Goal: Task Accomplishment & Management: Manage account settings

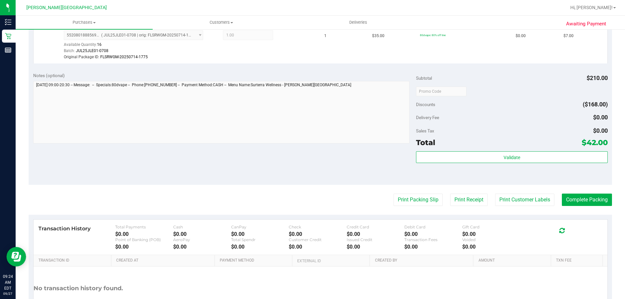
scroll to position [437, 0]
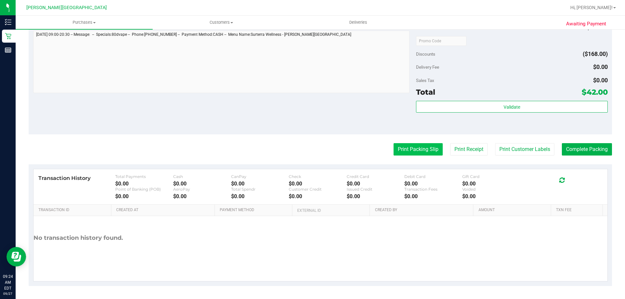
click at [397, 143] on button "Print Packing Slip" at bounding box center [417, 149] width 49 height 12
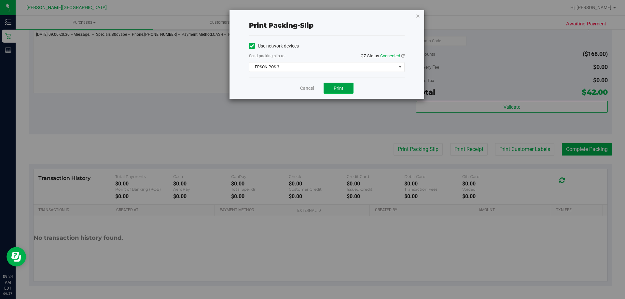
click at [342, 87] on span "Print" at bounding box center [338, 88] width 10 height 5
click at [416, 14] on icon "button" at bounding box center [417, 16] width 5 height 8
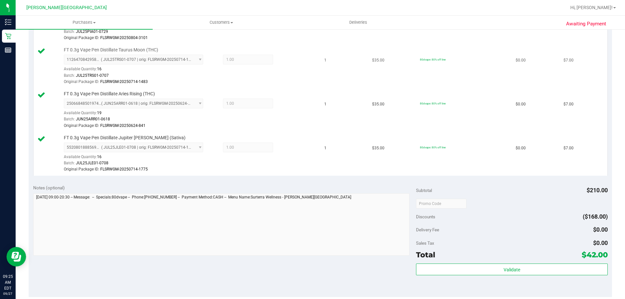
scroll to position [79, 0]
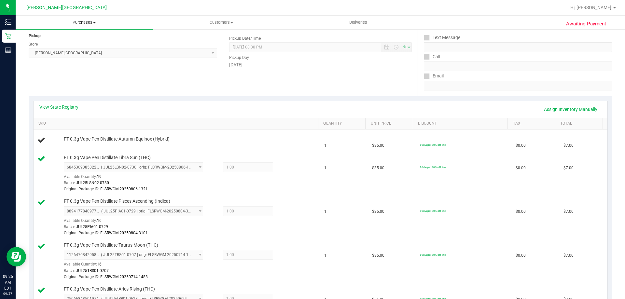
click at [84, 20] on span "Purchases" at bounding box center [84, 23] width 137 height 6
click at [64, 46] on li "Fulfillment" at bounding box center [84, 47] width 137 height 8
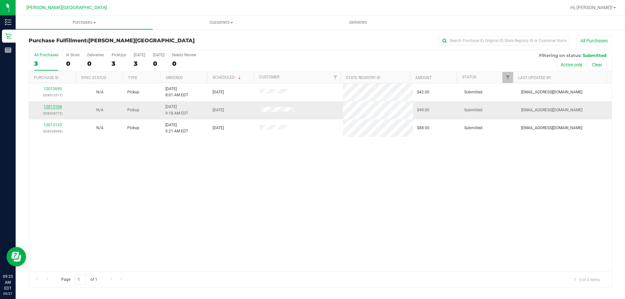
click at [49, 106] on link "12013104" at bounding box center [53, 106] width 18 height 5
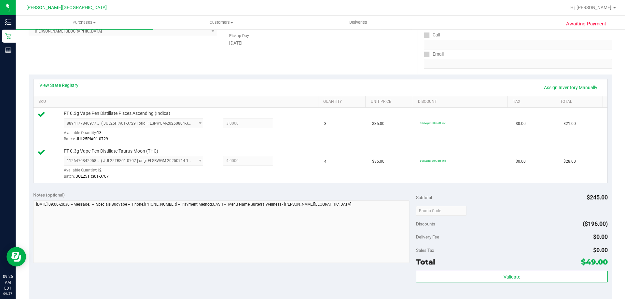
scroll to position [228, 0]
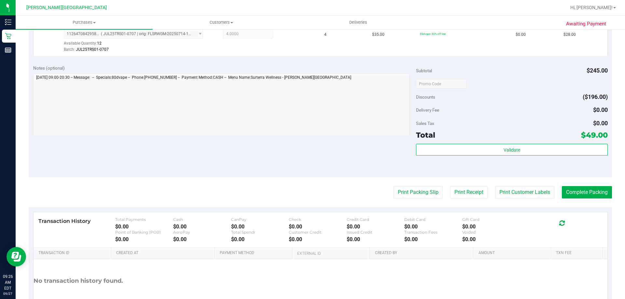
click at [501, 156] on div "Validate" at bounding box center [511, 158] width 191 height 29
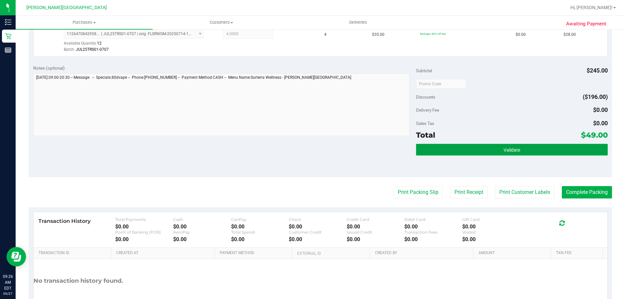
click at [503, 149] on span "Validate" at bounding box center [511, 149] width 17 height 5
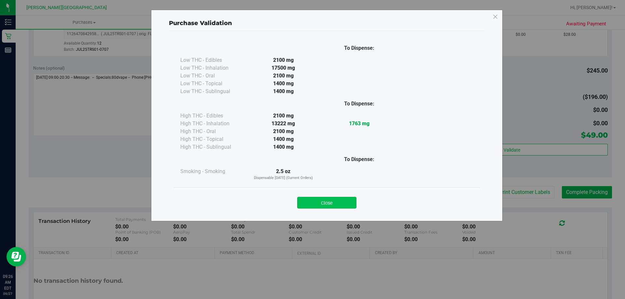
click at [318, 201] on button "Close" at bounding box center [326, 203] width 59 height 12
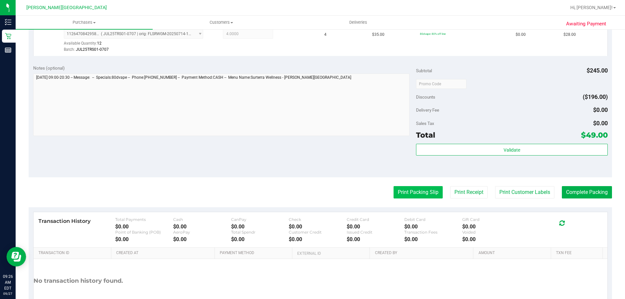
click at [419, 193] on button "Print Packing Slip" at bounding box center [417, 192] width 49 height 12
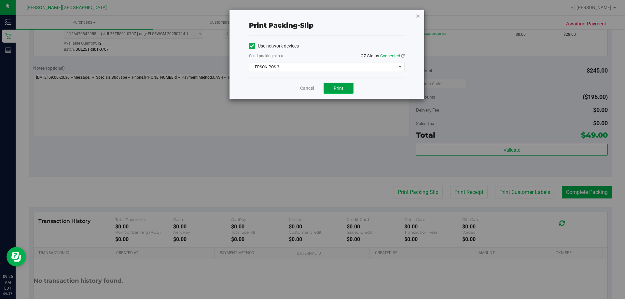
click at [345, 89] on button "Print" at bounding box center [338, 88] width 30 height 11
click at [416, 18] on icon "button" at bounding box center [417, 16] width 5 height 8
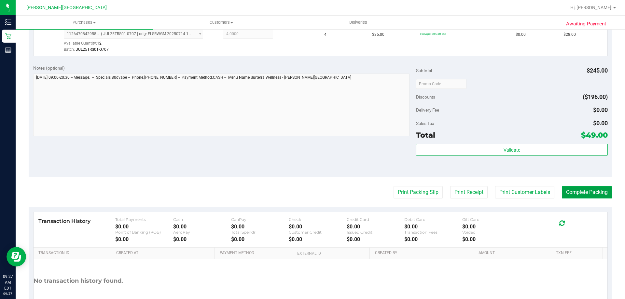
click at [579, 195] on button "Complete Packing" at bounding box center [586, 192] width 50 height 12
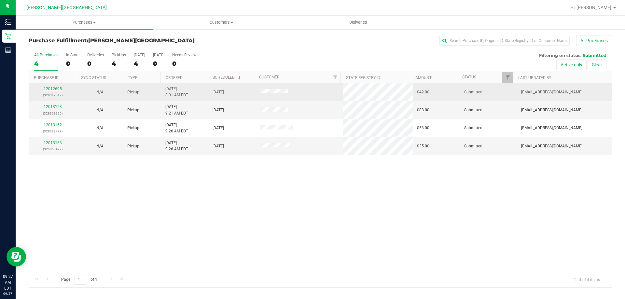
click at [54, 88] on link "12012695" at bounding box center [53, 89] width 18 height 5
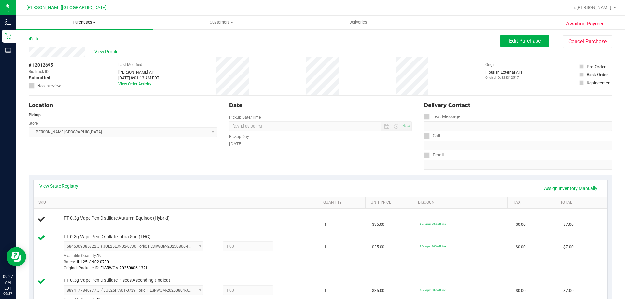
click at [73, 24] on span "Purchases" at bounding box center [84, 23] width 137 height 6
click at [63, 48] on li "Fulfillment" at bounding box center [84, 47] width 137 height 8
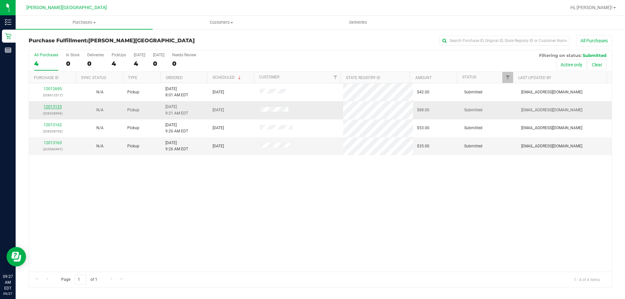
click at [51, 107] on link "12013123" at bounding box center [53, 106] width 18 height 5
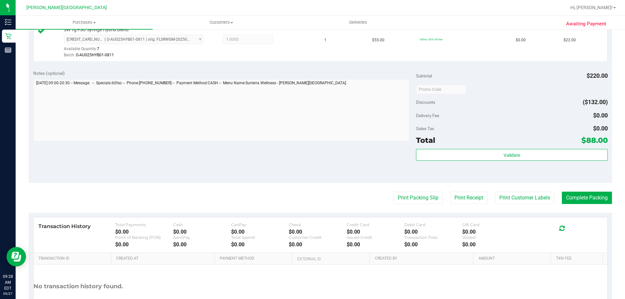
scroll to position [308, 0]
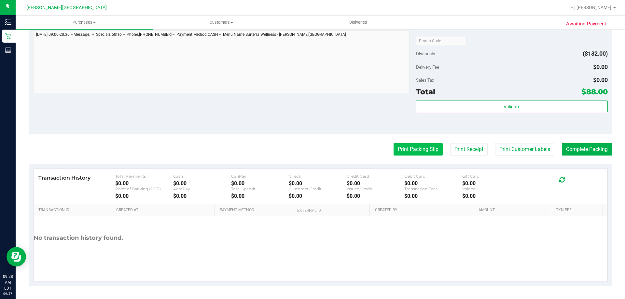
click at [396, 149] on button "Print Packing Slip" at bounding box center [417, 149] width 49 height 12
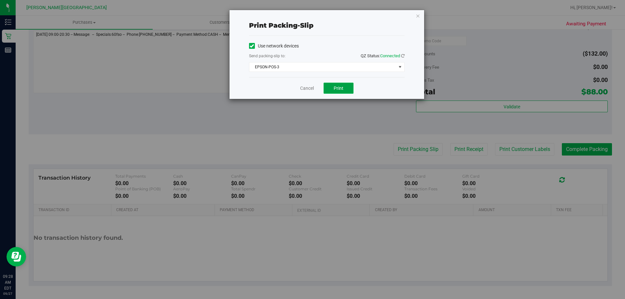
click at [338, 87] on span "Print" at bounding box center [338, 88] width 10 height 5
click at [416, 17] on icon "button" at bounding box center [417, 16] width 5 height 8
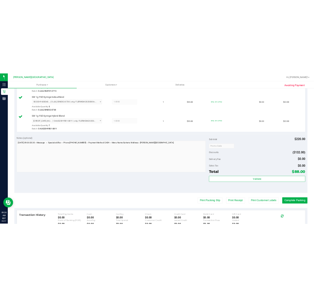
scroll to position [81, 0]
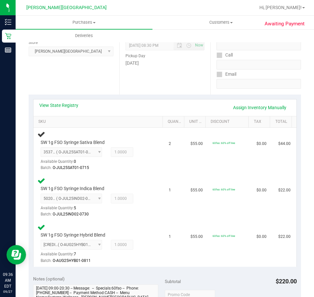
click at [148, 95] on div "View State Registry Assign Inventory Manually SKU Quantity Unit Price Discount …" at bounding box center [165, 183] width 273 height 177
click at [91, 23] on span "Purchases" at bounding box center [84, 23] width 137 height 6
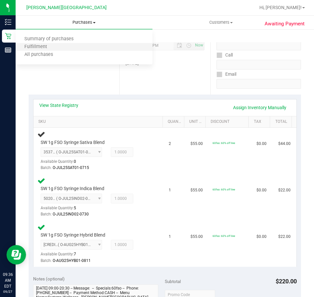
click at [75, 47] on li "Fulfillment" at bounding box center [84, 47] width 137 height 8
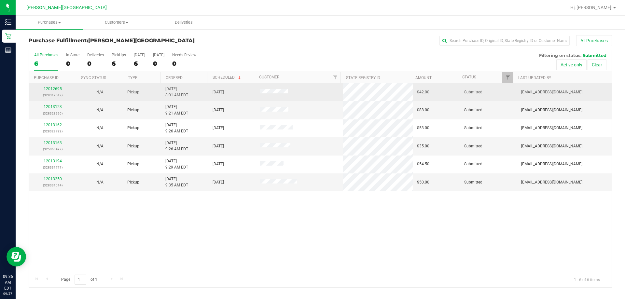
click at [48, 91] on link "12012695" at bounding box center [53, 89] width 18 height 5
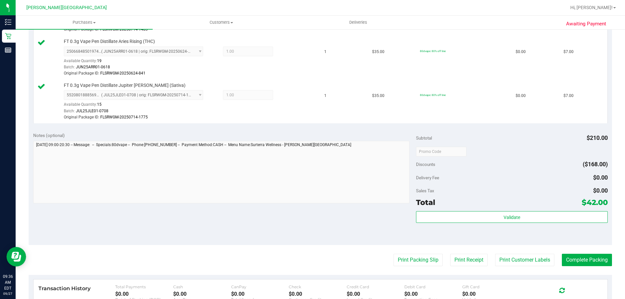
scroll to position [390, 0]
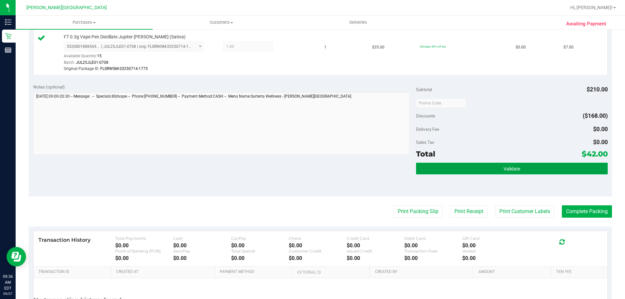
click at [520, 173] on button "Validate" at bounding box center [511, 169] width 191 height 12
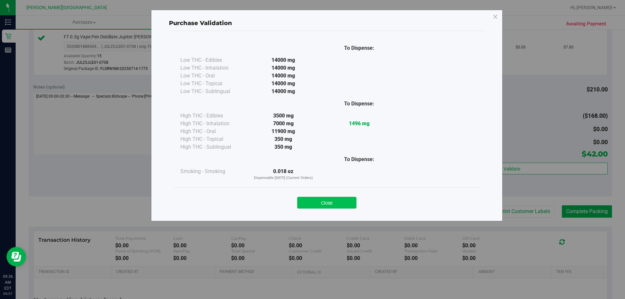
click at [317, 204] on button "Close" at bounding box center [326, 203] width 59 height 12
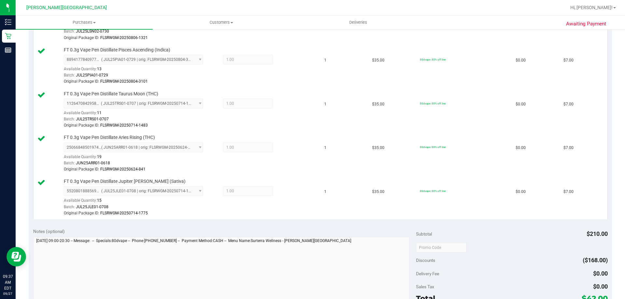
scroll to position [358, 0]
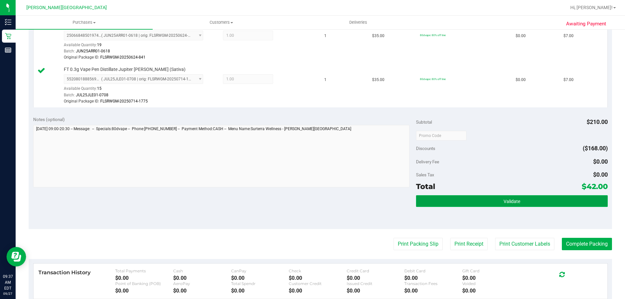
click at [527, 203] on button "Validate" at bounding box center [511, 201] width 191 height 12
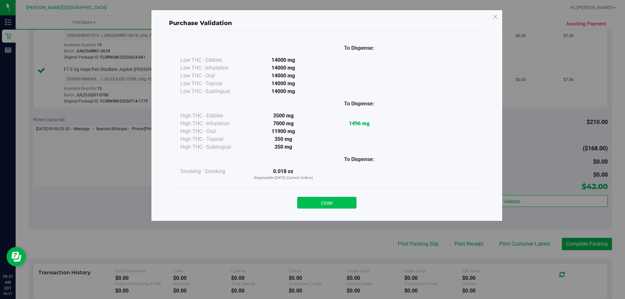
click at [317, 198] on button "Close" at bounding box center [326, 203] width 59 height 12
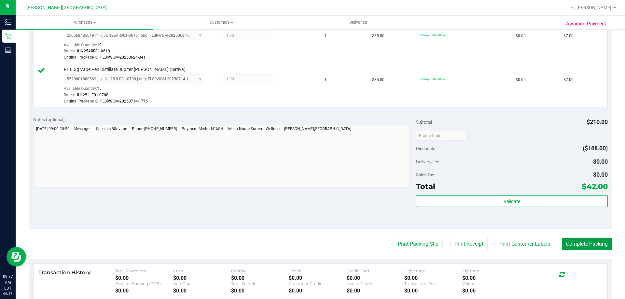
click at [579, 247] on button "Complete Packing" at bounding box center [586, 244] width 50 height 12
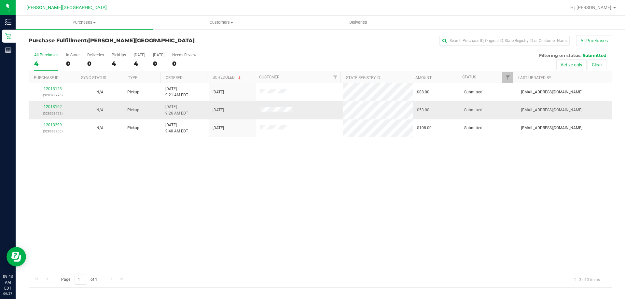
click at [54, 107] on link "12013162" at bounding box center [53, 106] width 18 height 5
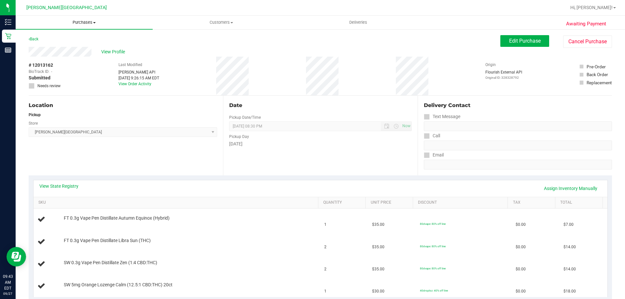
click at [81, 24] on span "Purchases" at bounding box center [84, 23] width 137 height 6
click at [64, 47] on li "Fulfillment" at bounding box center [84, 47] width 137 height 8
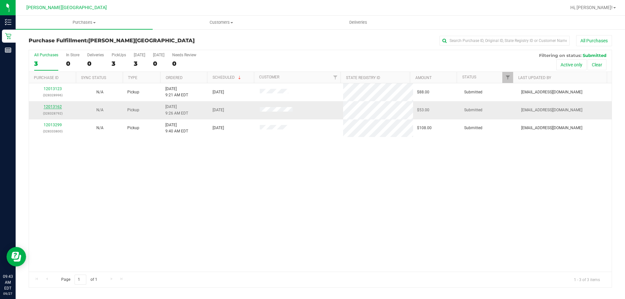
click at [50, 106] on link "12013162" at bounding box center [53, 106] width 18 height 5
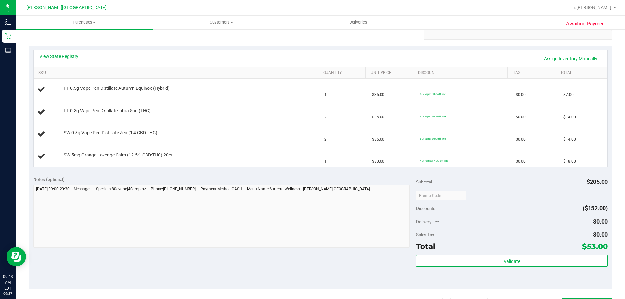
scroll to position [130, 0]
click at [221, 175] on div "Notes (optional) Subtotal $205.00 Discounts ($152.00) Delivery Fee $0.00 Sales …" at bounding box center [320, 229] width 583 height 117
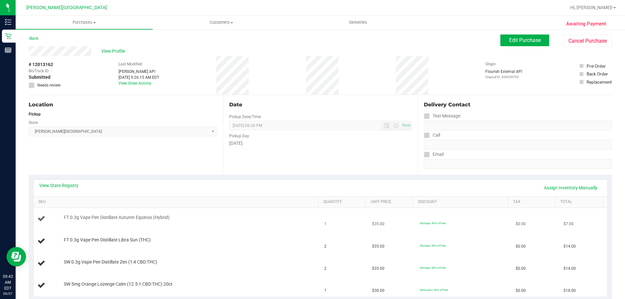
scroll to position [0, 0]
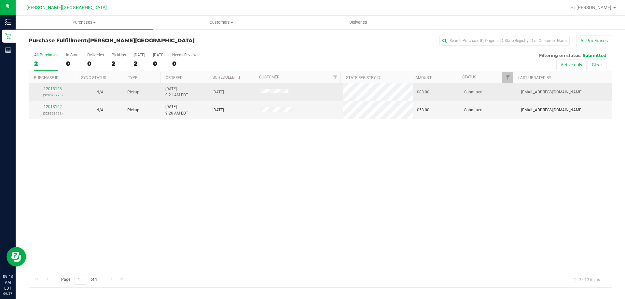
click at [53, 89] on link "12013123" at bounding box center [53, 89] width 18 height 5
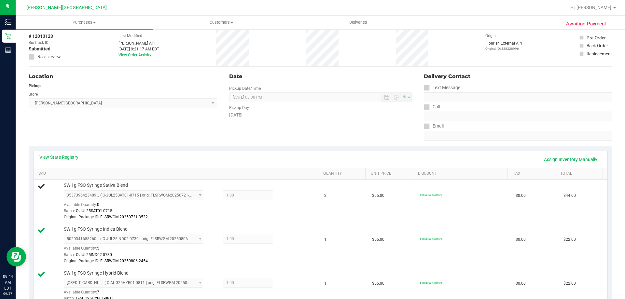
scroll to position [98, 0]
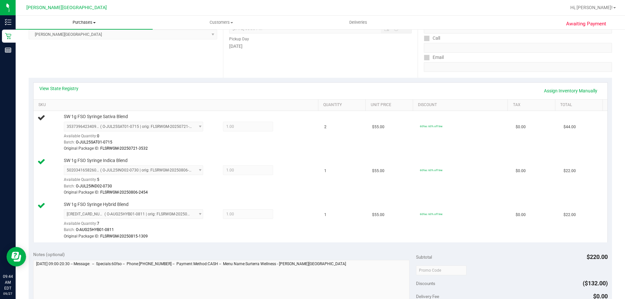
click at [73, 22] on span "Purchases" at bounding box center [84, 23] width 137 height 6
click at [61, 49] on li "Fulfillment" at bounding box center [84, 47] width 137 height 8
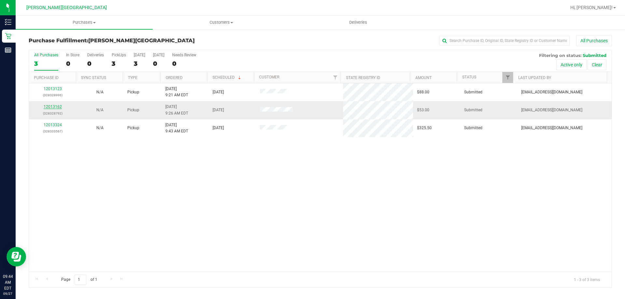
click at [54, 105] on link "12013162" at bounding box center [53, 106] width 18 height 5
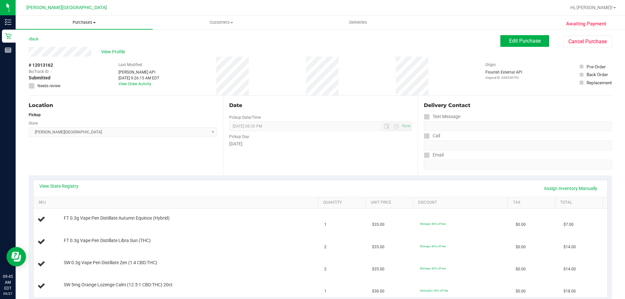
click at [81, 23] on span "Purchases" at bounding box center [84, 23] width 137 height 6
click at [76, 45] on li "Fulfillment" at bounding box center [84, 47] width 137 height 8
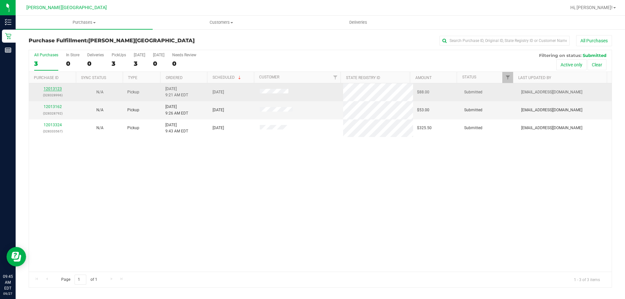
click at [54, 88] on link "12013123" at bounding box center [53, 89] width 18 height 5
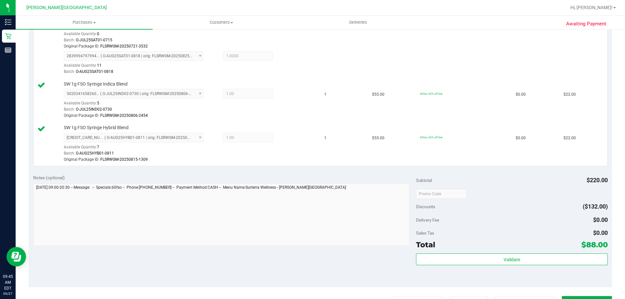
scroll to position [260, 0]
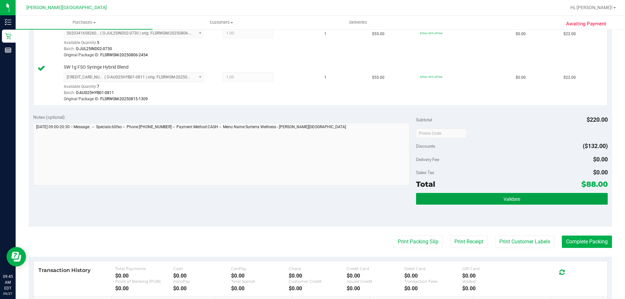
click at [544, 200] on button "Validate" at bounding box center [511, 199] width 191 height 12
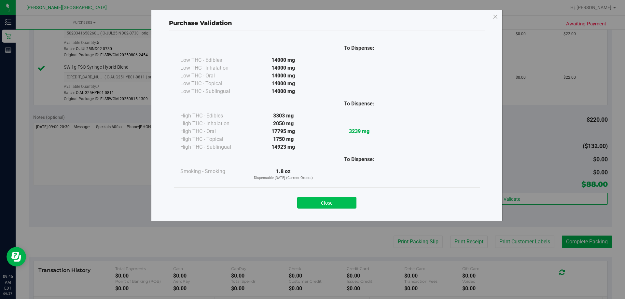
click at [334, 201] on button "Close" at bounding box center [326, 203] width 59 height 12
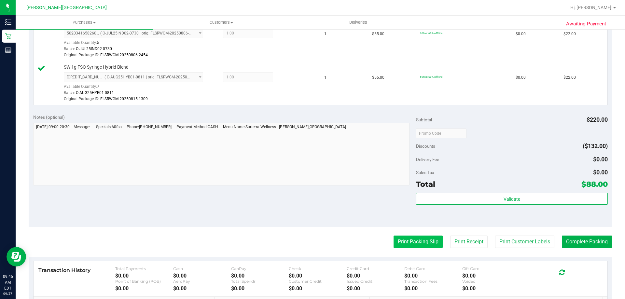
click at [424, 242] on button "Print Packing Slip" at bounding box center [417, 242] width 49 height 12
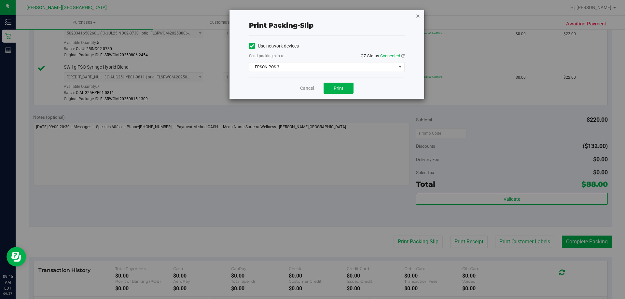
click at [419, 13] on icon "button" at bounding box center [417, 16] width 5 height 8
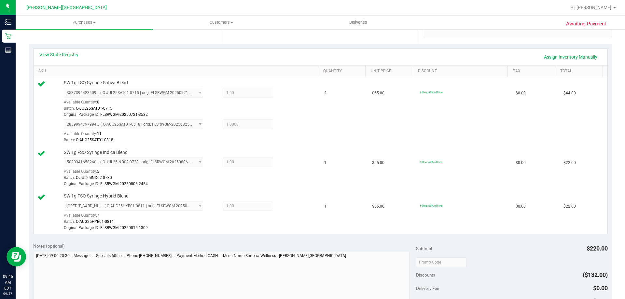
scroll to position [228, 0]
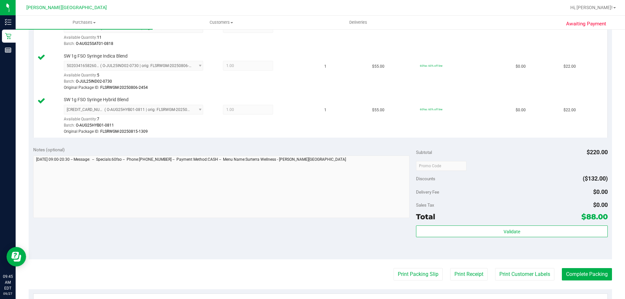
click at [517, 238] on div "Validate" at bounding box center [511, 239] width 191 height 29
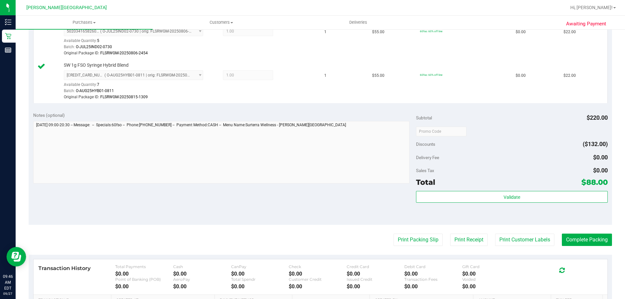
scroll to position [325, 0]
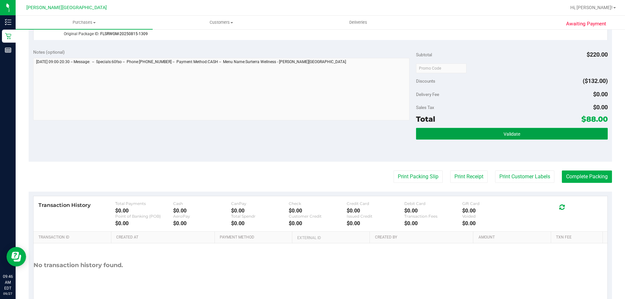
click at [496, 136] on button "Validate" at bounding box center [511, 134] width 191 height 12
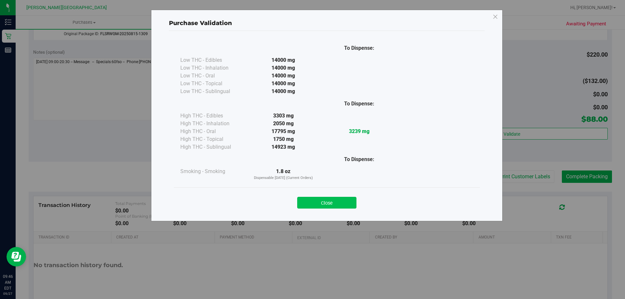
drag, startPoint x: 325, startPoint y: 202, endPoint x: 428, endPoint y: 202, distance: 103.1
click at [325, 202] on button "Close" at bounding box center [326, 203] width 59 height 12
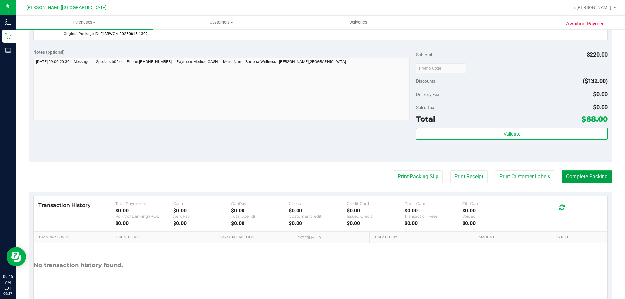
click at [565, 181] on button "Complete Packing" at bounding box center [586, 176] width 50 height 12
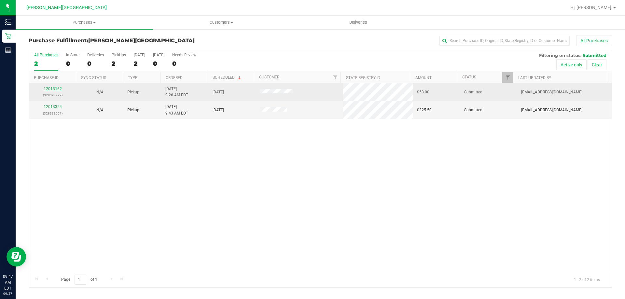
click at [56, 88] on link "12013162" at bounding box center [53, 89] width 18 height 5
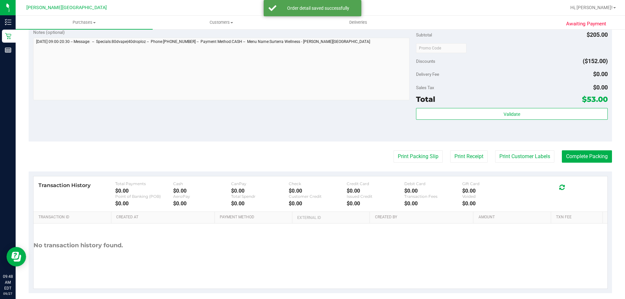
scroll to position [346, 0]
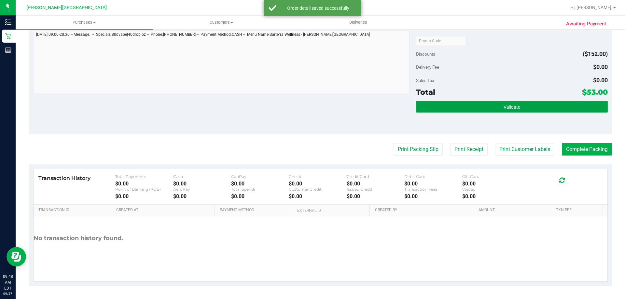
drag, startPoint x: 500, startPoint y: 109, endPoint x: 493, endPoint y: 110, distance: 7.0
click at [503, 109] on span "Validate" at bounding box center [511, 106] width 17 height 5
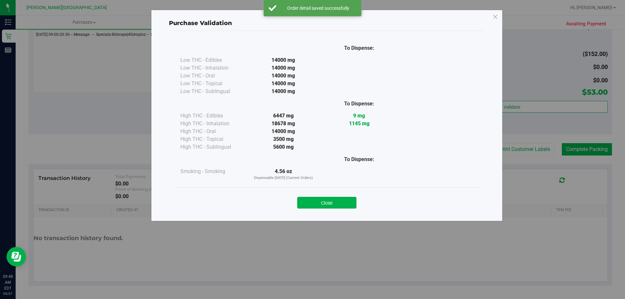
click at [341, 209] on div "Close" at bounding box center [327, 200] width 306 height 26
click at [339, 207] on button "Close" at bounding box center [326, 203] width 59 height 12
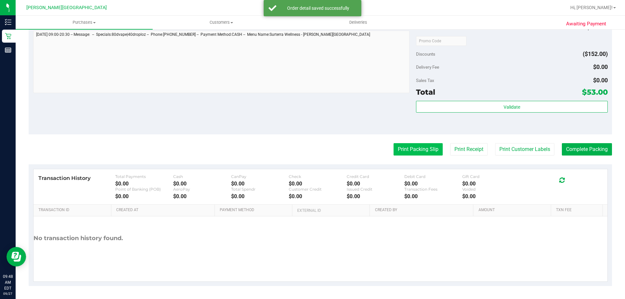
click at [417, 149] on button "Print Packing Slip" at bounding box center [417, 149] width 49 height 12
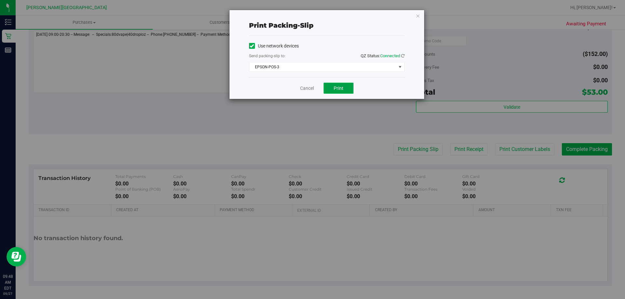
click at [340, 91] on button "Print" at bounding box center [338, 88] width 30 height 11
click at [412, 15] on div "Print packing-slip Use network devices Send packing-slip to: QZ Status: Connect…" at bounding box center [326, 54] width 195 height 89
click at [418, 15] on icon "button" at bounding box center [417, 16] width 5 height 8
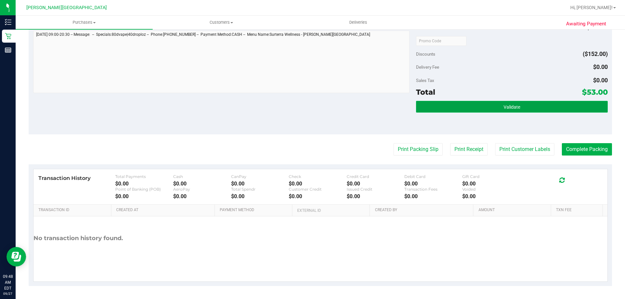
click at [496, 104] on button "Validate" at bounding box center [511, 107] width 191 height 12
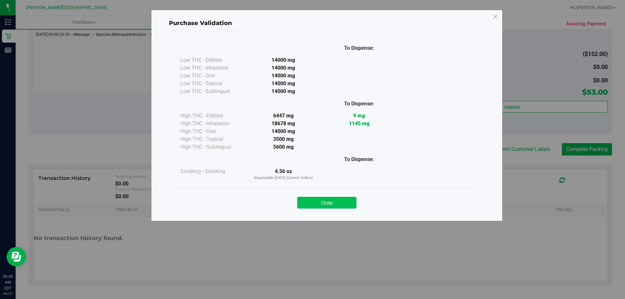
click at [341, 203] on button "Close" at bounding box center [326, 203] width 59 height 12
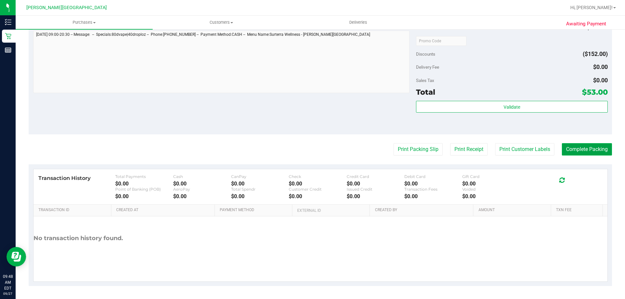
click at [568, 146] on button "Complete Packing" at bounding box center [586, 149] width 50 height 12
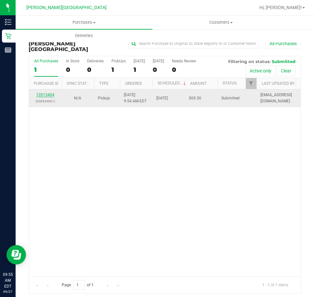
click at [52, 93] on link "12013404" at bounding box center [45, 95] width 18 height 5
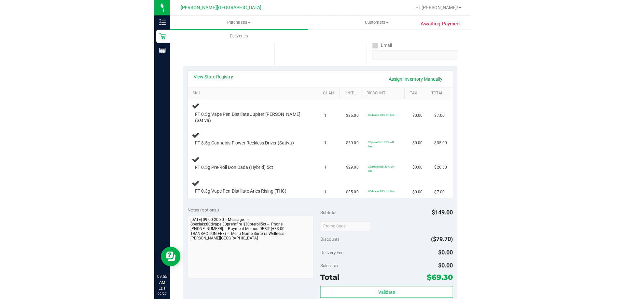
scroll to position [130, 0]
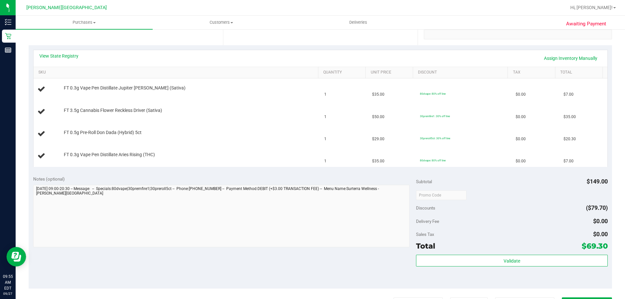
click at [236, 178] on div "Notes (optional)" at bounding box center [224, 179] width 383 height 7
click at [155, 180] on div "Notes (optional)" at bounding box center [224, 179] width 383 height 7
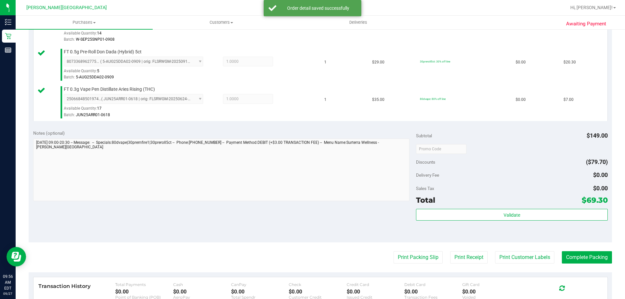
scroll to position [293, 0]
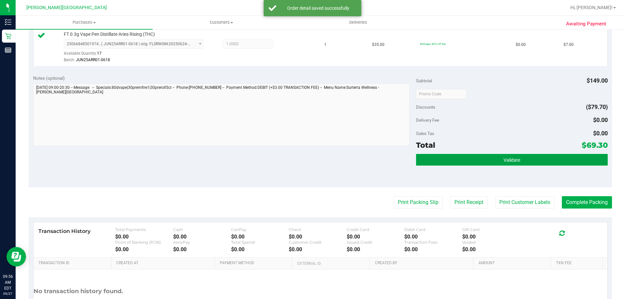
click at [502, 165] on button "Validate" at bounding box center [511, 160] width 191 height 12
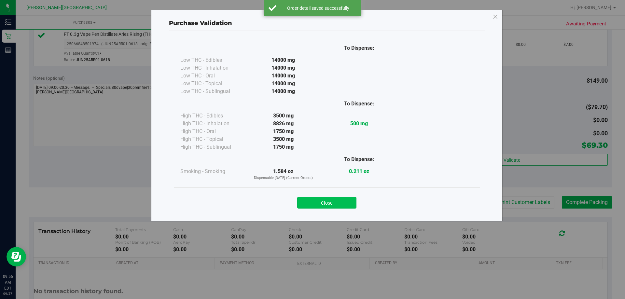
click at [323, 199] on button "Close" at bounding box center [326, 203] width 59 height 12
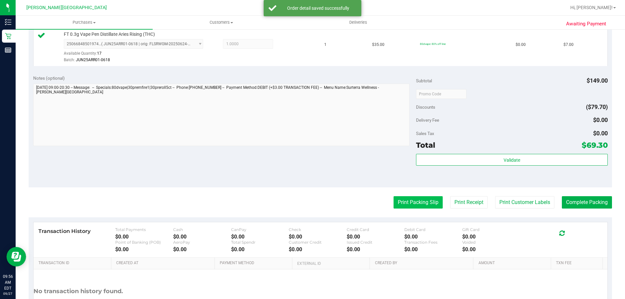
click at [422, 197] on button "Print Packing Slip" at bounding box center [417, 202] width 49 height 12
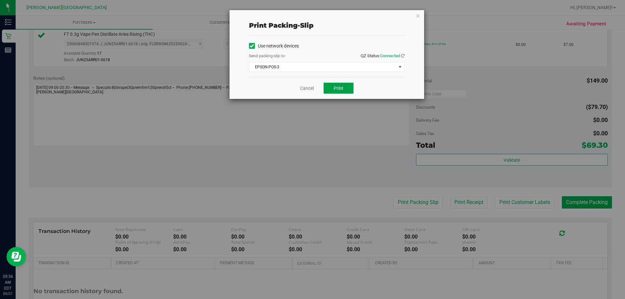
click at [347, 93] on button "Print" at bounding box center [338, 88] width 30 height 11
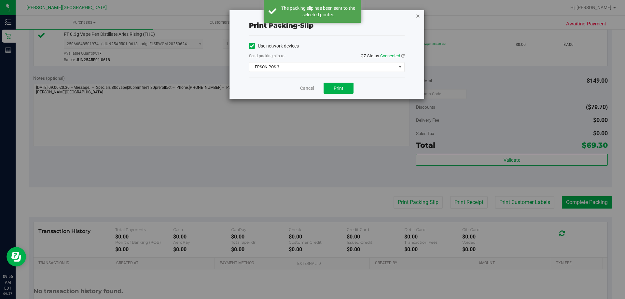
click at [419, 15] on icon "button" at bounding box center [417, 16] width 5 height 8
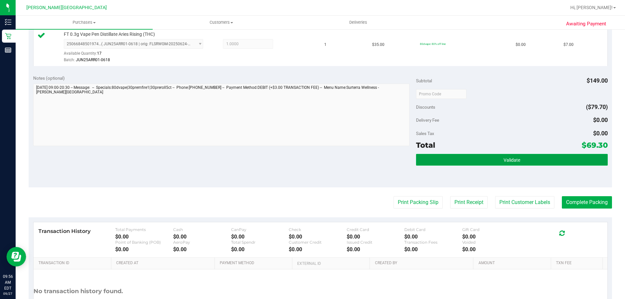
click at [570, 164] on button "Validate" at bounding box center [511, 160] width 191 height 12
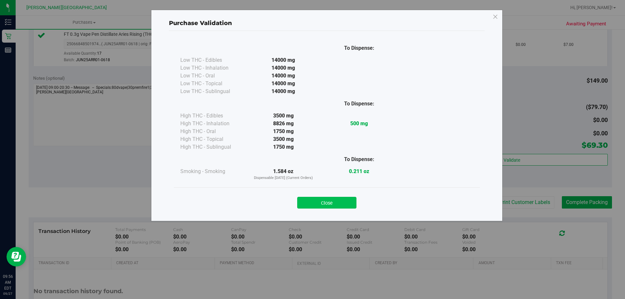
click at [344, 200] on button "Close" at bounding box center [326, 203] width 59 height 12
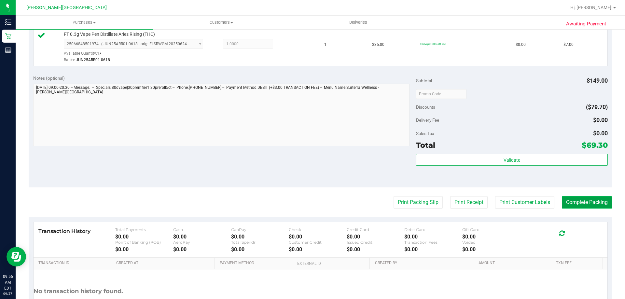
click at [574, 196] on button "Complete Packing" at bounding box center [586, 202] width 50 height 12
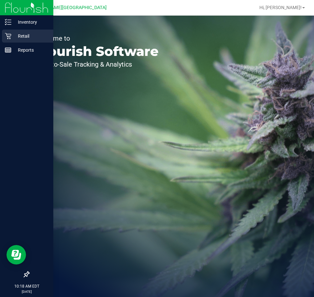
click at [10, 37] on icon at bounding box center [8, 36] width 7 height 7
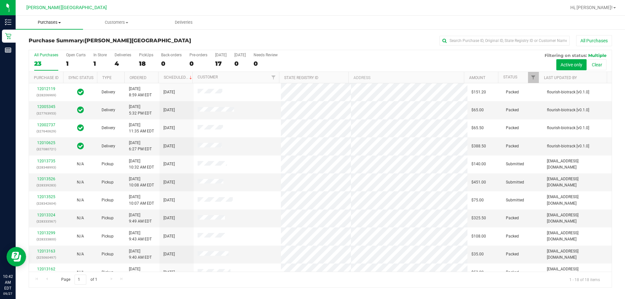
click at [46, 25] on span "Purchases" at bounding box center [49, 23] width 67 height 6
click at [47, 48] on span "Fulfillment" at bounding box center [36, 47] width 40 height 6
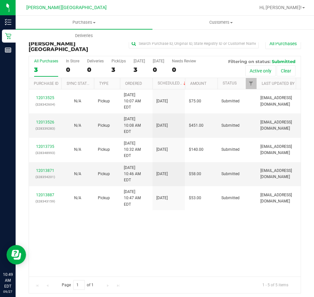
click at [187, 238] on div "12013525 (328342604) N/A Pickup [DATE] 10:07 AM EDT 9/27/2025 $75.00 Submitted …" at bounding box center [165, 182] width 272 height 187
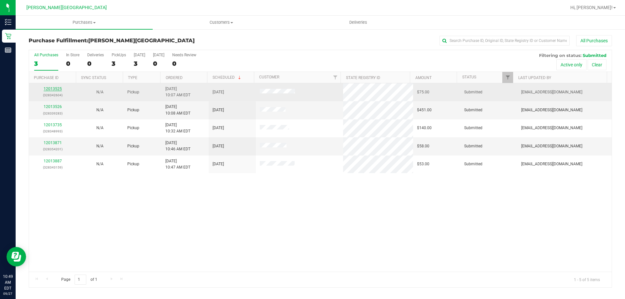
click at [48, 91] on link "12013525" at bounding box center [53, 89] width 18 height 5
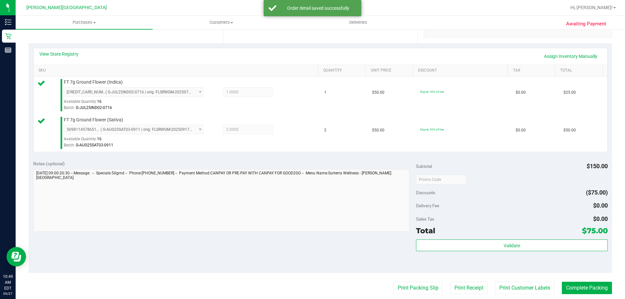
scroll to position [163, 0]
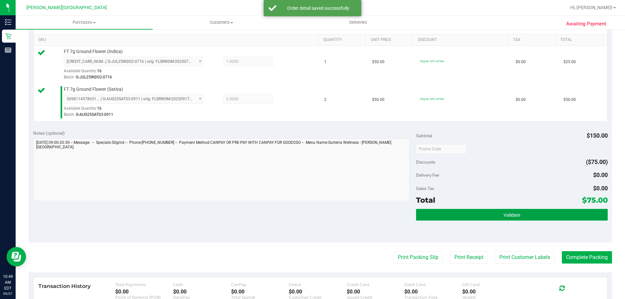
click at [314, 218] on button "Validate" at bounding box center [511, 215] width 191 height 12
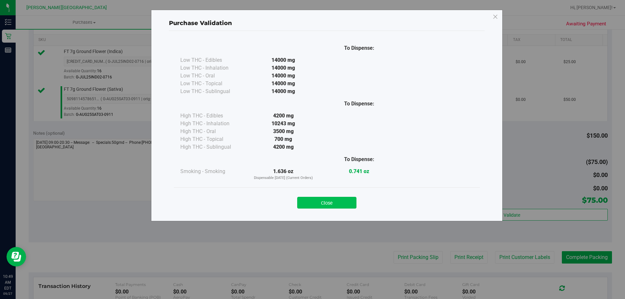
click at [314, 199] on button "Close" at bounding box center [326, 203] width 59 height 12
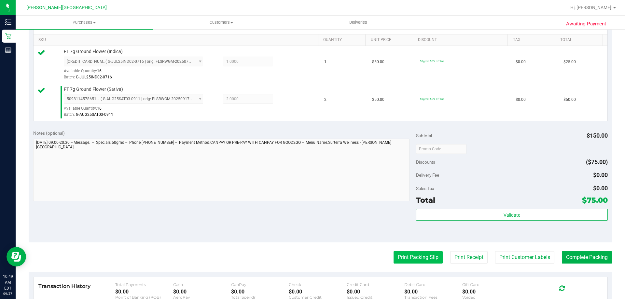
click at [314, 257] on button "Print Packing Slip" at bounding box center [417, 257] width 49 height 12
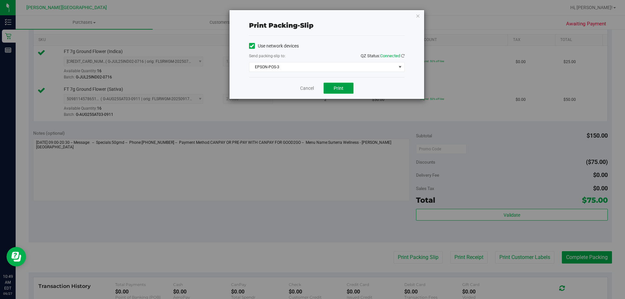
drag, startPoint x: 330, startPoint y: 90, endPoint x: 338, endPoint y: 87, distance: 8.3
click at [314, 89] on button "Print" at bounding box center [338, 88] width 30 height 11
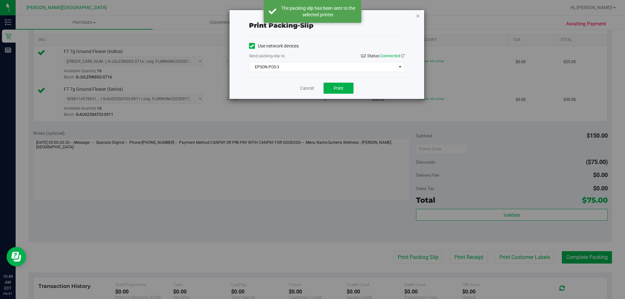
click at [314, 16] on icon "button" at bounding box center [417, 16] width 5 height 8
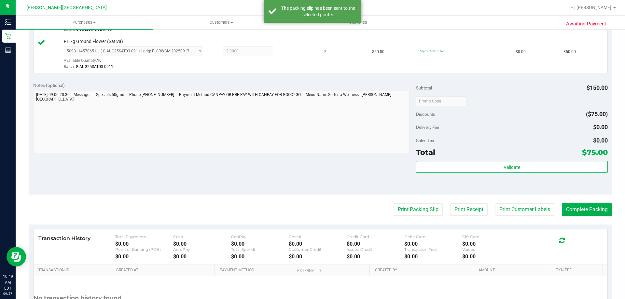
scroll to position [271, 0]
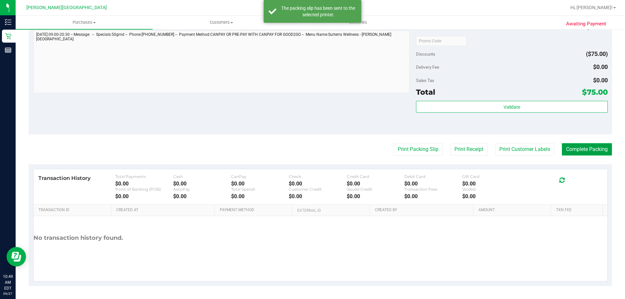
click at [314, 151] on button "Complete Packing" at bounding box center [586, 149] width 50 height 12
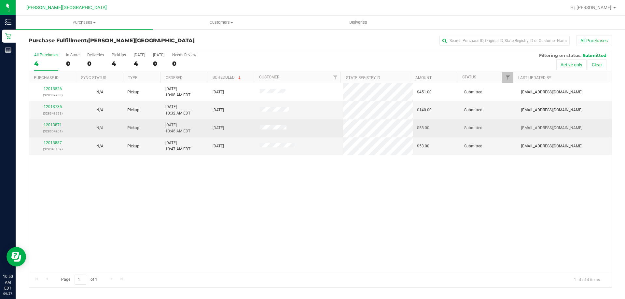
click at [56, 126] on link "12013871" at bounding box center [53, 125] width 18 height 5
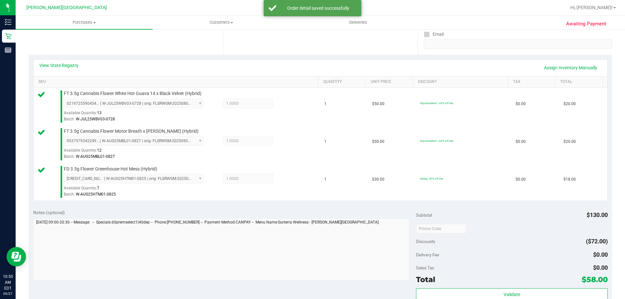
scroll to position [195, 0]
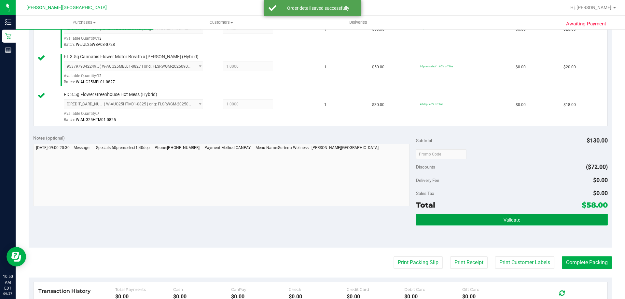
click at [314, 214] on button "Validate" at bounding box center [511, 220] width 191 height 12
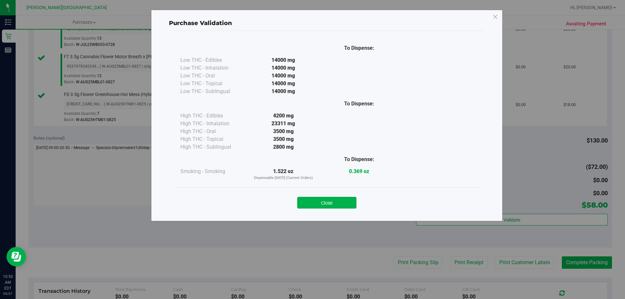
click at [314, 205] on button "Close" at bounding box center [326, 203] width 59 height 12
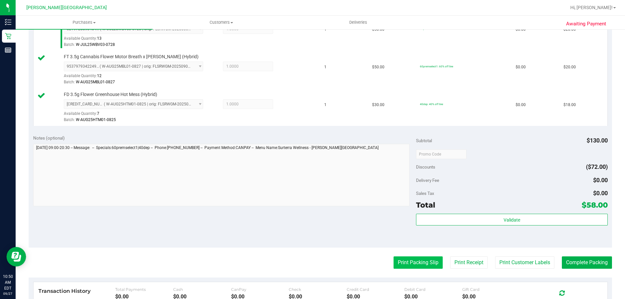
click at [314, 260] on button "Print Packing Slip" at bounding box center [417, 262] width 49 height 12
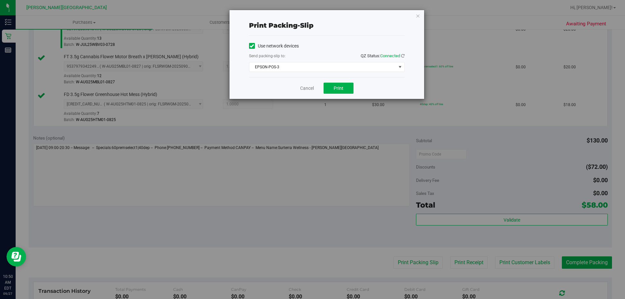
click at [314, 94] on div "Cancel Print" at bounding box center [326, 88] width 155 height 22
click at [314, 88] on button "Print" at bounding box center [338, 88] width 30 height 11
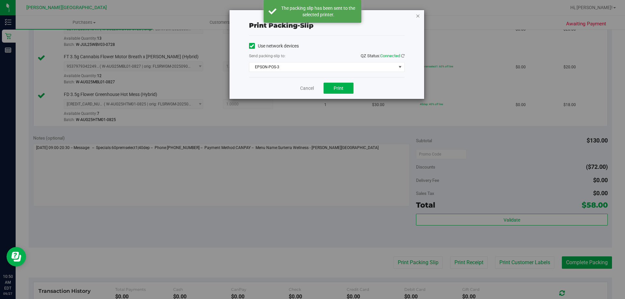
click at [314, 16] on icon "button" at bounding box center [417, 16] width 5 height 8
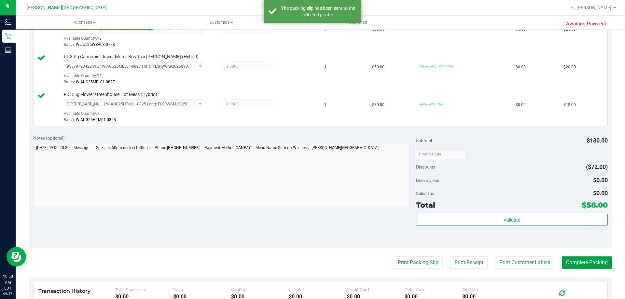
click at [314, 263] on button "Complete Packing" at bounding box center [586, 262] width 50 height 12
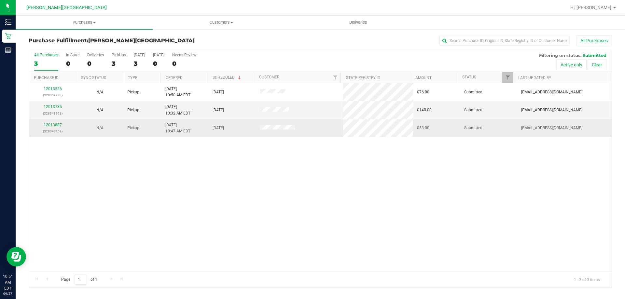
click at [59, 122] on div "12013887 (328343159)" at bounding box center [52, 128] width 39 height 12
click at [59, 123] on link "12013887" at bounding box center [53, 125] width 18 height 5
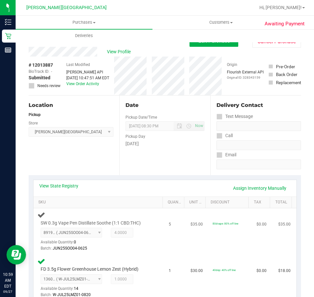
click at [264, 240] on td "$0.00" at bounding box center [264, 232] width 22 height 47
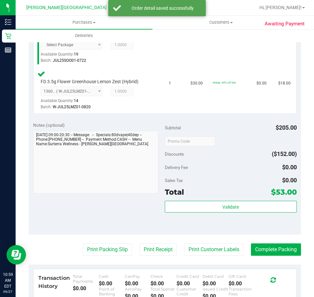
scroll to position [293, 0]
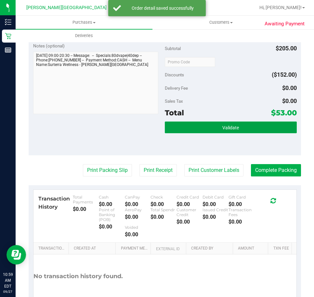
drag, startPoint x: 228, startPoint y: 131, endPoint x: 184, endPoint y: 155, distance: 49.6
click at [227, 131] on button "Validate" at bounding box center [231, 128] width 132 height 12
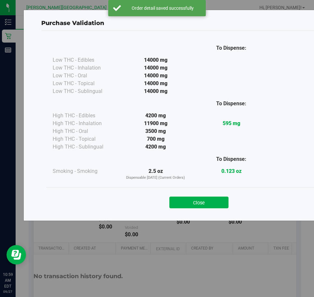
click at [111, 169] on div "To Dispense: Low THC - Edibles 14000 mg" at bounding box center [199, 114] width 306 height 148
drag, startPoint x: 203, startPoint y: 203, endPoint x: 129, endPoint y: 183, distance: 76.1
click at [202, 203] on button "Close" at bounding box center [198, 203] width 59 height 12
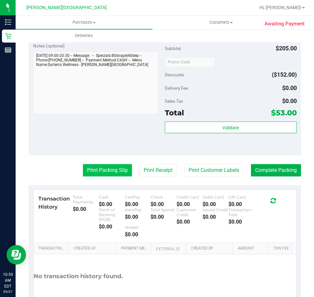
click at [123, 173] on button "Print Packing Slip" at bounding box center [107, 170] width 49 height 12
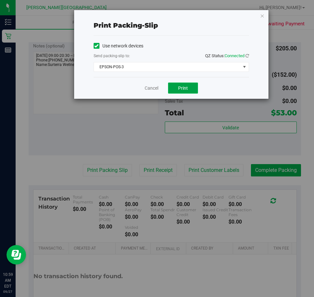
click at [170, 84] on button "Print" at bounding box center [183, 88] width 30 height 11
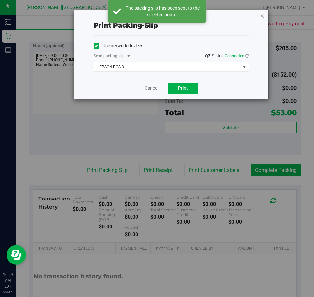
click at [263, 16] on icon "button" at bounding box center [262, 16] width 5 height 8
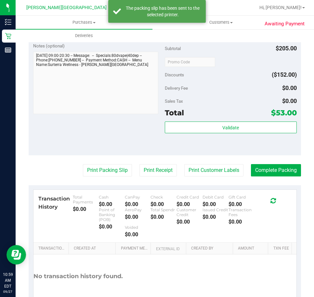
click at [264, 163] on purchase-details "Back Edit Purchase Cancel Purchase View Profile # 12013887 BioTrack ID: - Submi…" at bounding box center [165, 33] width 273 height 582
click at [264, 166] on button "Complete Packing" at bounding box center [276, 170] width 50 height 12
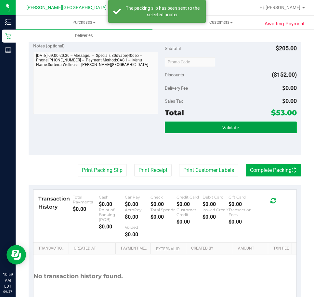
click at [259, 132] on button "Validate" at bounding box center [231, 128] width 132 height 12
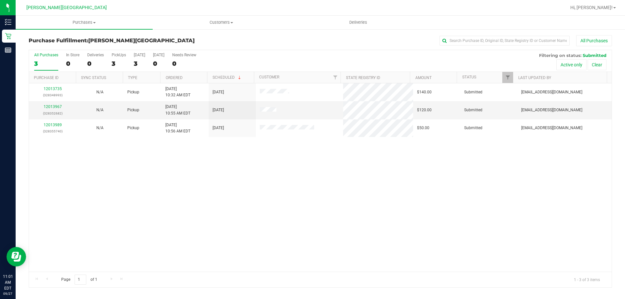
click at [309, 219] on div "12013735 (328348993) N/A Pickup [DATE] 10:32 AM EDT 9/27/2025 $140.00 Submitted…" at bounding box center [320, 177] width 582 height 188
click at [189, 75] on th "Ordered" at bounding box center [183, 77] width 47 height 11
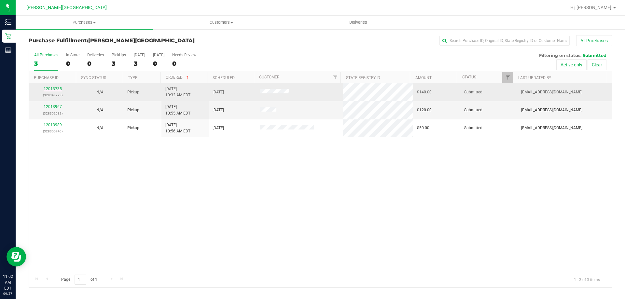
click at [58, 88] on link "12013735" at bounding box center [53, 89] width 18 height 5
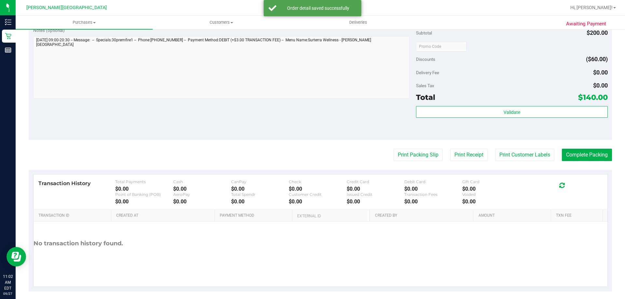
scroll to position [308, 0]
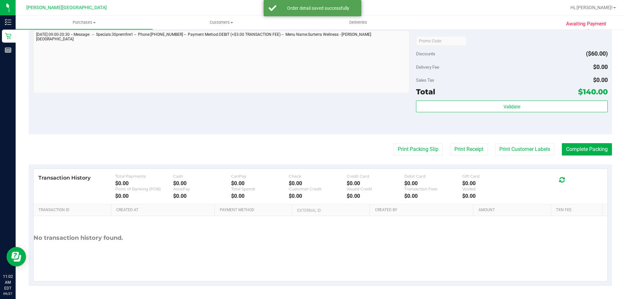
click at [314, 115] on div "Validate" at bounding box center [511, 115] width 191 height 29
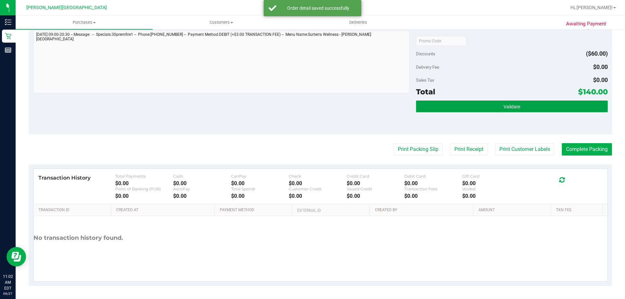
click at [314, 103] on button "Validate" at bounding box center [511, 107] width 191 height 12
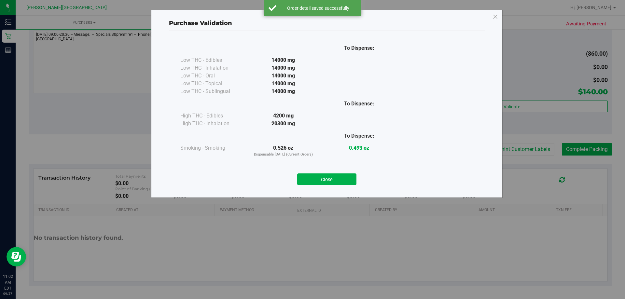
drag, startPoint x: 334, startPoint y: 177, endPoint x: 357, endPoint y: 164, distance: 26.8
click at [314, 177] on button "Close" at bounding box center [326, 179] width 59 height 12
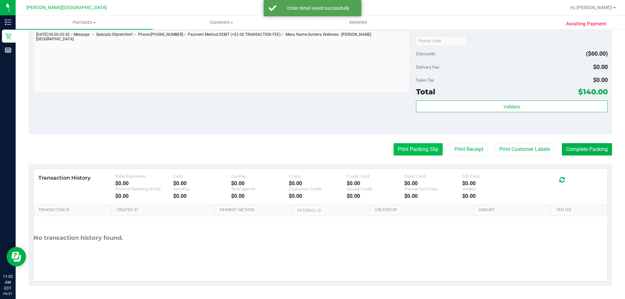
click at [314, 148] on button "Print Packing Slip" at bounding box center [417, 149] width 49 height 12
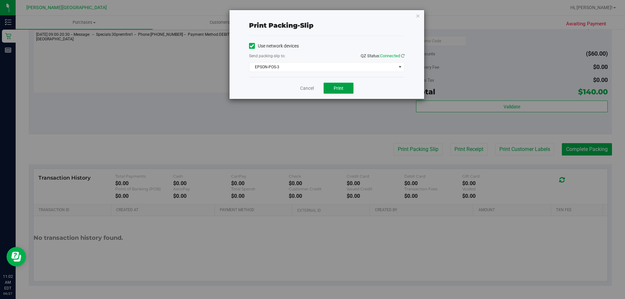
click at [314, 87] on button "Print" at bounding box center [338, 88] width 30 height 11
click at [314, 17] on icon "button" at bounding box center [417, 16] width 5 height 8
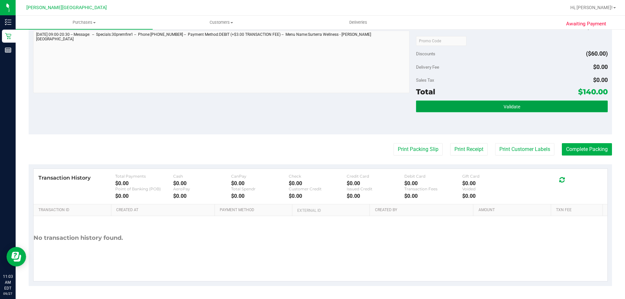
click at [314, 102] on button "Validate" at bounding box center [511, 107] width 191 height 12
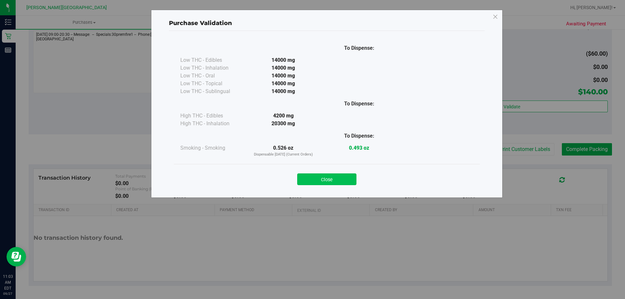
click at [314, 174] on button "Close" at bounding box center [326, 179] width 59 height 12
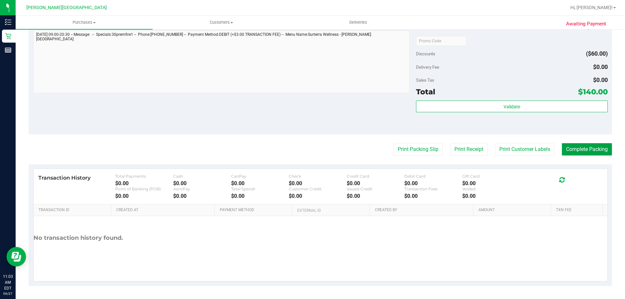
click at [314, 148] on button "Complete Packing" at bounding box center [586, 149] width 50 height 12
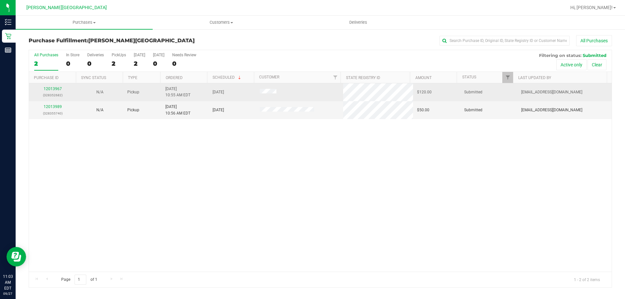
click at [58, 86] on td "12013967 (328352682)" at bounding box center [52, 92] width 47 height 18
click at [58, 87] on link "12013967" at bounding box center [53, 89] width 18 height 5
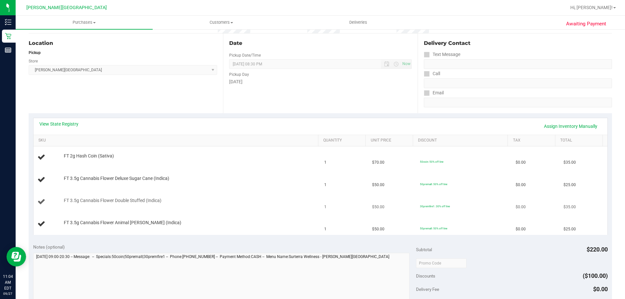
scroll to position [65, 0]
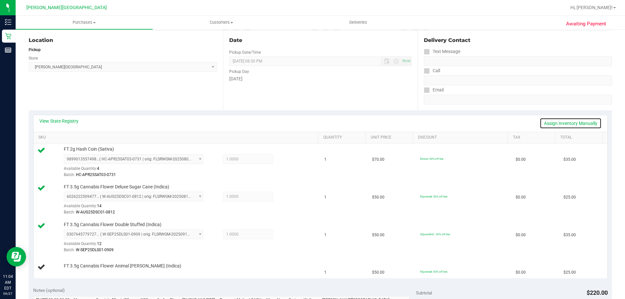
click at [314, 121] on link "Assign Inventory Manually" at bounding box center [570, 123] width 62 height 11
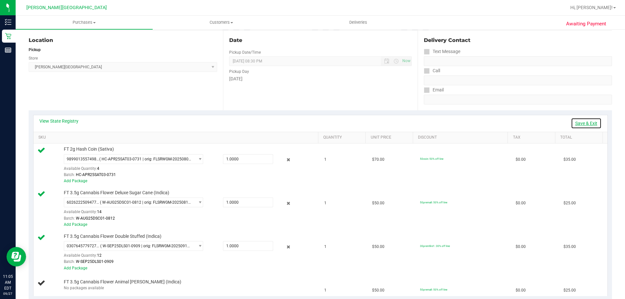
click at [314, 121] on link "Save & Exit" at bounding box center [586, 123] width 31 height 11
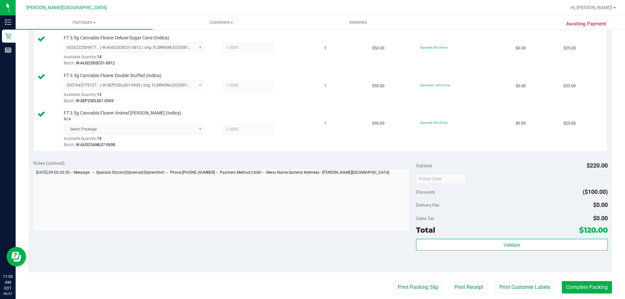
scroll to position [293, 0]
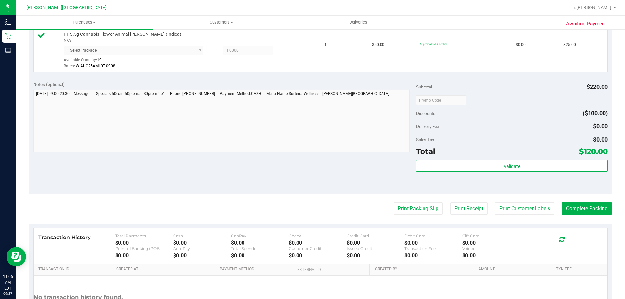
click at [314, 172] on div "Validate" at bounding box center [511, 166] width 191 height 12
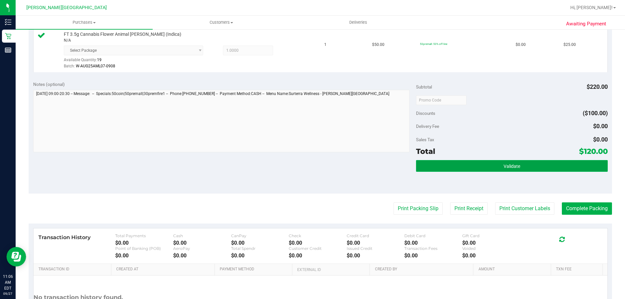
click at [314, 167] on button "Validate" at bounding box center [511, 166] width 191 height 12
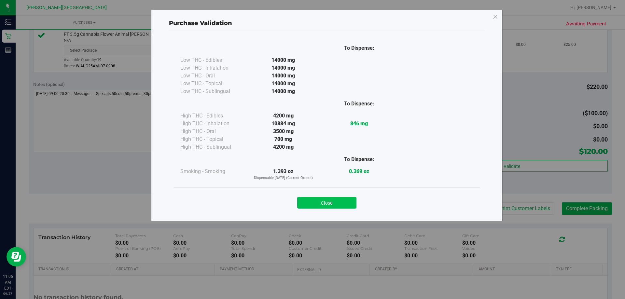
click at [314, 205] on button "Close" at bounding box center [326, 203] width 59 height 12
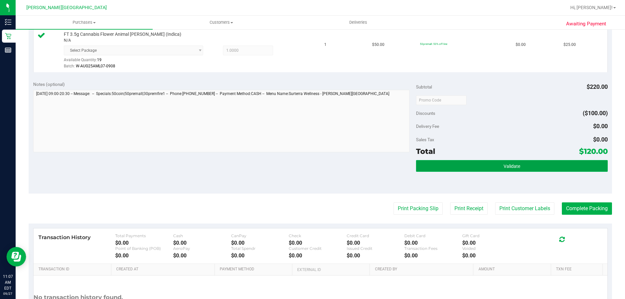
click at [314, 170] on button "Validate" at bounding box center [511, 166] width 191 height 12
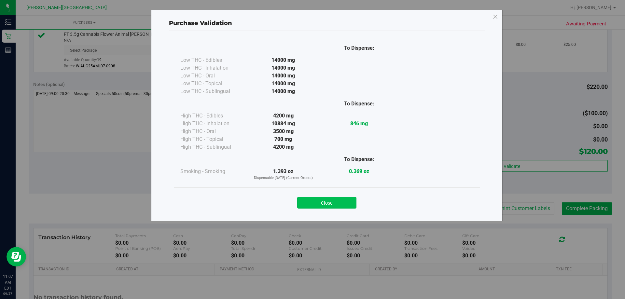
click at [314, 206] on button "Close" at bounding box center [326, 203] width 59 height 12
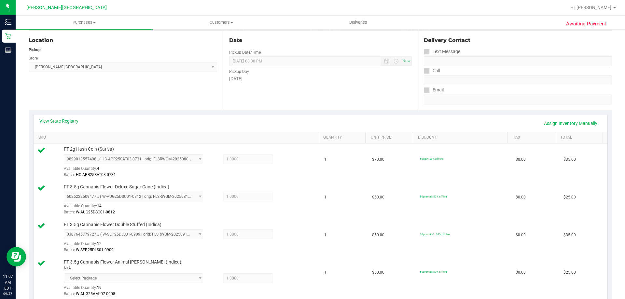
scroll to position [260, 0]
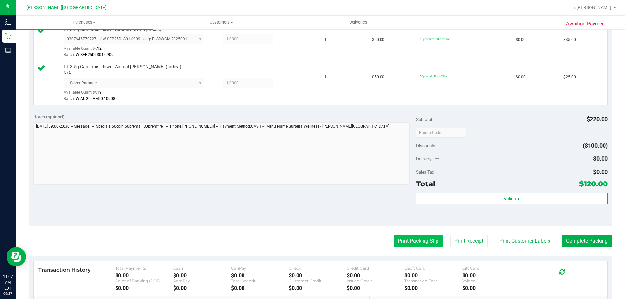
click at [314, 244] on button "Print Packing Slip" at bounding box center [417, 241] width 49 height 12
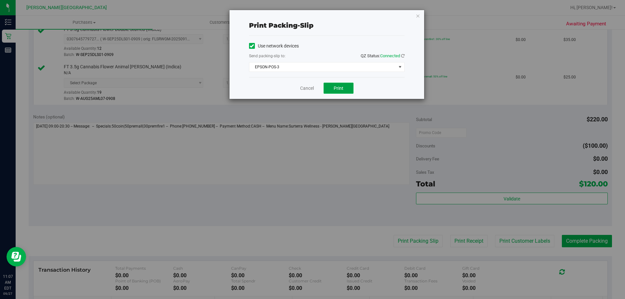
click at [314, 88] on button "Print" at bounding box center [338, 88] width 30 height 11
click at [314, 16] on icon "button" at bounding box center [417, 16] width 5 height 8
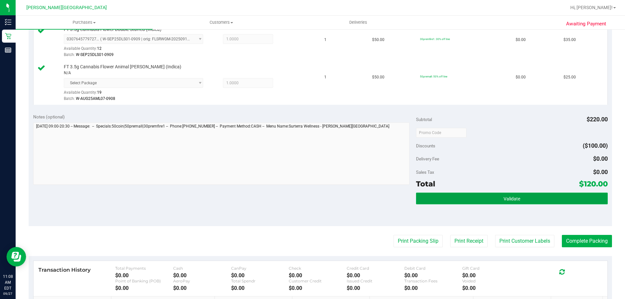
click at [314, 197] on button "Validate" at bounding box center [511, 199] width 191 height 12
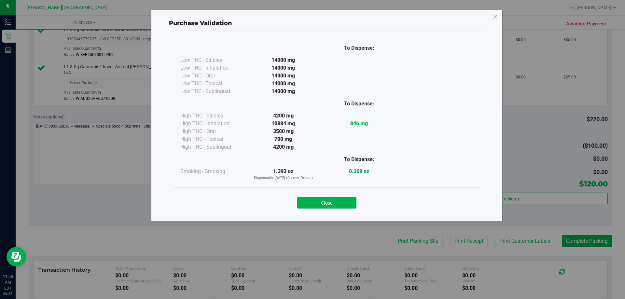
click at [314, 206] on button "Close" at bounding box center [326, 203] width 59 height 12
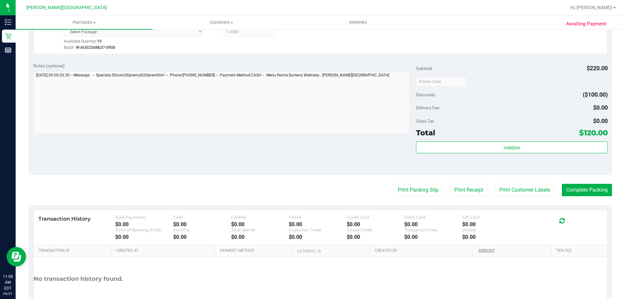
scroll to position [352, 0]
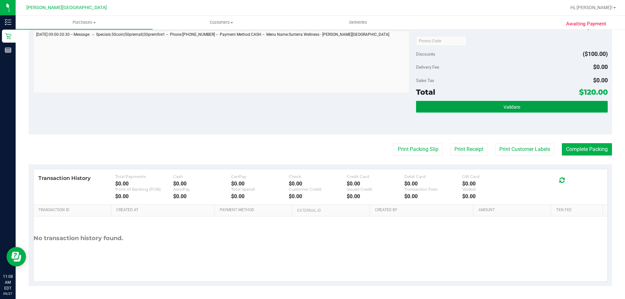
click at [314, 109] on button "Validate" at bounding box center [511, 107] width 191 height 12
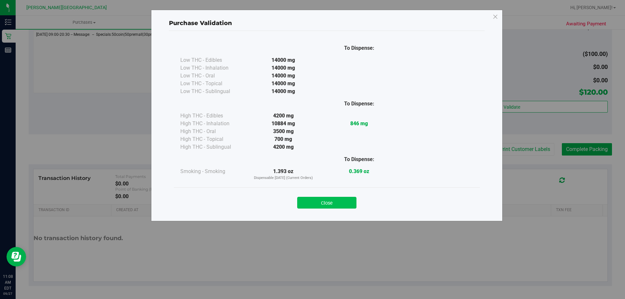
click at [314, 198] on button "Close" at bounding box center [326, 203] width 59 height 12
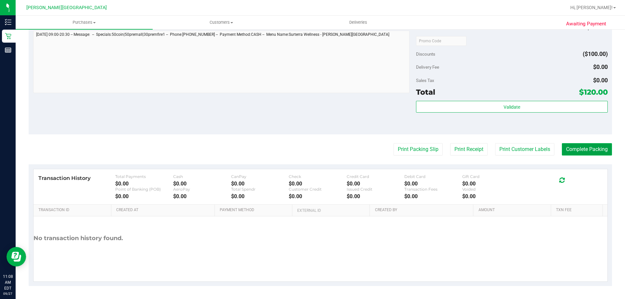
click at [314, 154] on button "Complete Packing" at bounding box center [586, 149] width 50 height 12
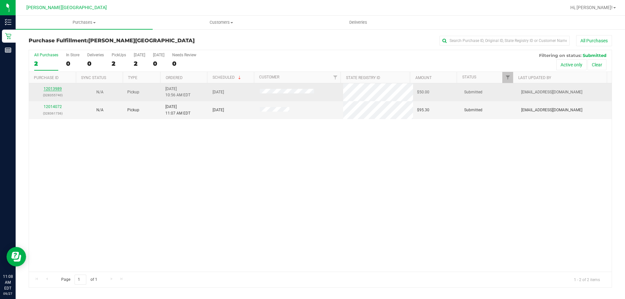
click at [56, 87] on link "12013989" at bounding box center [53, 89] width 18 height 5
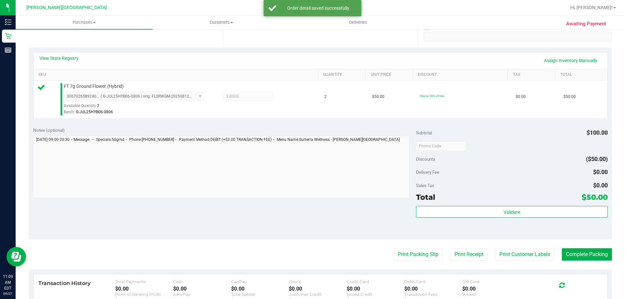
scroll to position [130, 0]
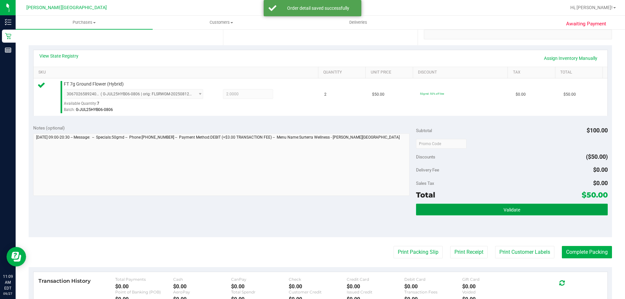
click at [314, 212] on button "Validate" at bounding box center [511, 210] width 191 height 12
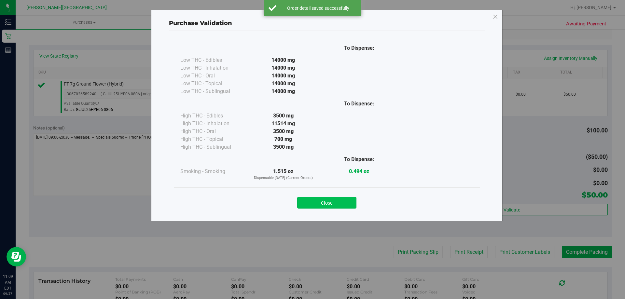
click at [314, 207] on button "Close" at bounding box center [326, 203] width 59 height 12
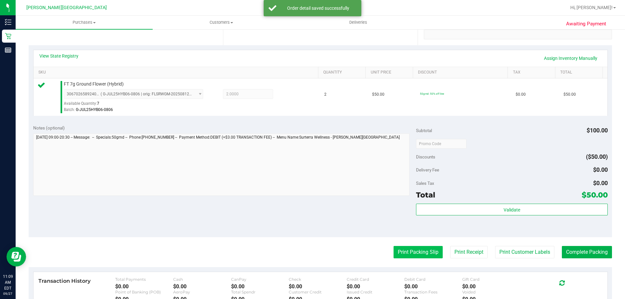
click at [314, 246] on purchase-details "Back Edit Purchase Cancel Purchase View Profile # 12013989 BioTrack ID: - Submi…" at bounding box center [320, 147] width 583 height 484
click at [314, 252] on button "Print Packing Slip" at bounding box center [417, 252] width 49 height 12
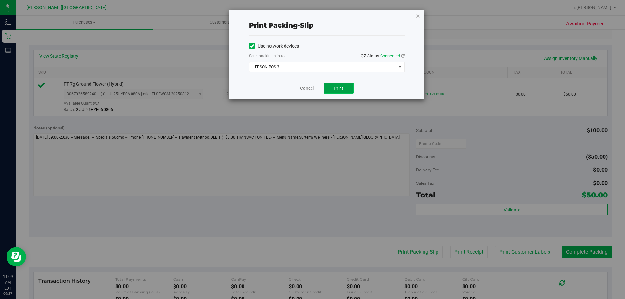
click at [314, 90] on button "Print" at bounding box center [338, 88] width 30 height 11
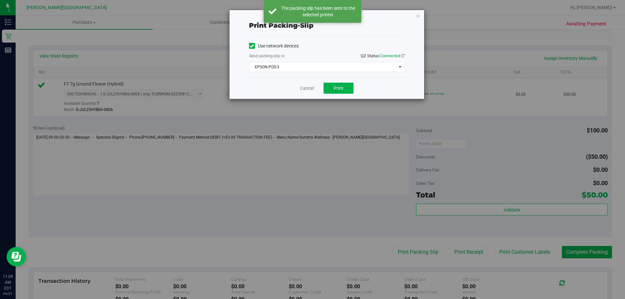
drag, startPoint x: 417, startPoint y: 17, endPoint x: 431, endPoint y: 35, distance: 22.7
click at [314, 20] on div "Print packing-slip Use network devices Send packing-slip to: QZ Status: Connect…" at bounding box center [326, 54] width 195 height 89
click at [314, 14] on icon "button" at bounding box center [417, 16] width 5 height 8
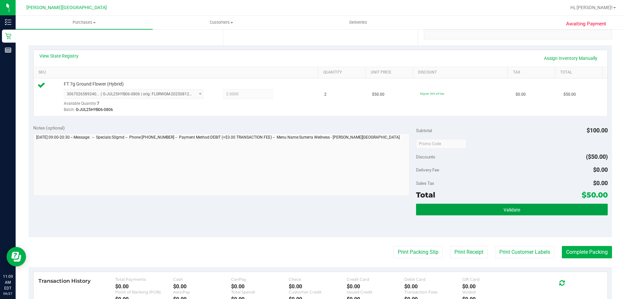
click at [314, 215] on button "Validate" at bounding box center [511, 210] width 191 height 12
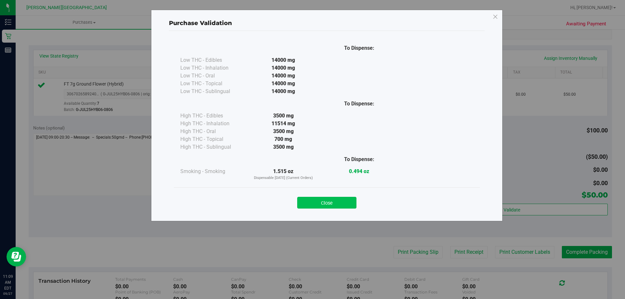
click at [314, 199] on button "Close" at bounding box center [326, 203] width 59 height 12
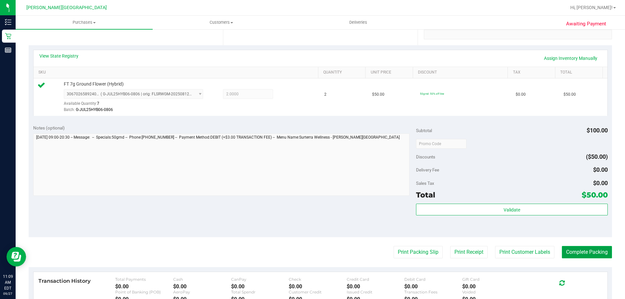
click at [314, 253] on button "Complete Packing" at bounding box center [586, 252] width 50 height 12
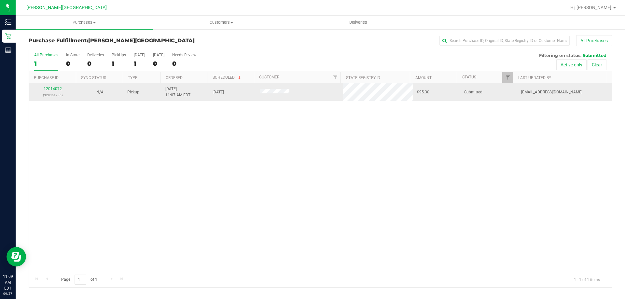
click at [57, 91] on div "12014072 (328361736)" at bounding box center [52, 92] width 39 height 12
click at [57, 90] on link "12014072" at bounding box center [53, 89] width 18 height 5
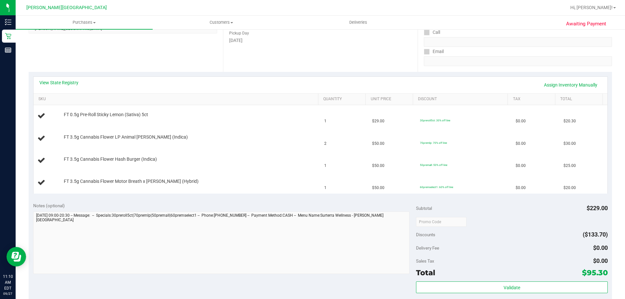
scroll to position [195, 0]
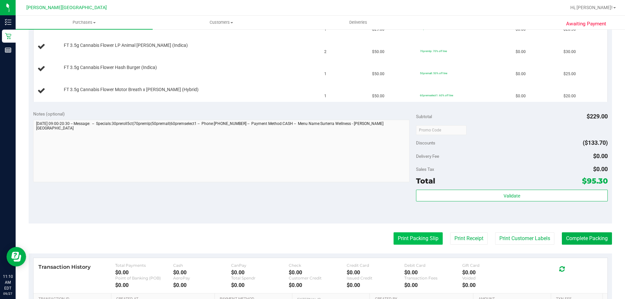
click at [314, 243] on button "Print Packing Slip" at bounding box center [417, 238] width 49 height 12
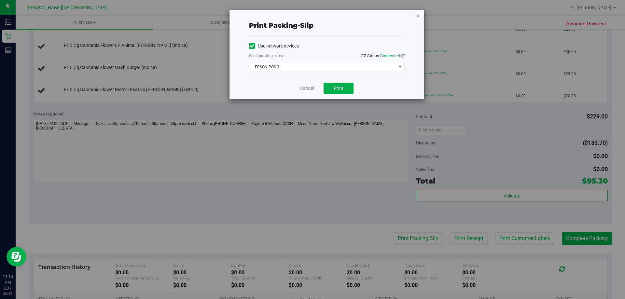
click at [314, 96] on div "Cancel Print" at bounding box center [326, 88] width 155 height 22
click at [314, 87] on button "Print" at bounding box center [338, 88] width 30 height 11
click at [314, 19] on icon "button" at bounding box center [417, 16] width 5 height 8
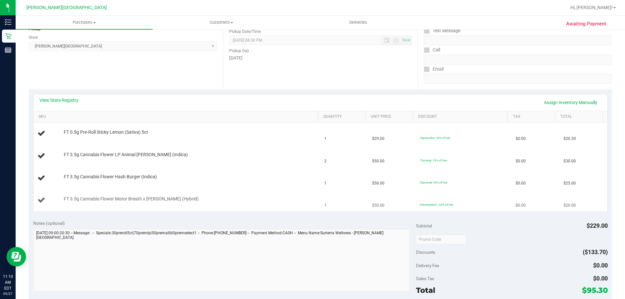
scroll to position [98, 0]
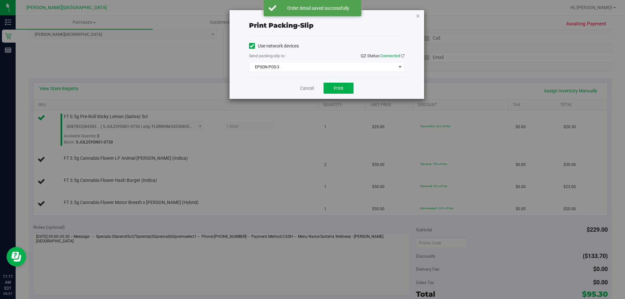
click at [314, 18] on icon "button" at bounding box center [417, 16] width 5 height 8
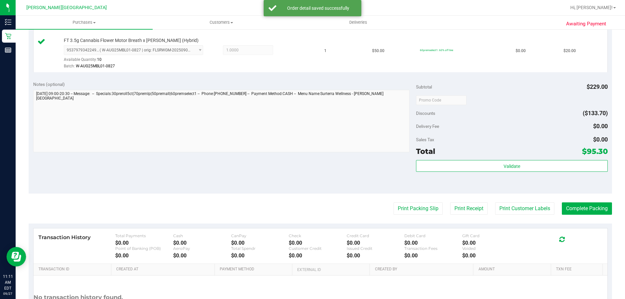
scroll to position [346, 0]
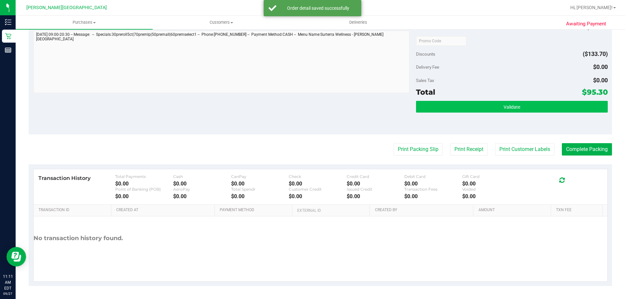
drag, startPoint x: 480, startPoint y: 115, endPoint x: 480, endPoint y: 109, distance: 5.5
click at [314, 115] on div "Validate" at bounding box center [511, 115] width 191 height 29
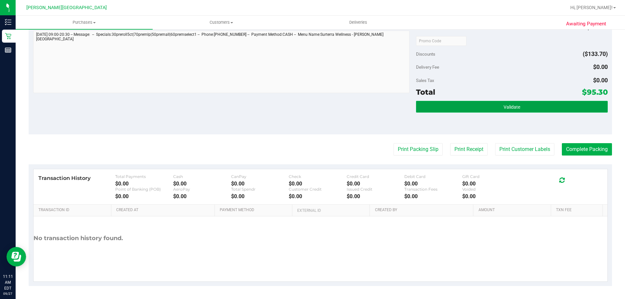
click at [314, 109] on button "Validate" at bounding box center [511, 107] width 191 height 12
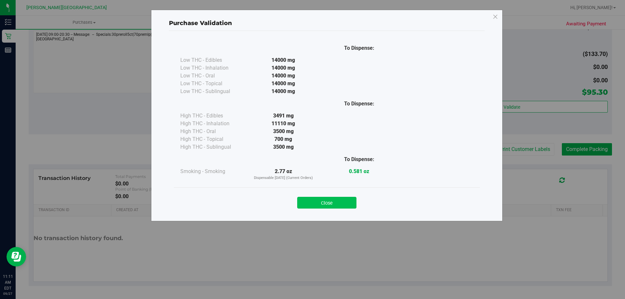
click at [314, 198] on button "Close" at bounding box center [326, 203] width 59 height 12
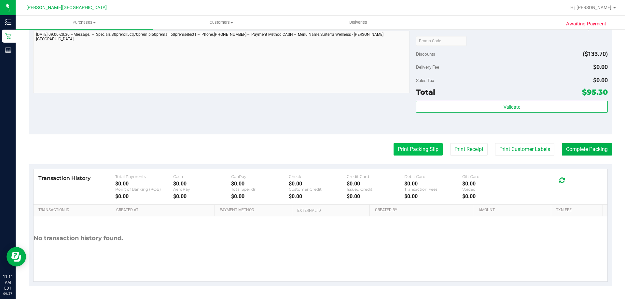
click at [314, 149] on button "Print Packing Slip" at bounding box center [417, 149] width 49 height 12
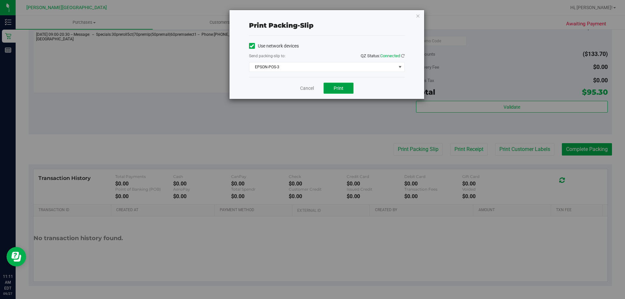
click at [314, 92] on button "Print" at bounding box center [338, 88] width 30 height 11
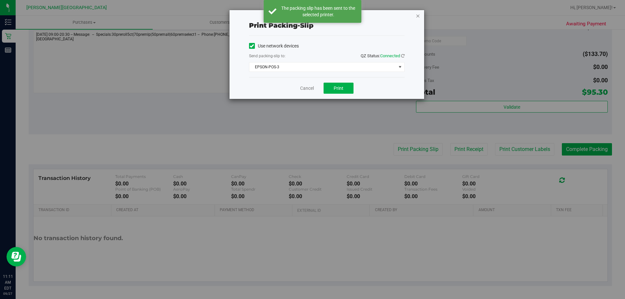
click at [314, 17] on icon "button" at bounding box center [417, 16] width 5 height 8
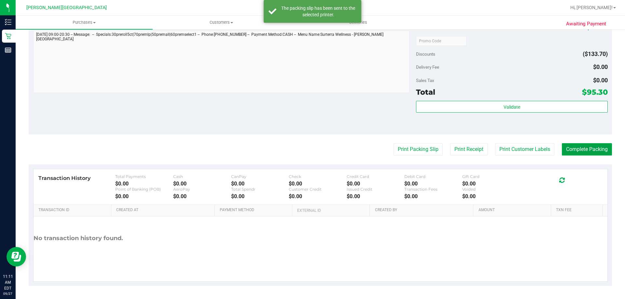
click at [314, 147] on button "Complete Packing" at bounding box center [586, 149] width 50 height 12
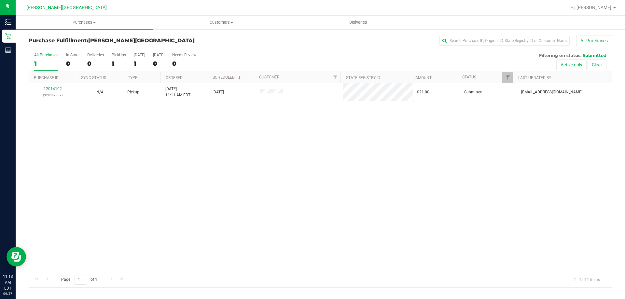
click at [308, 188] on div "12014102 (328362839) N/A Pickup [DATE] 11:11 AM EDT 9/27/2025 $21.00 Submitted …" at bounding box center [320, 177] width 582 height 188
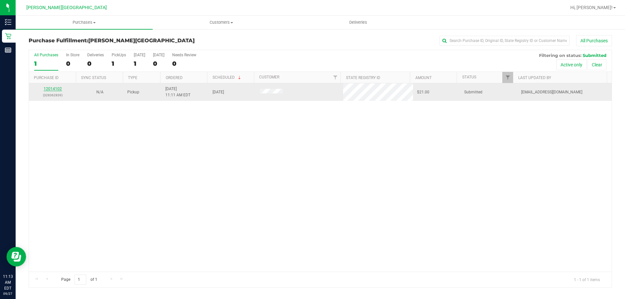
click at [60, 87] on link "12014102" at bounding box center [53, 89] width 18 height 5
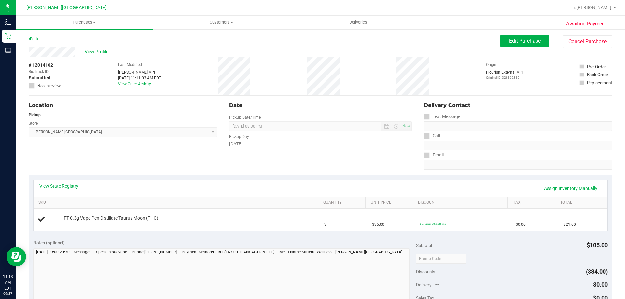
click at [226, 240] on div "Notes (optional)" at bounding box center [224, 242] width 383 height 7
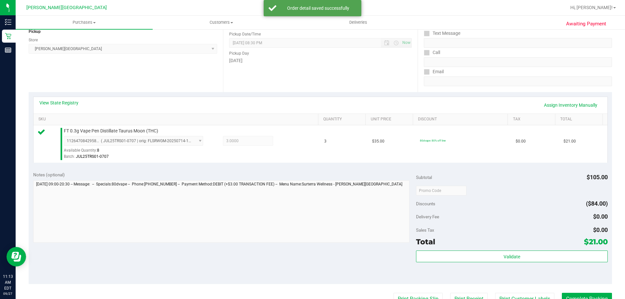
scroll to position [233, 0]
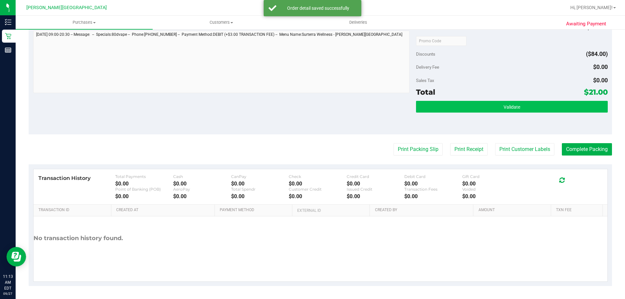
click at [314, 101] on div "Subtotal $105.00 Discounts ($84.00) Delivery Fee $0.00 Sales Tax $0.00 Total $2…" at bounding box center [511, 76] width 191 height 108
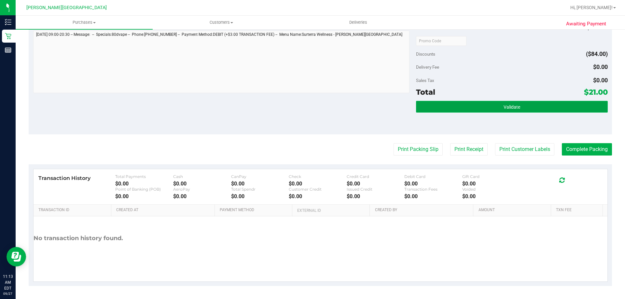
click at [314, 103] on button "Validate" at bounding box center [511, 107] width 191 height 12
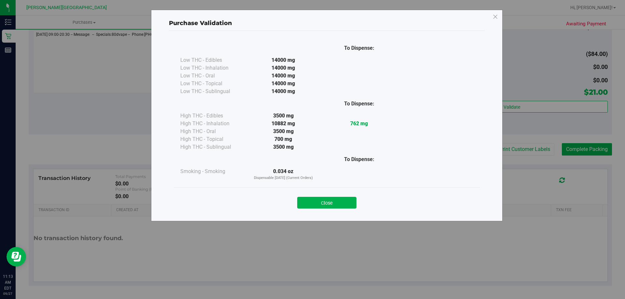
click at [314, 203] on button "Close" at bounding box center [326, 203] width 59 height 12
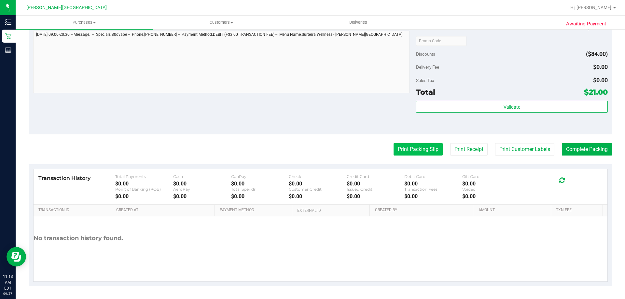
click at [314, 149] on button "Print Packing Slip" at bounding box center [417, 149] width 49 height 12
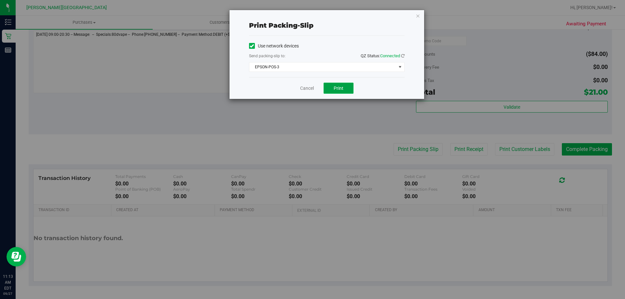
click at [314, 86] on span "Print" at bounding box center [338, 88] width 10 height 5
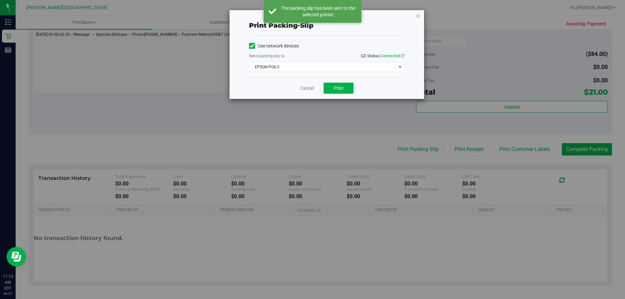
click at [314, 18] on icon "button" at bounding box center [417, 16] width 5 height 8
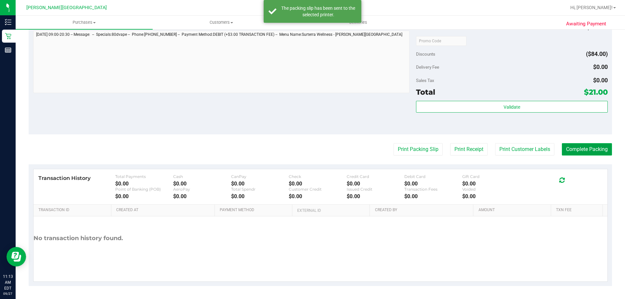
click at [314, 148] on button "Complete Packing" at bounding box center [586, 149] width 50 height 12
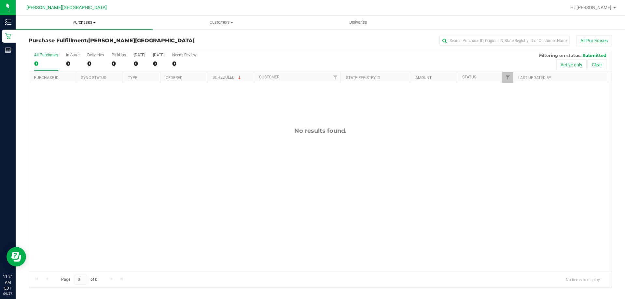
click at [84, 24] on span "Purchases" at bounding box center [84, 23] width 137 height 6
click at [47, 55] on span "All purchases" at bounding box center [39, 55] width 46 height 6
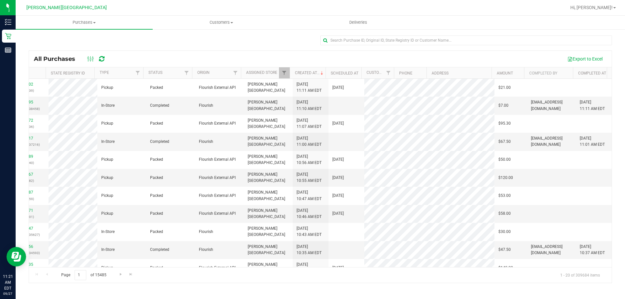
scroll to position [0, 67]
click at [314, 73] on th "Completed At" at bounding box center [589, 72] width 36 height 11
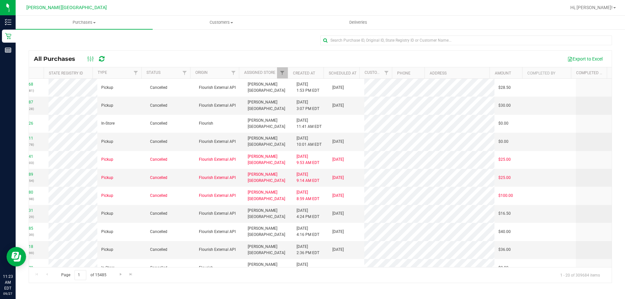
click at [314, 75] on th "Completed At" at bounding box center [589, 72] width 36 height 11
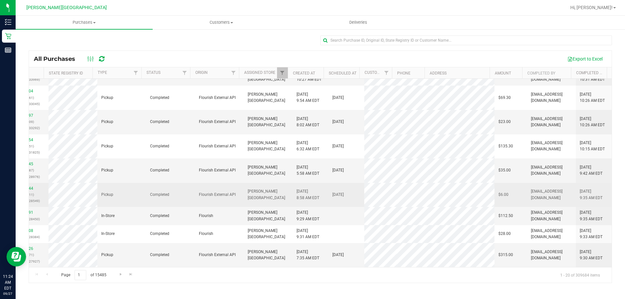
scroll to position [228, 67]
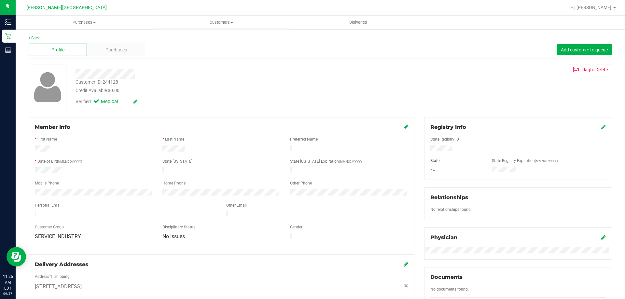
click at [283, 80] on div "Customer ID: 244128 Credit Available: $0.00" at bounding box center [219, 86] width 296 height 15
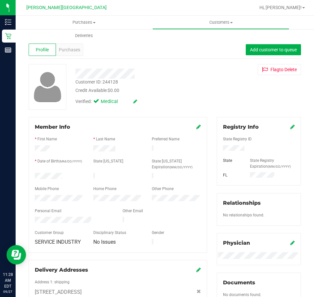
drag, startPoint x: 243, startPoint y: 148, endPoint x: 217, endPoint y: 149, distance: 26.4
click at [218, 149] on div at bounding box center [259, 148] width 82 height 7
drag, startPoint x: 226, startPoint y: 153, endPoint x: 267, endPoint y: 152, distance: 40.7
click at [272, 152] on div "State Registry ID State State Registry Expiration (MM/DD/YYYY) [GEOGRAPHIC_DATA]" at bounding box center [259, 155] width 72 height 48
drag, startPoint x: 244, startPoint y: 148, endPoint x: 215, endPoint y: 148, distance: 29.3
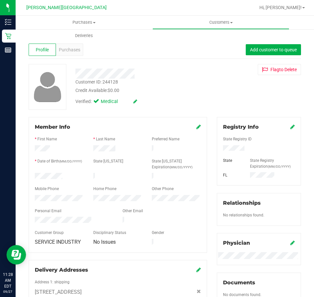
click at [218, 148] on div at bounding box center [259, 148] width 82 height 7
click at [235, 102] on div "Customer ID: 244128 Credit Available: $0.00 Verified: Medical Flag to [GEOGRAPH…" at bounding box center [165, 87] width 282 height 46
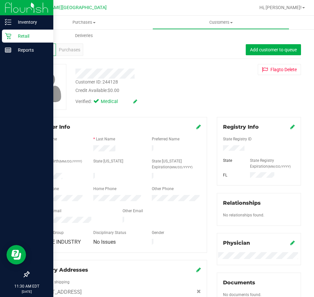
click at [13, 36] on p "Retail" at bounding box center [30, 36] width 39 height 8
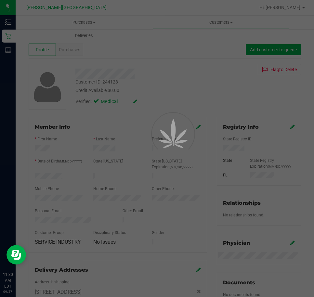
drag, startPoint x: 199, startPoint y: 99, endPoint x: 217, endPoint y: 92, distance: 19.5
click at [210, 93] on div at bounding box center [157, 148] width 314 height 297
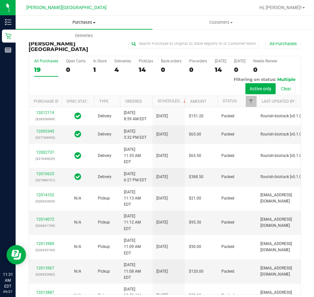
click at [74, 23] on span "Purchases" at bounding box center [84, 23] width 137 height 6
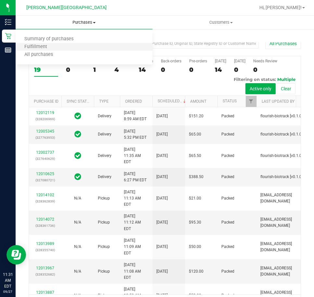
click at [57, 46] on li "Fulfillment" at bounding box center [84, 47] width 137 height 8
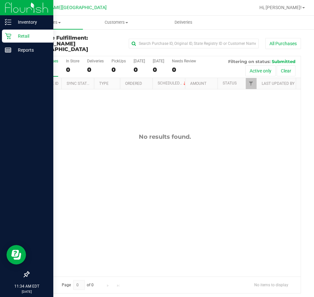
click at [29, 37] on p "Retail" at bounding box center [30, 36] width 39 height 8
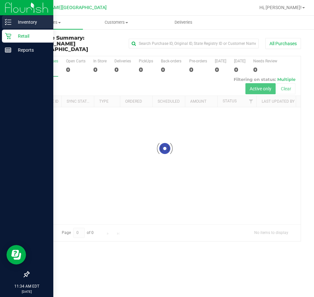
click at [19, 20] on p "Inventory" at bounding box center [30, 22] width 39 height 8
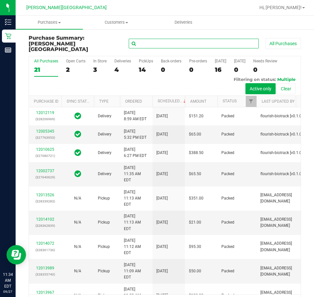
click at [138, 41] on input "text" at bounding box center [194, 44] width 130 height 10
type input "w"
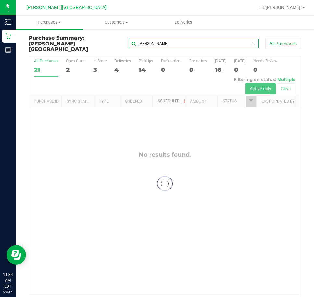
type input "zittles"
drag, startPoint x: 100, startPoint y: 31, endPoint x: 85, endPoint y: 27, distance: 15.6
click at [85, 27] on retail "Purchases Summary of purchases Fulfillment All purchases Customers All customer…" at bounding box center [165, 167] width 299 height 303
type input "watermelon z"
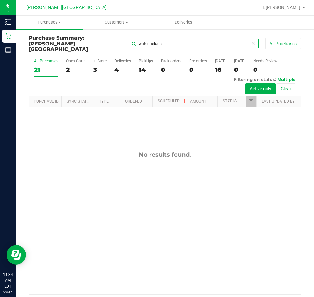
drag, startPoint x: 158, startPoint y: 43, endPoint x: 61, endPoint y: 35, distance: 97.6
click at [61, 35] on div "Purchase Summary: [PERSON_NAME][GEOGRAPHIC_DATA] watermelon z All Purchases" at bounding box center [165, 45] width 273 height 20
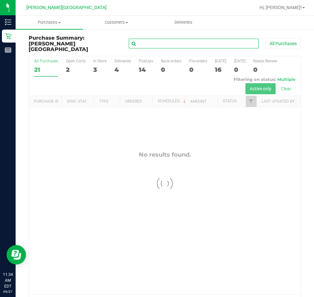
click at [143, 42] on input "text" at bounding box center [194, 44] width 130 height 10
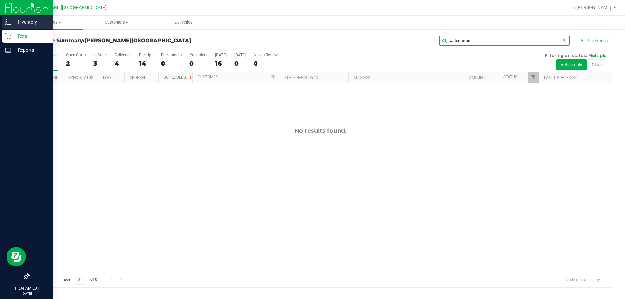
type input "watermelon"
click at [18, 23] on p "Inventory" at bounding box center [30, 22] width 39 height 8
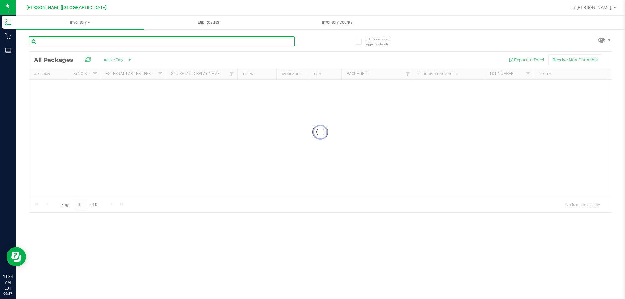
click at [80, 42] on input "text" at bounding box center [162, 41] width 266 height 10
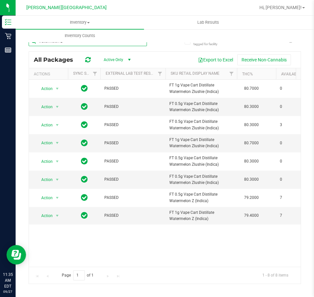
type input "watermelon z"
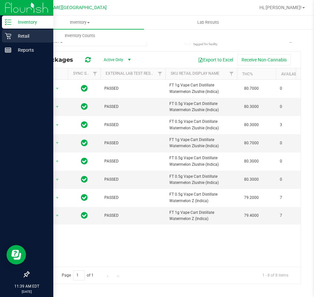
click at [28, 40] on div "Retail" at bounding box center [27, 36] width 51 height 13
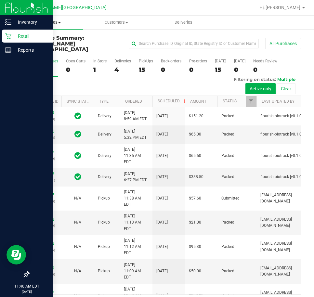
click at [36, 25] on span "Purchases" at bounding box center [49, 23] width 67 height 6
click at [37, 45] on span "Fulfillment" at bounding box center [36, 47] width 40 height 6
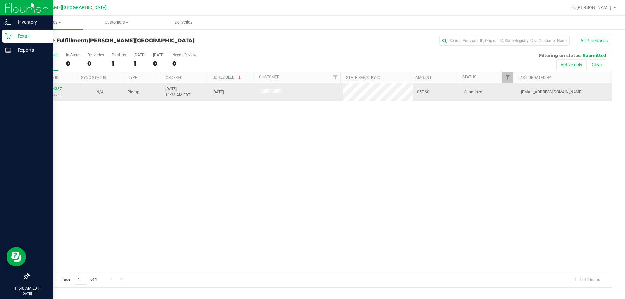
click at [59, 89] on link "12014337" at bounding box center [53, 89] width 18 height 5
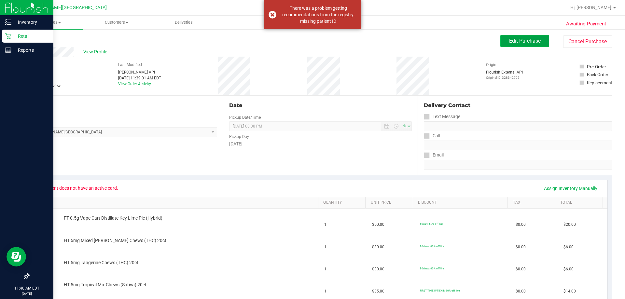
click at [314, 44] on button "Edit Purchase" at bounding box center [524, 41] width 49 height 12
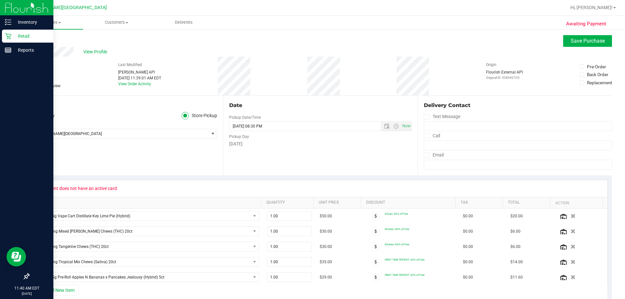
click at [34, 88] on span at bounding box center [32, 86] width 6 height 6
click at [0, 0] on input "Needs review" at bounding box center [0, 0] width 0 height 0
drag, startPoint x: 122, startPoint y: 188, endPoint x: 36, endPoint y: 189, distance: 85.6
click at [39, 189] on span "Patient does not have an active card." at bounding box center [80, 188] width 83 height 10
copy span "Patient does not have an active card."
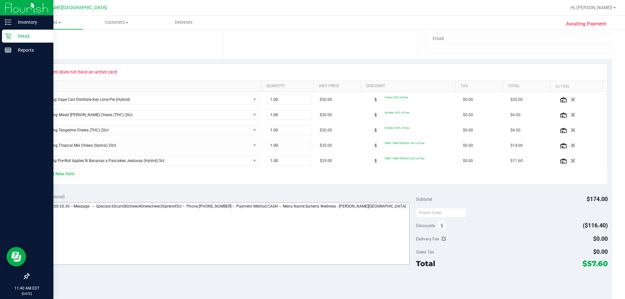
scroll to position [163, 0]
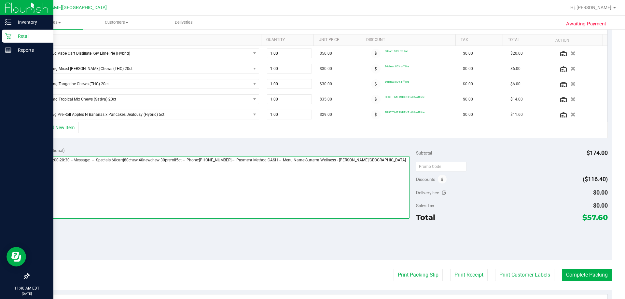
click at [314, 161] on textarea at bounding box center [221, 187] width 376 height 62
paste textarea "Patient does not have an active card."
click at [314, 193] on textarea at bounding box center [221, 187] width 376 height 62
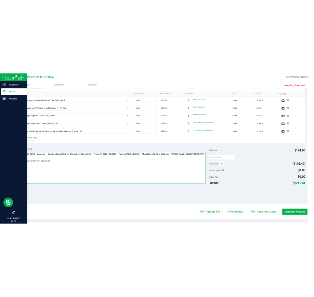
scroll to position [0, 0]
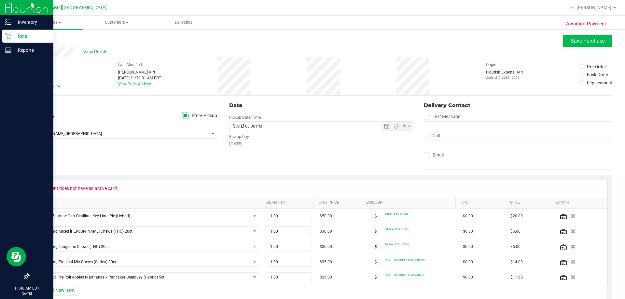
type textarea "[DATE] 09:00-20:30 -- Message: -- Specials:60cart|80chew|40newchew|30preroll5ct…"
click at [314, 42] on button "Save Purchase" at bounding box center [587, 41] width 49 height 12
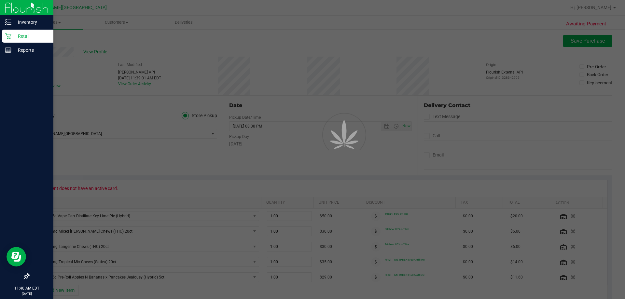
click at [50, 24] on div at bounding box center [312, 149] width 625 height 299
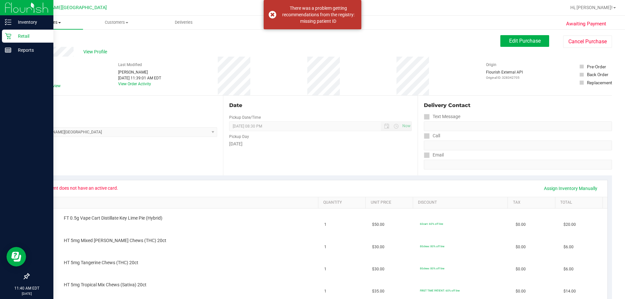
click at [52, 24] on span "Purchases" at bounding box center [49, 23] width 67 height 6
click at [55, 48] on li "Fulfillment" at bounding box center [49, 47] width 67 height 8
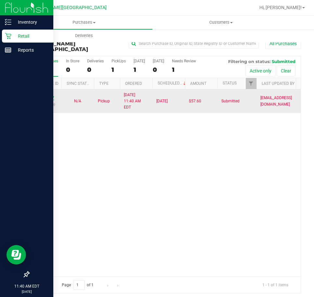
click at [44, 96] on link "12014337" at bounding box center [45, 98] width 18 height 5
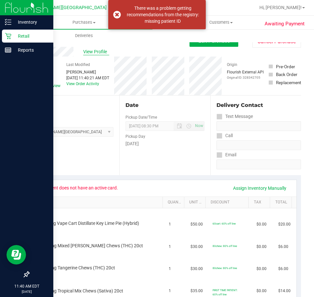
click at [106, 52] on span "View Profile" at bounding box center [96, 51] width 26 height 7
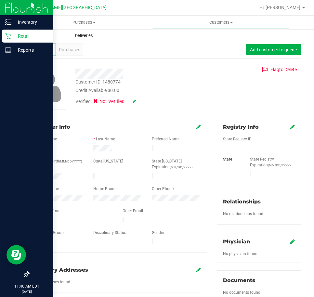
click at [16, 37] on uib-tab-heading "Deliveries" at bounding box center [84, 35] width 136 height 13
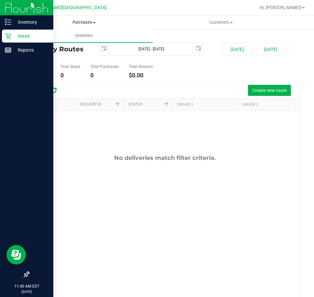
click at [88, 21] on span "Purchases" at bounding box center [84, 23] width 136 height 6
click at [66, 42] on ul "Summary of purchases Fulfillment All purchases" at bounding box center [84, 47] width 137 height 35
click at [80, 23] on span "Purchases" at bounding box center [84, 23] width 137 height 6
click at [72, 47] on li "Fulfillment" at bounding box center [84, 47] width 137 height 8
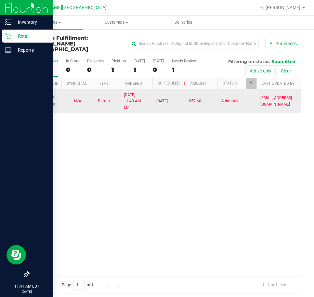
click at [40, 89] on td "12014337 (328342705)" at bounding box center [45, 101] width 33 height 24
click at [43, 96] on link "12014337" at bounding box center [45, 98] width 18 height 5
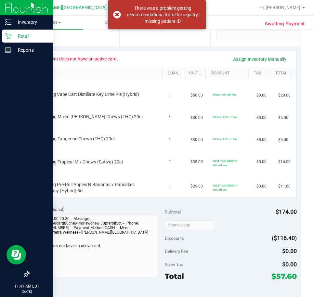
scroll to position [195, 0]
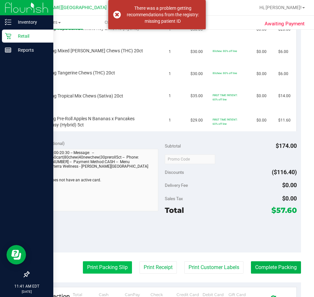
click at [111, 272] on button "Print Packing Slip" at bounding box center [107, 268] width 49 height 12
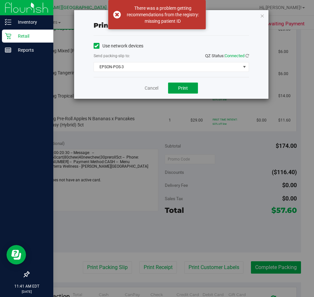
click at [191, 91] on button "Print" at bounding box center [183, 88] width 30 height 11
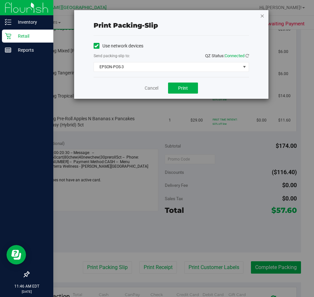
click at [262, 18] on icon "button" at bounding box center [262, 16] width 5 height 8
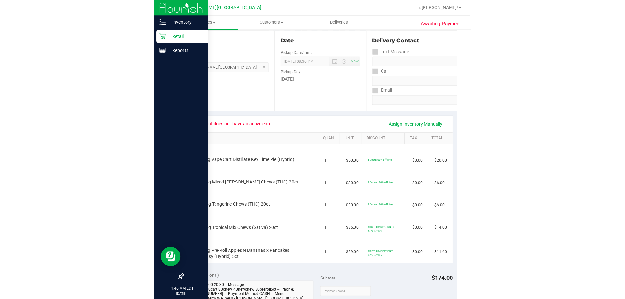
scroll to position [0, 0]
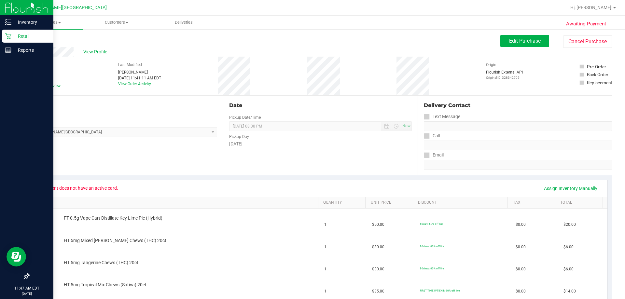
click at [90, 51] on span "View Profile" at bounding box center [96, 51] width 26 height 7
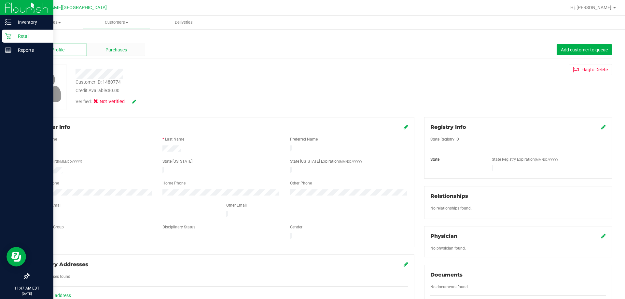
click at [107, 50] on span "Purchases" at bounding box center [115, 50] width 21 height 7
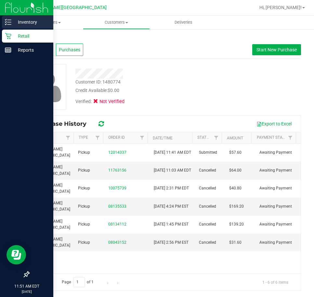
click at [20, 25] on p "Inventory" at bounding box center [30, 22] width 39 height 8
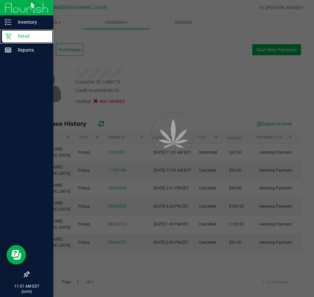
click at [21, 37] on p "Retail" at bounding box center [30, 36] width 39 height 8
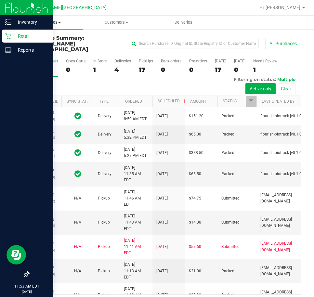
click at [37, 24] on span "Purchases" at bounding box center [49, 23] width 67 height 6
click at [47, 47] on span "Fulfillment" at bounding box center [36, 47] width 40 height 6
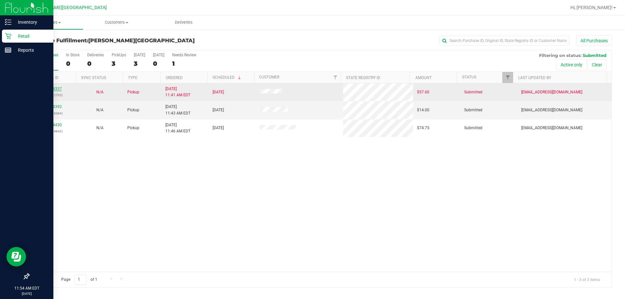
click at [51, 89] on link "12014337" at bounding box center [53, 89] width 18 height 5
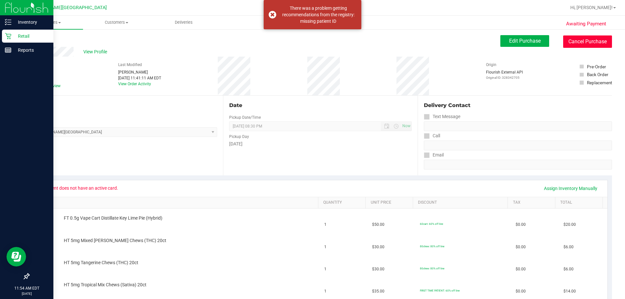
click at [314, 42] on button "Cancel Purchase" at bounding box center [587, 41] width 49 height 12
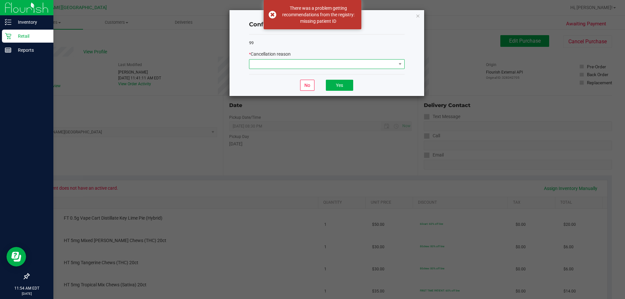
click at [314, 67] on span at bounding box center [322, 64] width 147 height 9
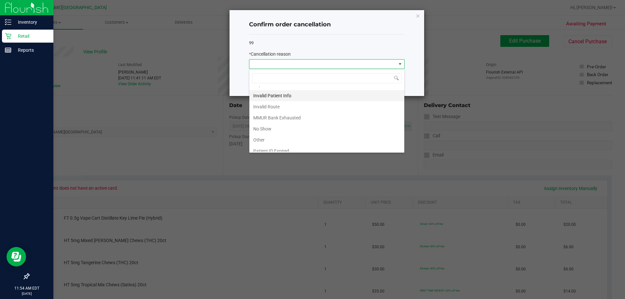
scroll to position [34, 0]
click at [275, 125] on li "Other" at bounding box center [326, 123] width 155 height 11
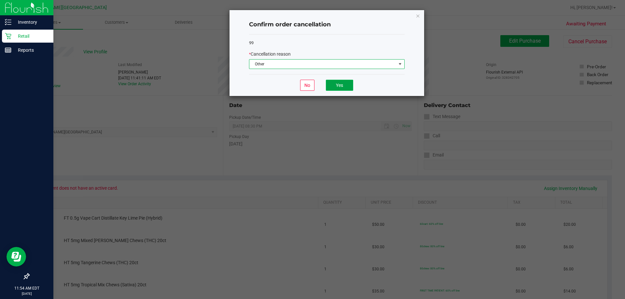
click at [314, 84] on button "Yes" at bounding box center [339, 85] width 27 height 11
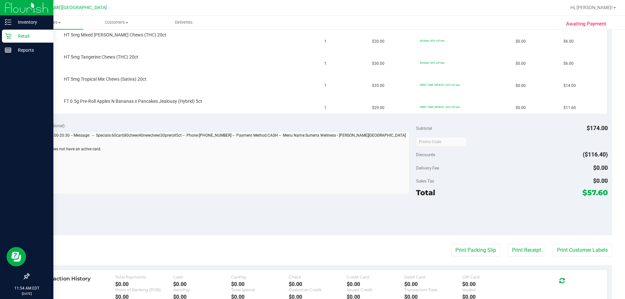
scroll to position [228, 0]
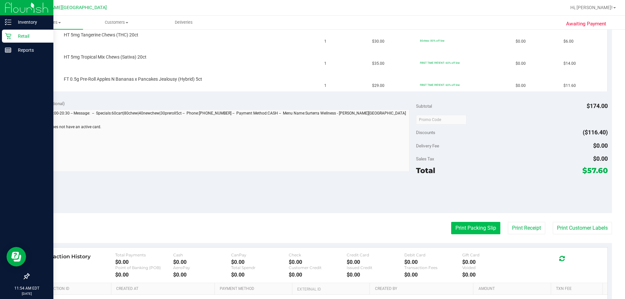
click at [314, 229] on button "Print Packing Slip" at bounding box center [475, 228] width 49 height 12
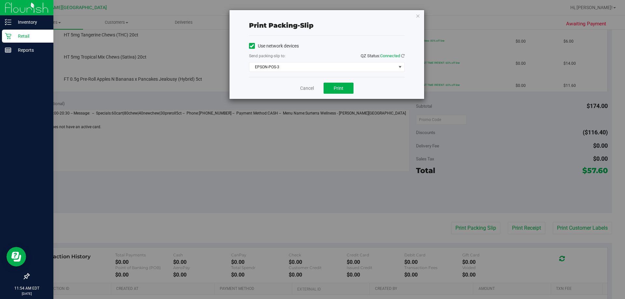
click at [314, 11] on div "Print packing-slip Use network devices Send packing-slip to: QZ Status: Connect…" at bounding box center [326, 54] width 195 height 89
click at [314, 14] on icon "button" at bounding box center [417, 16] width 5 height 8
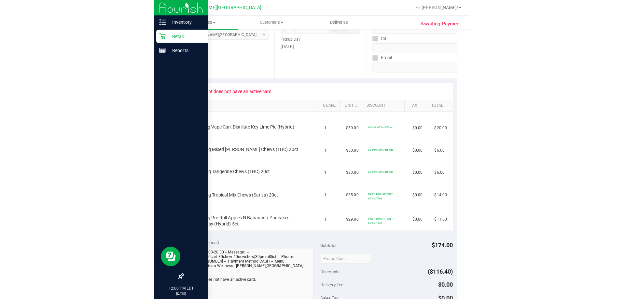
scroll to position [0, 0]
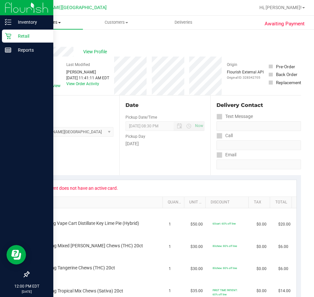
click at [56, 25] on uib-tab-heading "Purchases Summary of purchases Fulfillment All purchases" at bounding box center [49, 23] width 67 height 14
click at [52, 45] on span "Fulfillment" at bounding box center [36, 47] width 40 height 6
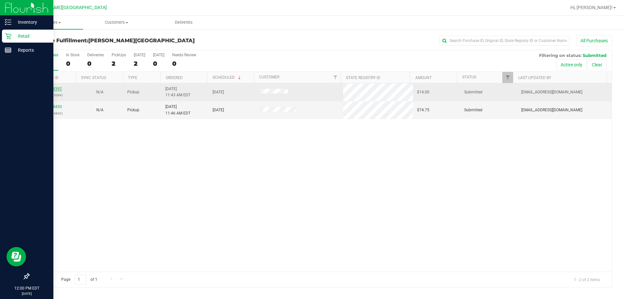
click at [55, 89] on link "12014392" at bounding box center [53, 89] width 18 height 5
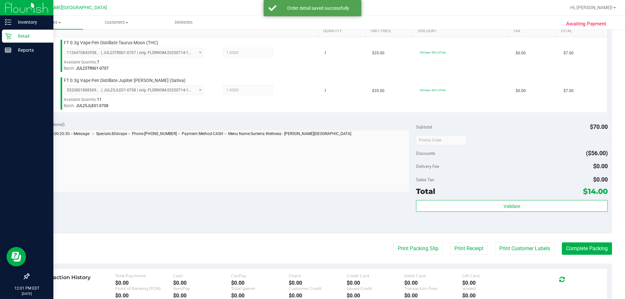
scroll to position [195, 0]
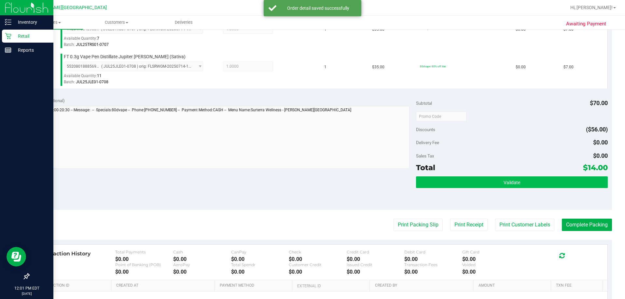
click at [314, 175] on div "Subtotal $70.00 Discounts ($56.00) Delivery Fee $0.00 Sales Tax $0.00 Total $14…" at bounding box center [511, 151] width 191 height 108
click at [314, 179] on button "Validate" at bounding box center [511, 182] width 191 height 12
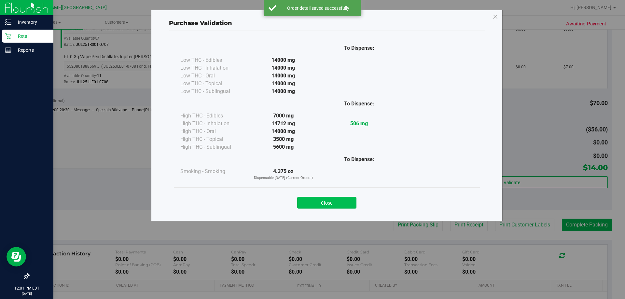
click at [314, 208] on button "Close" at bounding box center [326, 203] width 59 height 12
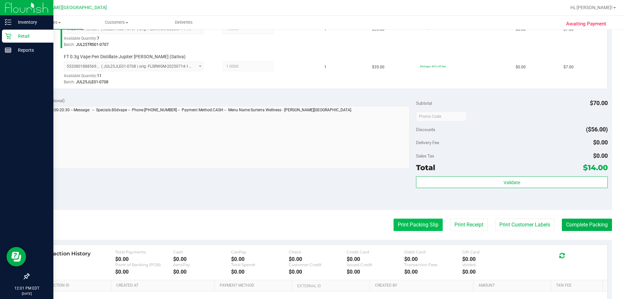
click at [314, 225] on button "Print Packing Slip" at bounding box center [417, 225] width 49 height 12
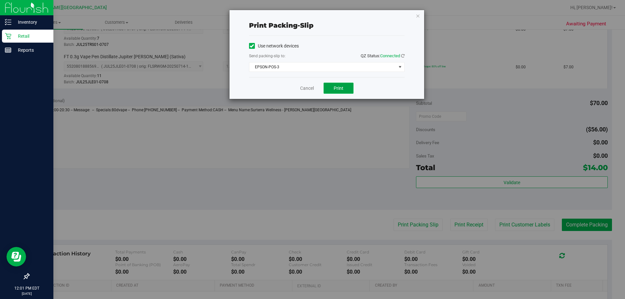
click at [314, 88] on span "Print" at bounding box center [338, 88] width 10 height 5
click at [314, 15] on icon "button" at bounding box center [417, 16] width 5 height 8
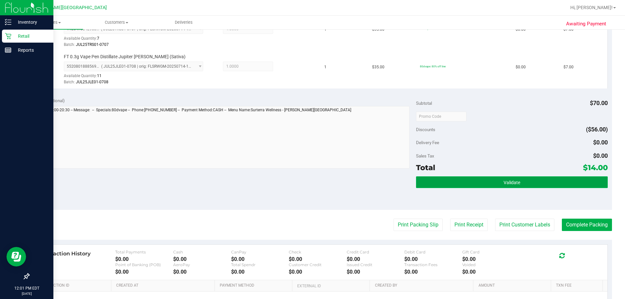
click at [314, 178] on button "Validate" at bounding box center [511, 182] width 191 height 12
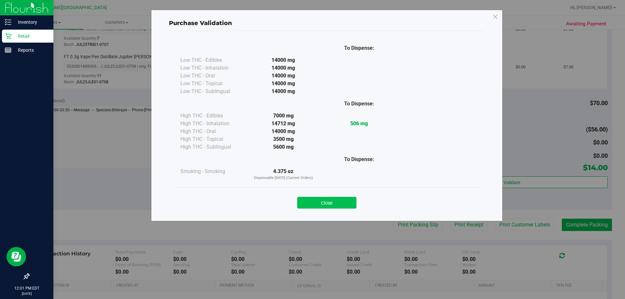
drag, startPoint x: 347, startPoint y: 200, endPoint x: 475, endPoint y: 183, distance: 128.6
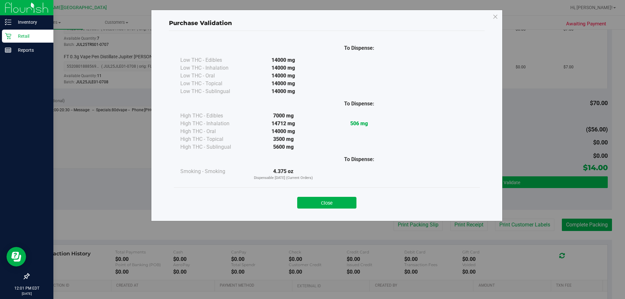
click at [314, 200] on button "Close" at bounding box center [326, 203] width 59 height 12
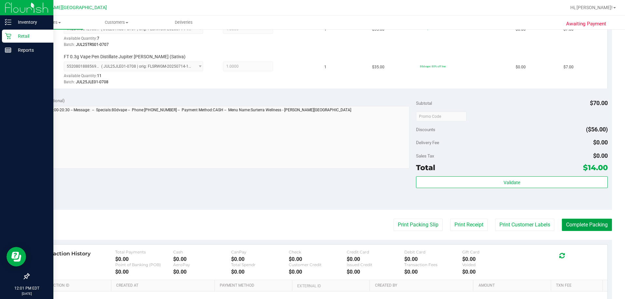
click at [314, 226] on button "Complete Packing" at bounding box center [586, 225] width 50 height 12
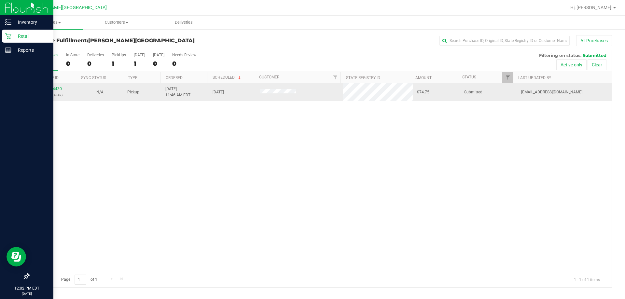
click at [53, 89] on link "12014430" at bounding box center [53, 89] width 18 height 5
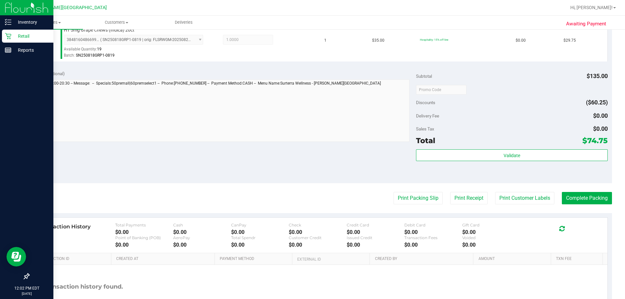
scroll to position [260, 0]
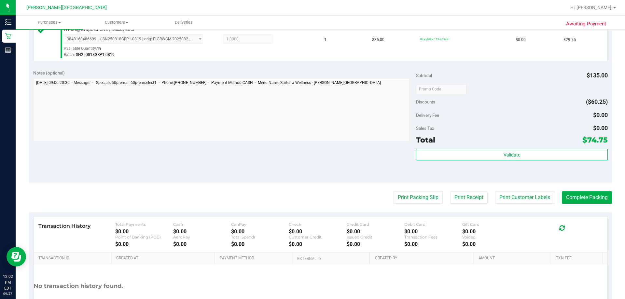
click at [314, 146] on div "Subtotal $135.00 Discounts ($60.25) Delivery Fee $0.00 Sales Tax $0.00 Total $7…" at bounding box center [511, 124] width 191 height 108
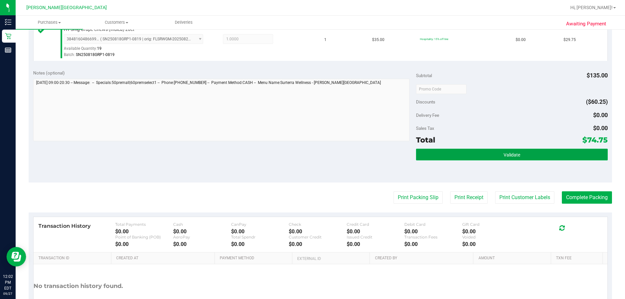
click at [314, 152] on button "Validate" at bounding box center [511, 155] width 191 height 12
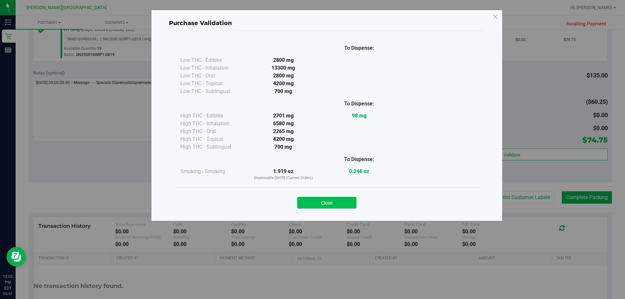
click at [314, 204] on button "Close" at bounding box center [326, 203] width 59 height 12
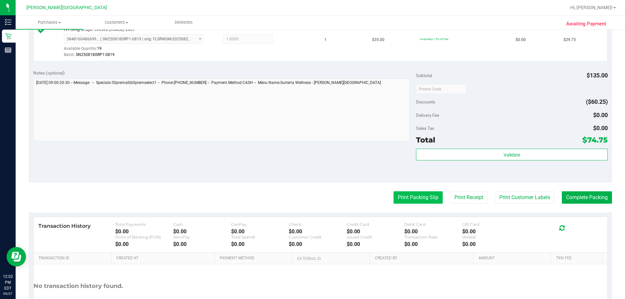
click at [314, 202] on button "Print Packing Slip" at bounding box center [417, 197] width 49 height 12
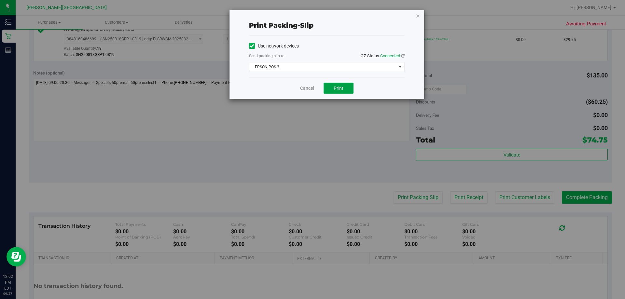
click at [314, 89] on span "Print" at bounding box center [338, 88] width 10 height 5
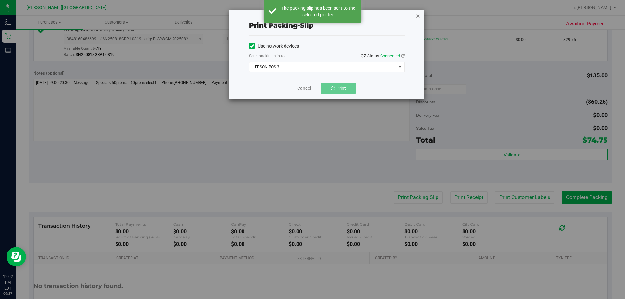
click at [314, 17] on icon "button" at bounding box center [417, 16] width 5 height 8
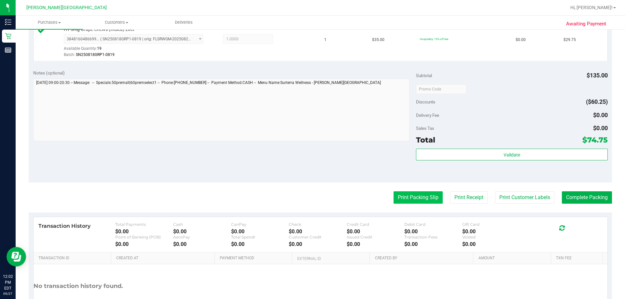
click at [314, 202] on button "Print Packing Slip" at bounding box center [417, 197] width 49 height 12
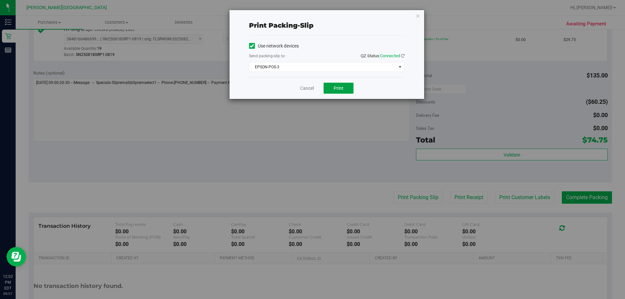
click at [314, 87] on button "Print" at bounding box center [338, 88] width 30 height 11
click at [314, 16] on icon "button" at bounding box center [417, 16] width 5 height 8
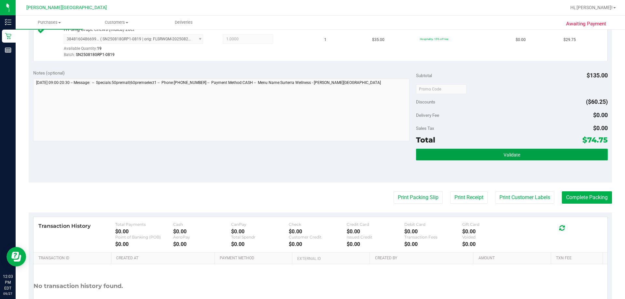
click at [314, 155] on span "Validate" at bounding box center [511, 154] width 17 height 5
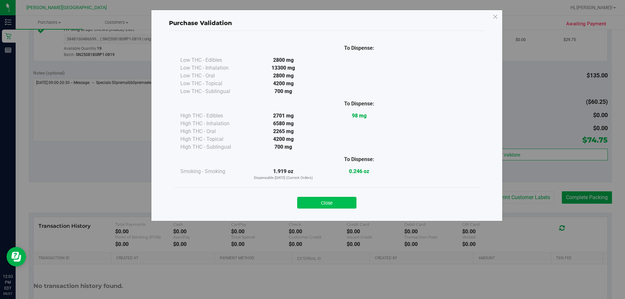
click at [314, 205] on button "Close" at bounding box center [326, 203] width 59 height 12
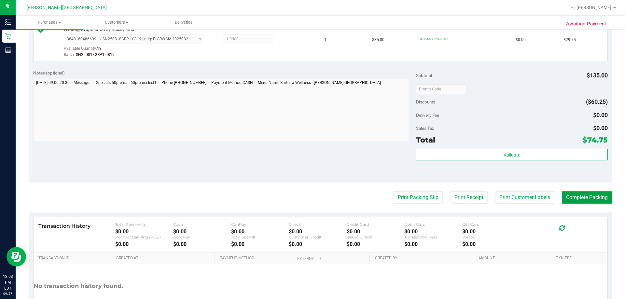
click at [314, 198] on button "Complete Packing" at bounding box center [586, 197] width 50 height 12
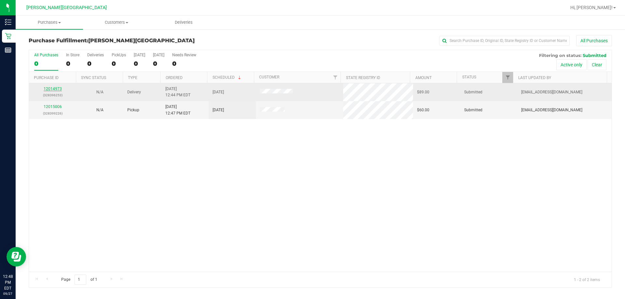
click at [57, 88] on link "12014973" at bounding box center [53, 89] width 18 height 5
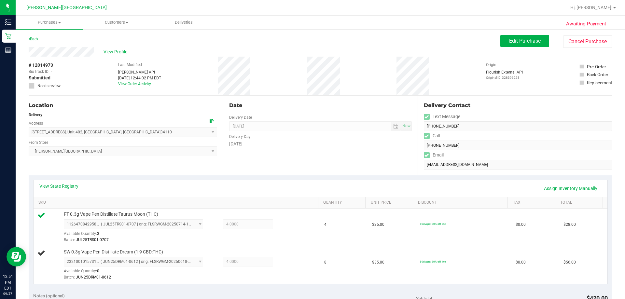
scroll to position [130, 0]
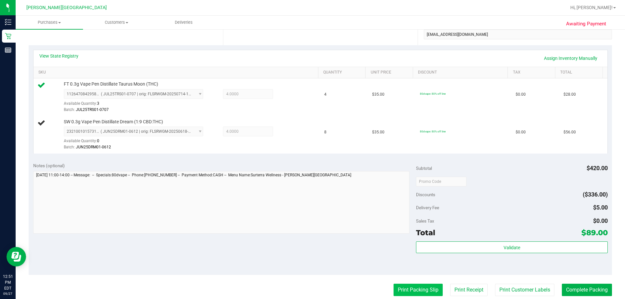
click at [314, 288] on button "Print Packing Slip" at bounding box center [417, 290] width 49 height 12
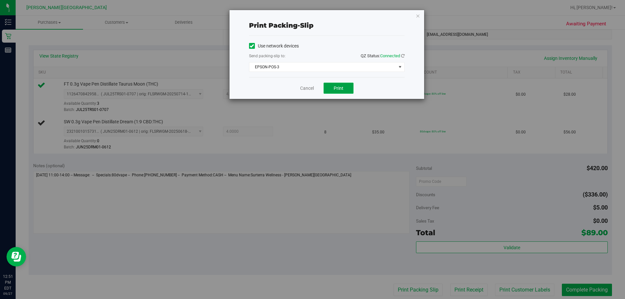
click at [314, 88] on button "Print" at bounding box center [338, 88] width 30 height 11
click at [314, 15] on icon "button" at bounding box center [417, 16] width 5 height 8
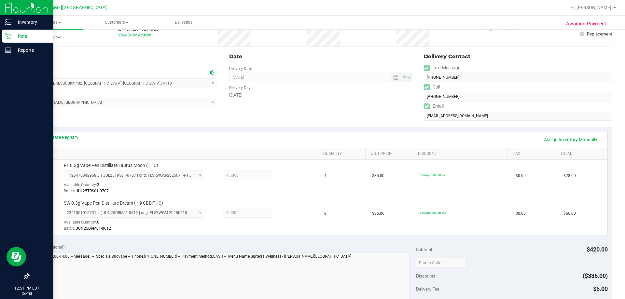
scroll to position [0, 0]
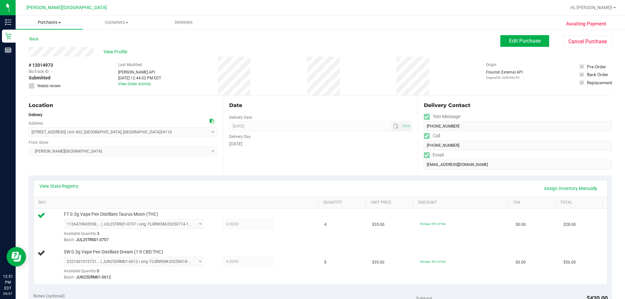
click at [60, 24] on span "Purchases" at bounding box center [49, 23] width 67 height 6
click at [49, 47] on span "Fulfillment" at bounding box center [36, 47] width 40 height 6
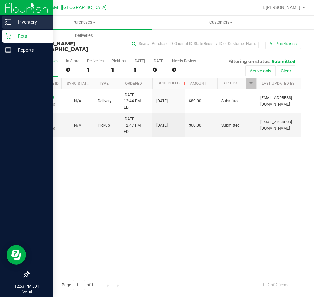
click at [9, 20] on icon at bounding box center [8, 22] width 7 height 7
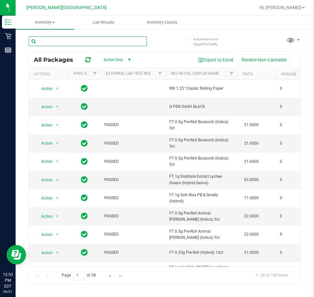
click at [42, 40] on input "text" at bounding box center [88, 41] width 118 height 10
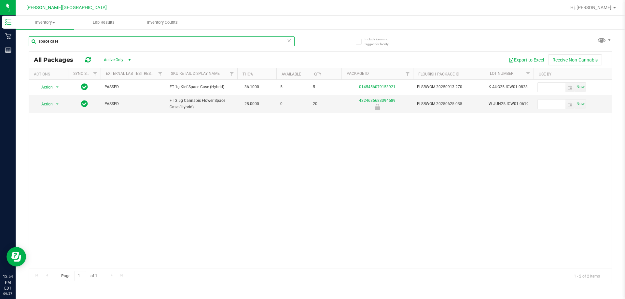
type input "space case"
click at [301, 122] on div "Action Action Global inventory Package audit log Print package label Print prod…" at bounding box center [320, 174] width 582 height 188
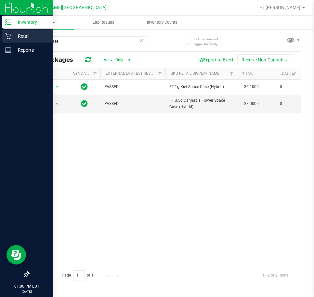
click at [21, 34] on p "Retail" at bounding box center [30, 36] width 39 height 8
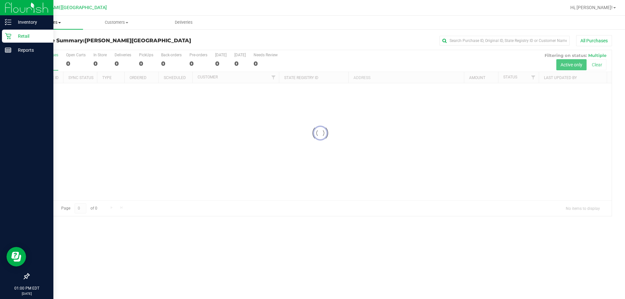
click at [54, 20] on span "Purchases" at bounding box center [49, 23] width 67 height 6
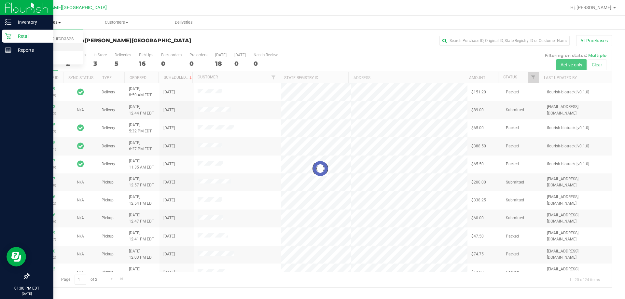
click at [44, 46] on span "Fulfillment" at bounding box center [36, 47] width 40 height 6
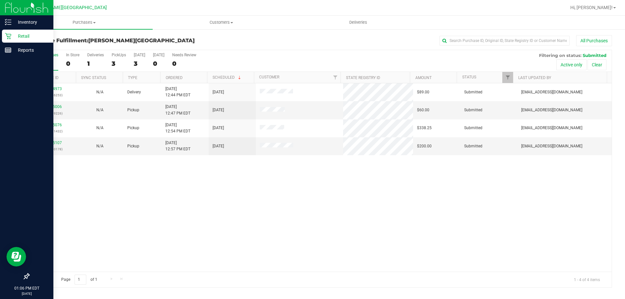
drag, startPoint x: 397, startPoint y: 207, endPoint x: 344, endPoint y: 186, distance: 56.3
click at [314, 207] on div "12014973 (328396253) N/A Delivery [DATE] 12:44 PM EDT 9/29/2025 $89.00 Submitte…" at bounding box center [320, 177] width 582 height 188
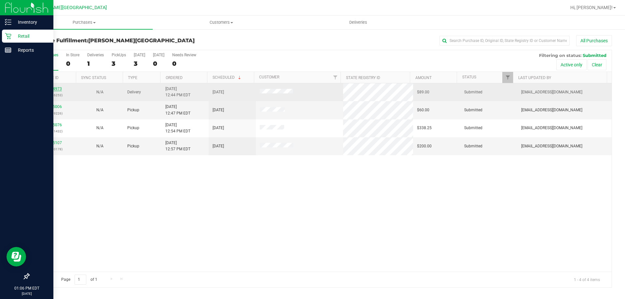
click at [56, 90] on link "12014973" at bounding box center [53, 89] width 18 height 5
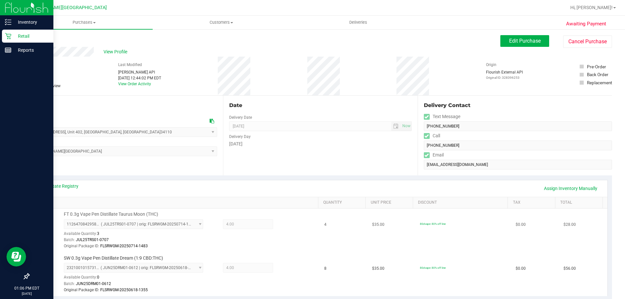
click at [255, 242] on div "Batch: JUL25TRS01-0707" at bounding box center [189, 240] width 251 height 6
click at [76, 23] on span "Purchases" at bounding box center [84, 23] width 137 height 6
click at [86, 47] on li "Fulfillment" at bounding box center [84, 47] width 137 height 8
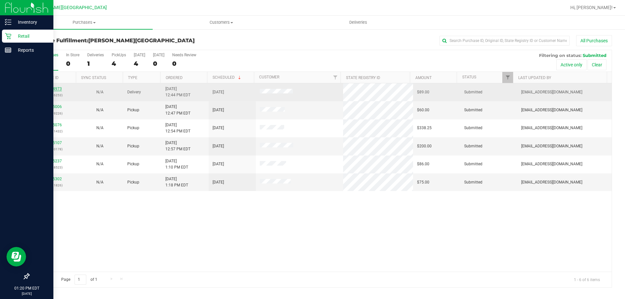
click at [57, 88] on link "12014973" at bounding box center [53, 89] width 18 height 5
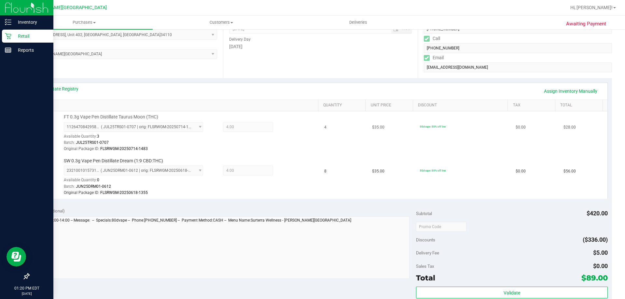
scroll to position [98, 0]
drag, startPoint x: 261, startPoint y: 203, endPoint x: 262, endPoint y: 199, distance: 4.3
click at [262, 199] on purchase-details "Back Edit Purchase Cancel Purchase View Profile # 12014973 BioTrack ID: - Submi…" at bounding box center [320, 205] width 583 height 534
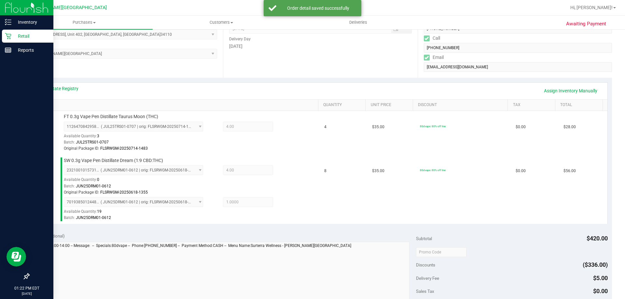
click at [271, 238] on div "Notes (optional)" at bounding box center [224, 236] width 383 height 7
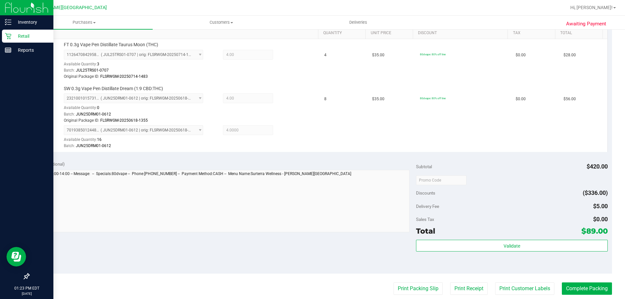
scroll to position [228, 0]
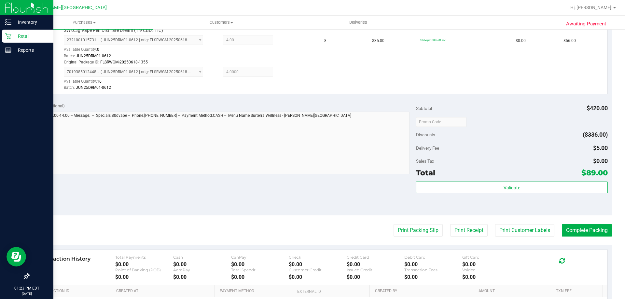
click at [314, 198] on div "Validate" at bounding box center [511, 196] width 191 height 29
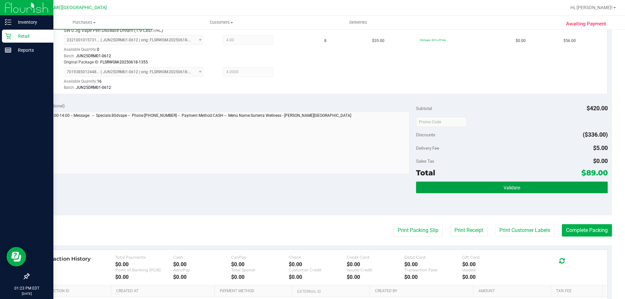
click at [314, 193] on button "Validate" at bounding box center [511, 188] width 191 height 12
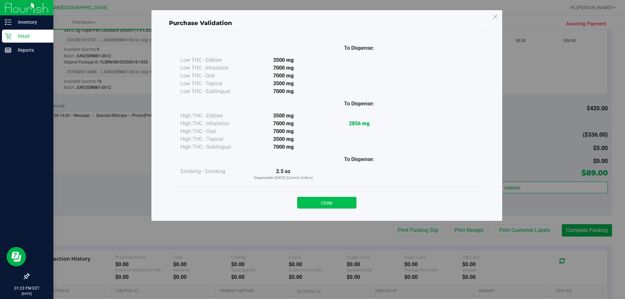
click at [314, 205] on button "Close" at bounding box center [326, 203] width 59 height 12
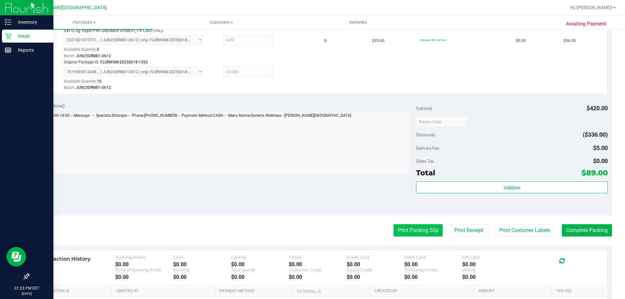
click at [314, 231] on button "Print Packing Slip" at bounding box center [417, 230] width 49 height 12
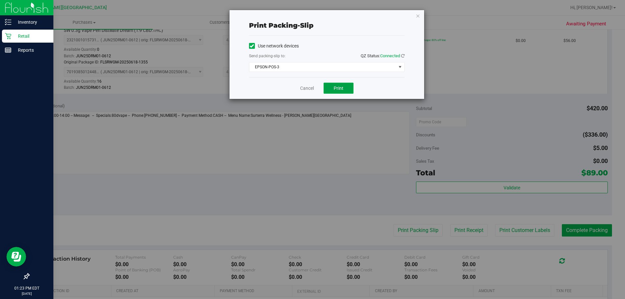
click at [314, 91] on button "Print" at bounding box center [338, 88] width 30 height 11
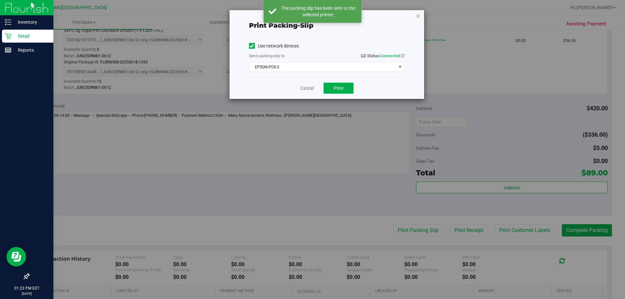
click at [314, 17] on icon "button" at bounding box center [417, 16] width 5 height 8
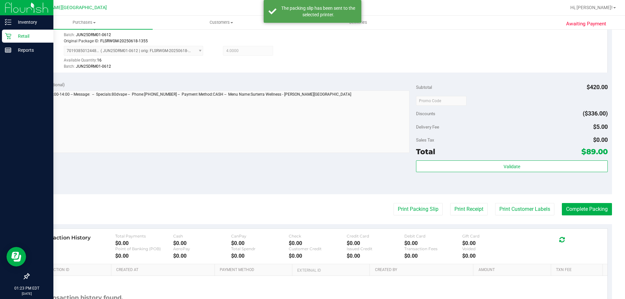
scroll to position [260, 0]
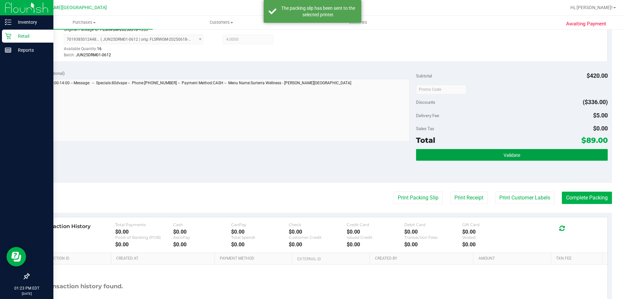
click at [314, 150] on button "Validate" at bounding box center [511, 155] width 191 height 12
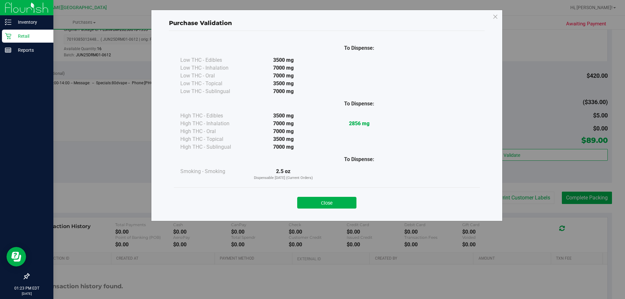
drag, startPoint x: 354, startPoint y: 203, endPoint x: 536, endPoint y: 181, distance: 183.8
click at [314, 203] on div "Close" at bounding box center [327, 201] width 296 height 16
click at [314, 201] on button "Close" at bounding box center [326, 203] width 59 height 12
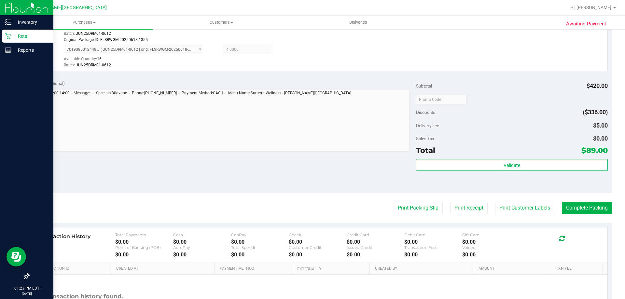
scroll to position [309, 0]
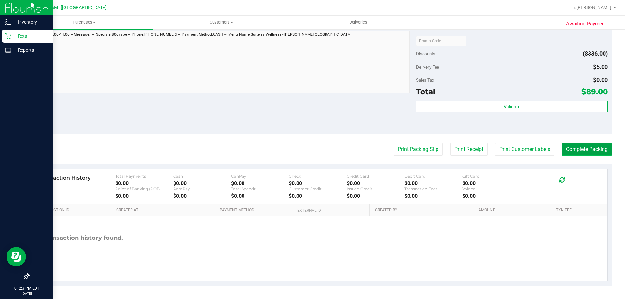
click at [314, 148] on button "Complete Packing" at bounding box center [586, 149] width 50 height 12
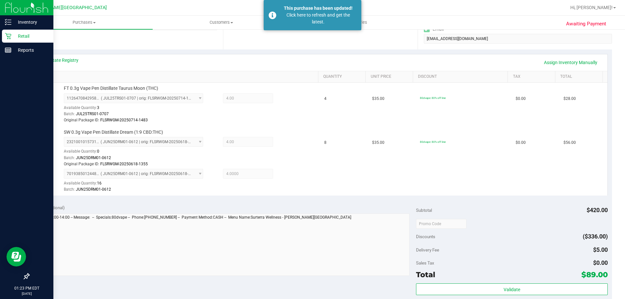
scroll to position [114, 0]
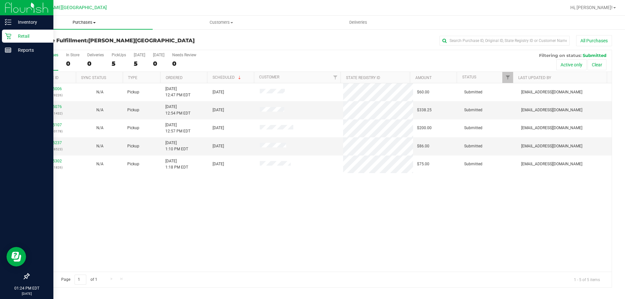
click at [84, 21] on span "Purchases" at bounding box center [84, 23] width 137 height 6
click at [68, 51] on li "All purchases" at bounding box center [84, 55] width 137 height 8
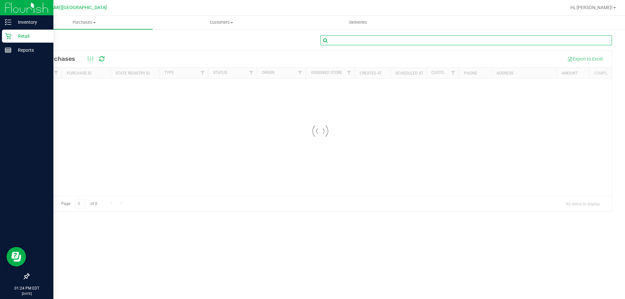
click at [314, 45] on input "text" at bounding box center [465, 40] width 291 height 10
click at [314, 38] on input "[PERSON_NAME]" at bounding box center [465, 40] width 291 height 10
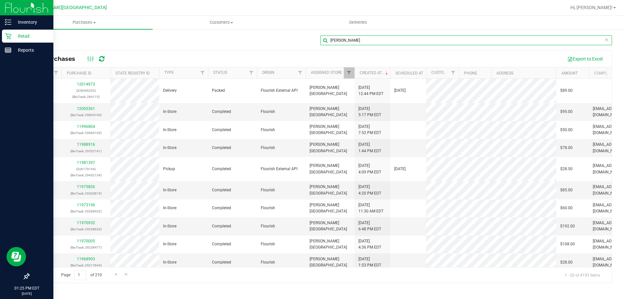
type input "[PERSON_NAME]"
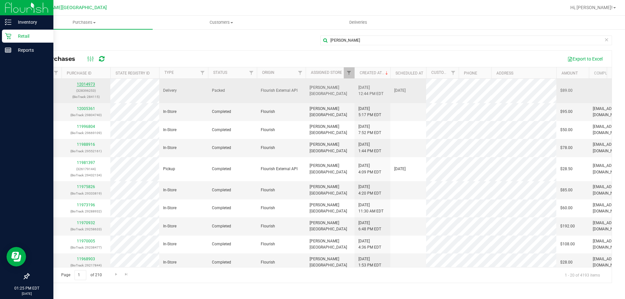
click at [89, 84] on link "12014973" at bounding box center [86, 84] width 18 height 5
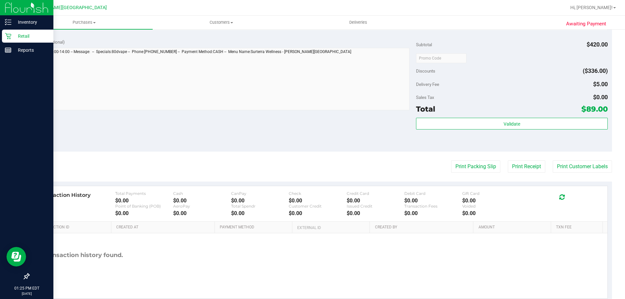
scroll to position [260, 0]
click at [314, 167] on button "Print Receipt" at bounding box center [525, 166] width 37 height 12
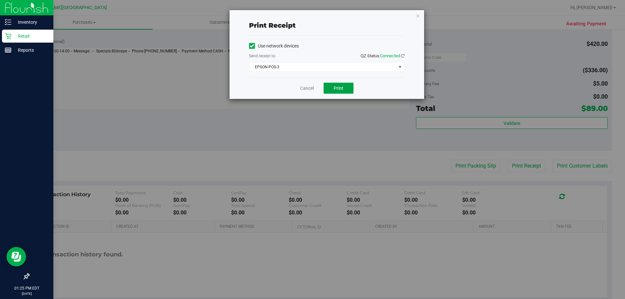
click at [314, 90] on span "Print" at bounding box center [338, 88] width 10 height 5
click at [314, 90] on button "Print" at bounding box center [338, 88] width 30 height 11
click at [314, 15] on icon "button" at bounding box center [417, 16] width 5 height 8
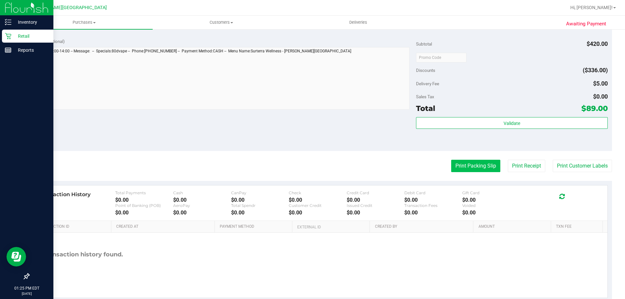
click at [314, 169] on button "Print Packing Slip" at bounding box center [475, 166] width 49 height 12
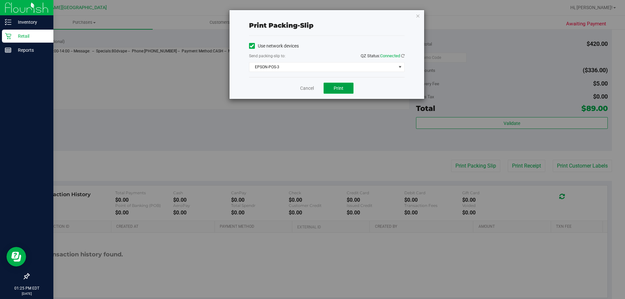
drag, startPoint x: 344, startPoint y: 92, endPoint x: 349, endPoint y: 90, distance: 5.9
click at [314, 92] on button "Print" at bounding box center [338, 88] width 30 height 11
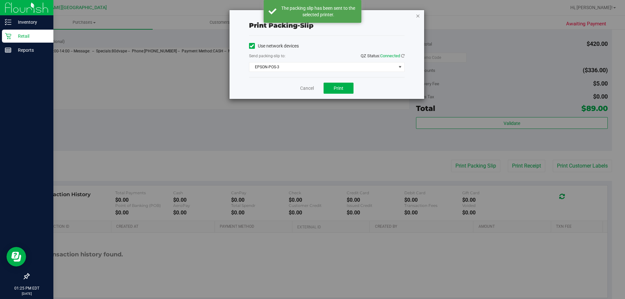
click at [314, 18] on icon "button" at bounding box center [417, 16] width 5 height 8
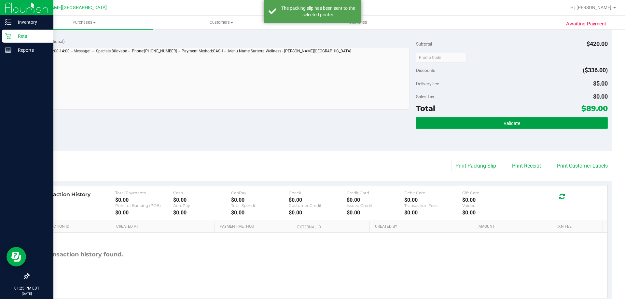
click at [314, 124] on button "Validate" at bounding box center [511, 123] width 191 height 12
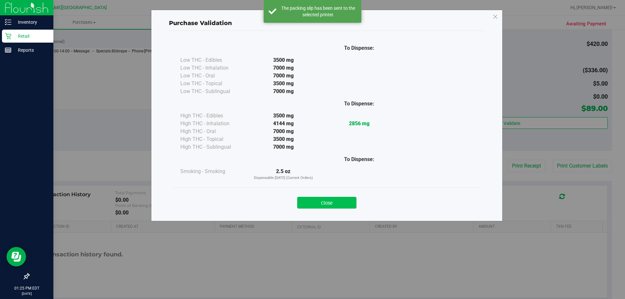
click at [314, 204] on button "Close" at bounding box center [326, 203] width 59 height 12
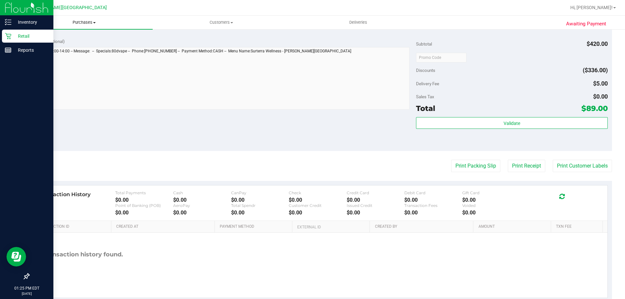
click at [82, 25] on span "Purchases" at bounding box center [84, 23] width 137 height 6
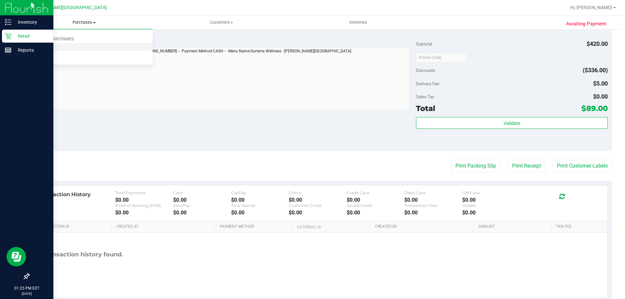
click at [69, 45] on li "Fulfillment" at bounding box center [84, 47] width 137 height 8
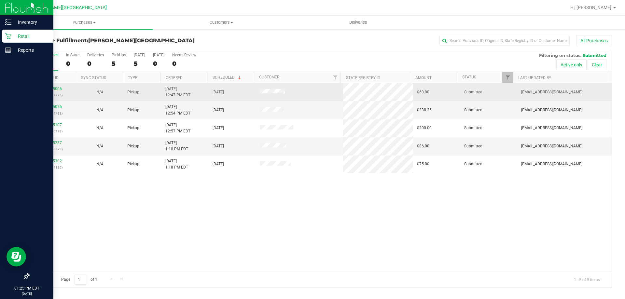
click at [54, 90] on link "12015006" at bounding box center [53, 89] width 18 height 5
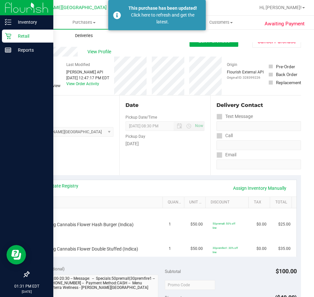
click at [125, 32] on uib-tab-heading "Deliveries" at bounding box center [84, 35] width 136 height 13
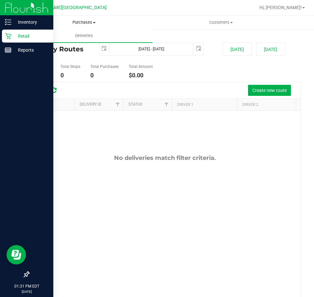
click at [83, 22] on span "Purchases" at bounding box center [84, 23] width 136 height 6
click at [56, 49] on li "Fulfillment" at bounding box center [84, 47] width 137 height 8
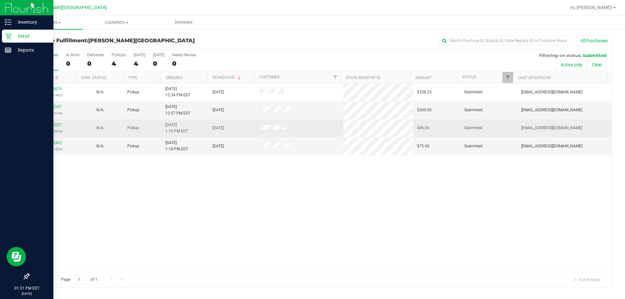
click at [56, 128] on div "12015237 (328408523)" at bounding box center [52, 128] width 39 height 12
click at [57, 127] on div "12015237 (328408523)" at bounding box center [52, 128] width 39 height 12
click at [60, 125] on link "12015237" at bounding box center [53, 125] width 18 height 5
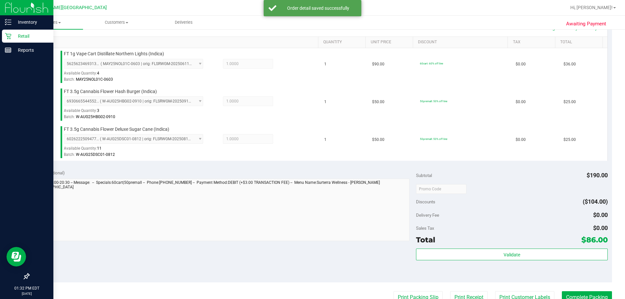
scroll to position [293, 0]
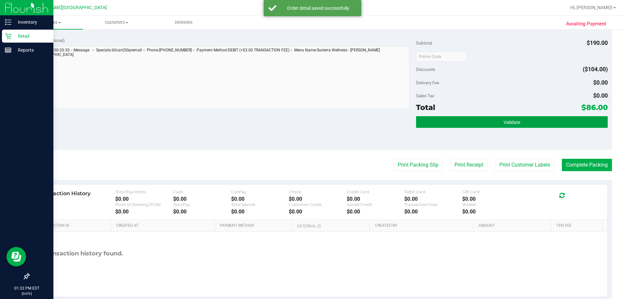
click at [314, 121] on button "Validate" at bounding box center [511, 122] width 191 height 12
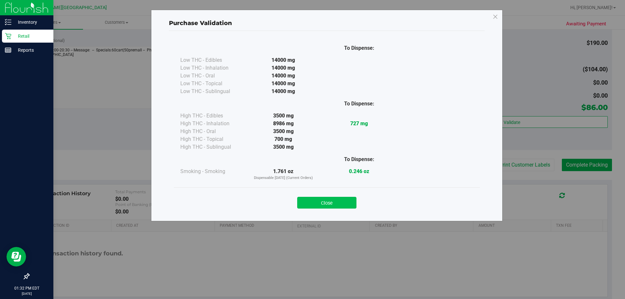
click at [314, 201] on button "Close" at bounding box center [326, 203] width 59 height 12
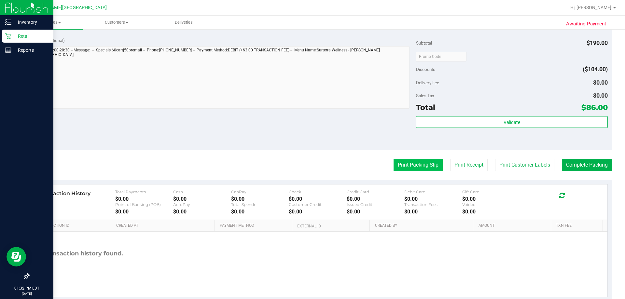
click at [314, 167] on button "Print Packing Slip" at bounding box center [417, 165] width 49 height 12
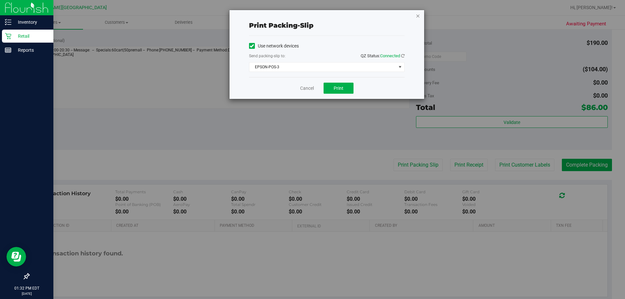
click at [314, 14] on icon "button" at bounding box center [417, 16] width 5 height 8
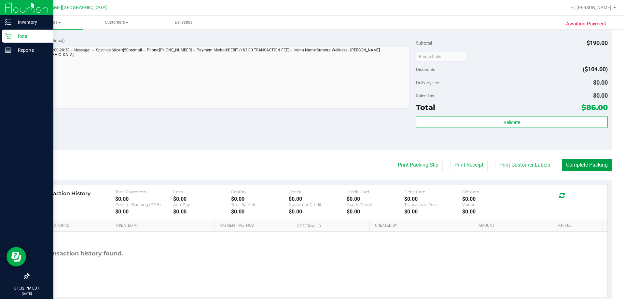
click at [314, 165] on button "Complete Packing" at bounding box center [586, 165] width 50 height 12
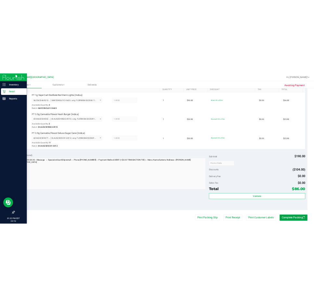
scroll to position [98, 0]
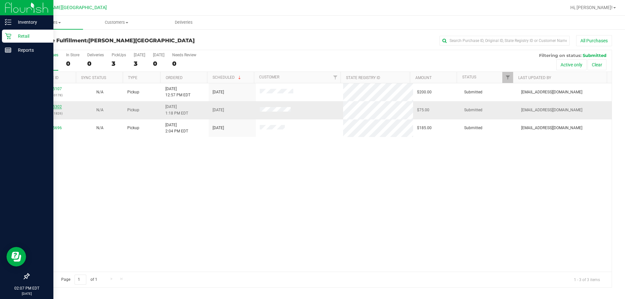
click at [58, 107] on link "12015302" at bounding box center [53, 106] width 18 height 5
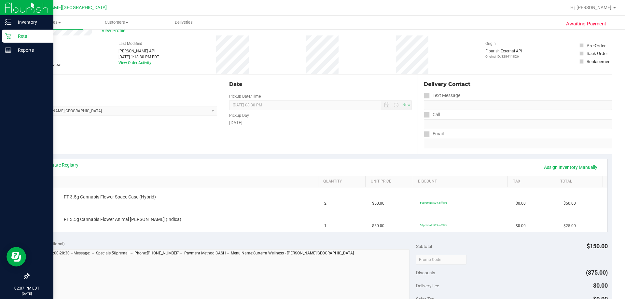
scroll to position [33, 0]
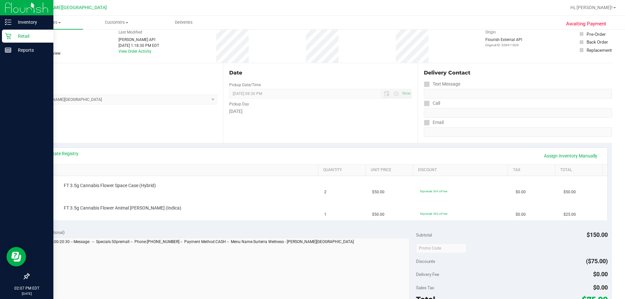
click at [213, 234] on div "Notes (optional)" at bounding box center [224, 232] width 383 height 7
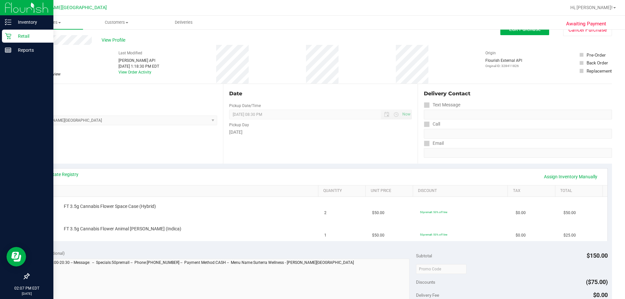
scroll to position [0, 0]
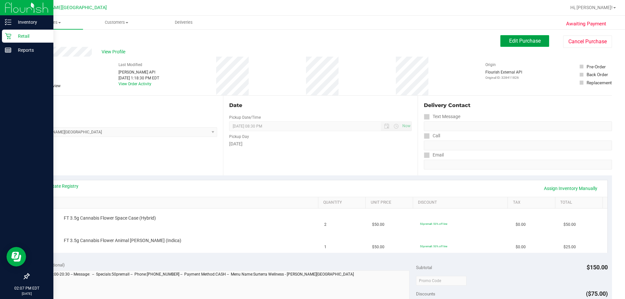
click at [314, 44] on button "Edit Purchase" at bounding box center [524, 41] width 49 height 12
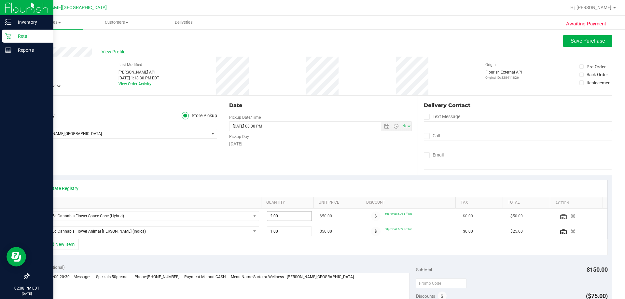
click at [275, 214] on span "2.00 2" at bounding box center [289, 216] width 45 height 10
type input "1"
type input "1.00"
click at [68, 241] on button "+ Add New Item" at bounding box center [58, 244] width 40 height 11
click at [63, 244] on button "+ Add New Item" at bounding box center [58, 244] width 40 height 11
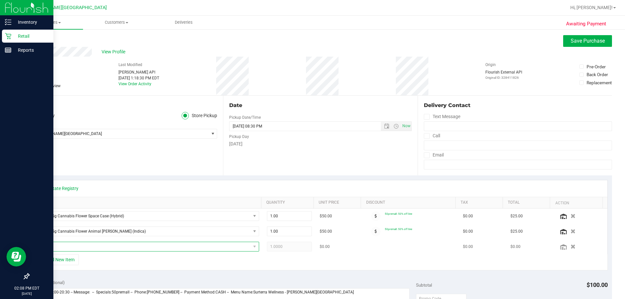
click at [107, 245] on span "NO DATA FOUND" at bounding box center [144, 246] width 213 height 9
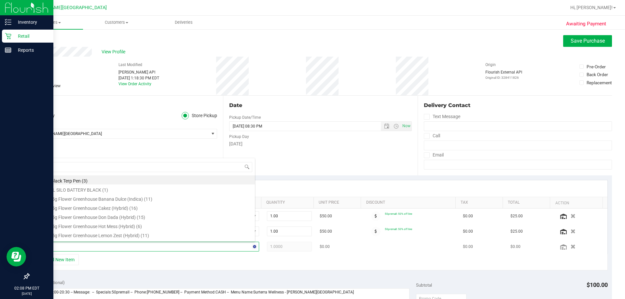
type input "007"
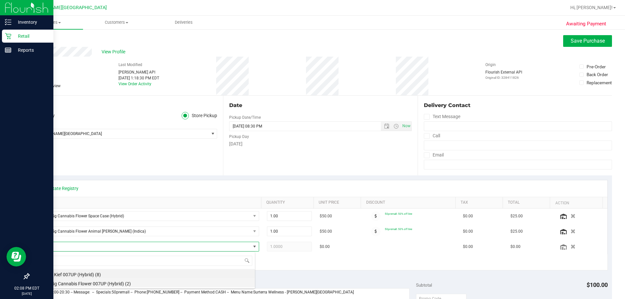
click at [88, 284] on li "FT 3.5g Cannabis Flower 007UP (Hybrid) (2)" at bounding box center [146, 282] width 217 height 9
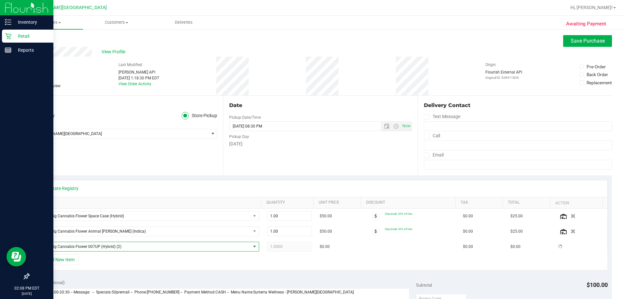
click at [122, 265] on div "+ Add New Item" at bounding box center [320, 262] width 574 height 16
click at [314, 40] on span "Save Purchase" at bounding box center [587, 41] width 34 height 6
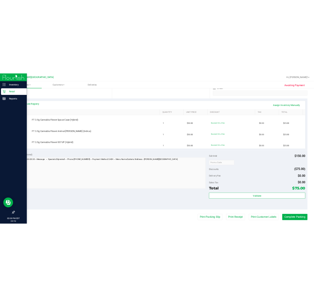
scroll to position [163, 0]
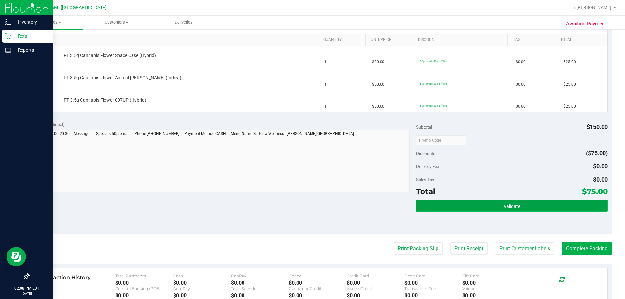
click at [314, 204] on span "Validate" at bounding box center [511, 206] width 17 height 5
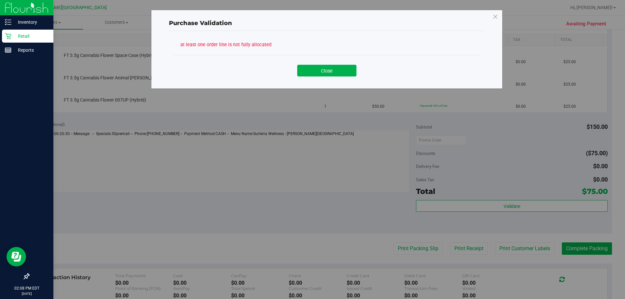
click at [251, 171] on div "Purchase Validation at least one order line is not fully allocated Close" at bounding box center [314, 149] width 629 height 299
click at [314, 69] on button "Close" at bounding box center [326, 71] width 59 height 12
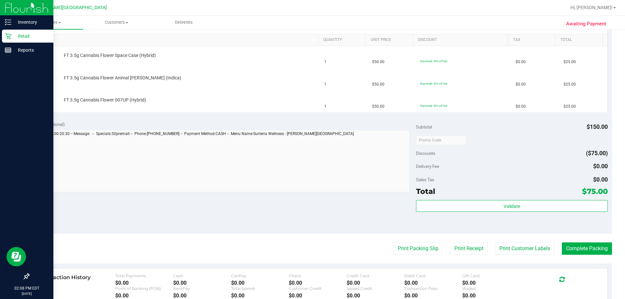
drag, startPoint x: 316, startPoint y: 236, endPoint x: 319, endPoint y: 234, distance: 4.2
click at [314, 234] on purchase-details "Back Edit Purchase Cancel Purchase View Profile # 12015302 BioTrack ID: - Submi…" at bounding box center [320, 128] width 583 height 513
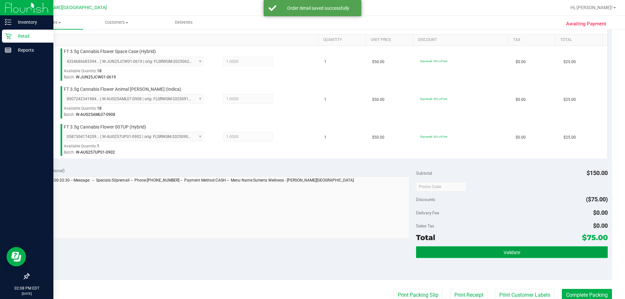
click at [314, 248] on button "Validate" at bounding box center [511, 252] width 191 height 12
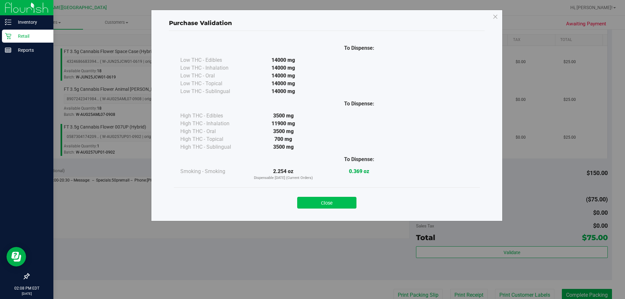
click at [314, 199] on button "Close" at bounding box center [326, 203] width 59 height 12
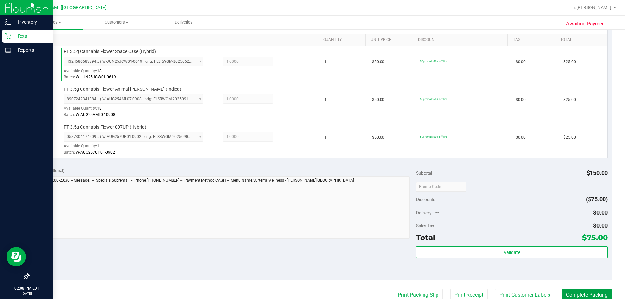
click at [314, 293] on button "Complete Packing" at bounding box center [586, 295] width 50 height 12
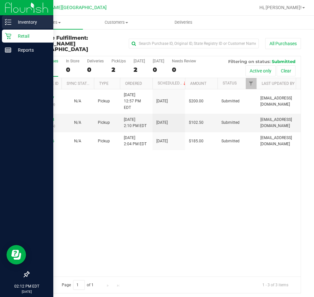
click at [29, 24] on p "Inventory" at bounding box center [30, 22] width 39 height 8
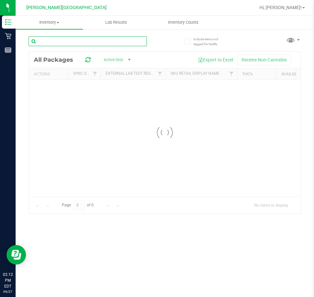
click at [115, 45] on input "text" at bounding box center [88, 41] width 118 height 10
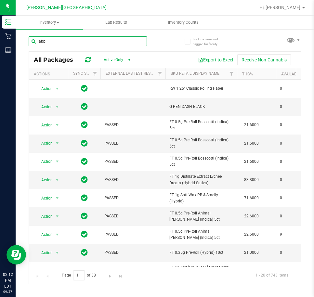
type input "abp"
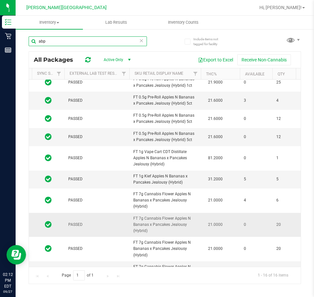
scroll to position [0, 36]
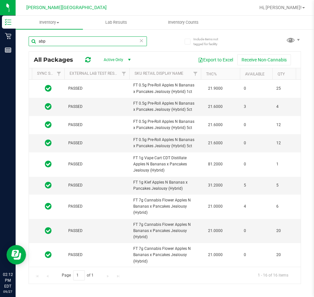
click at [91, 38] on input "abp" at bounding box center [88, 41] width 118 height 10
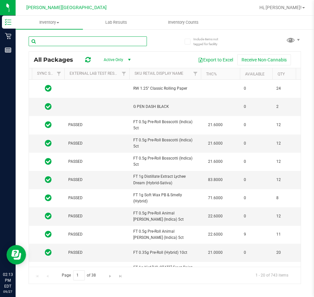
click at [118, 40] on input "text" at bounding box center [88, 41] width 118 height 10
type input "arz"
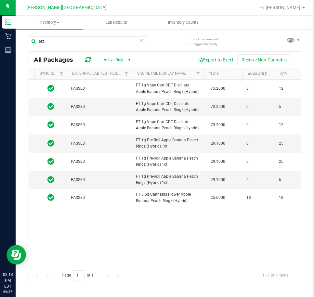
click at [143, 41] on icon at bounding box center [141, 40] width 5 height 8
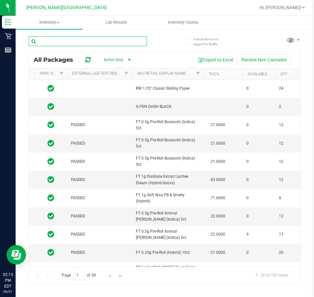
click at [118, 40] on input "text" at bounding box center [88, 41] width 118 height 10
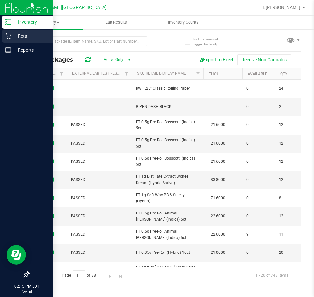
click at [15, 36] on p "Retail" at bounding box center [30, 36] width 39 height 8
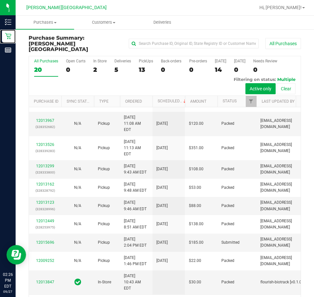
scroll to position [173, 0]
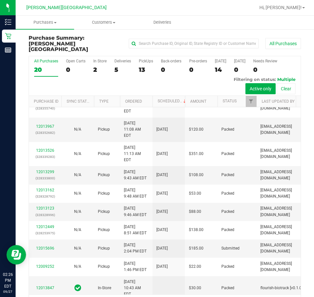
click at [48, 59] on link "12015778" at bounding box center [45, 56] width 18 height 5
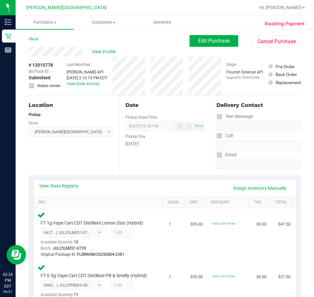
click at [36, 36] on div "Back" at bounding box center [34, 39] width 10 height 8
click at [35, 40] on link "Back" at bounding box center [34, 39] width 10 height 5
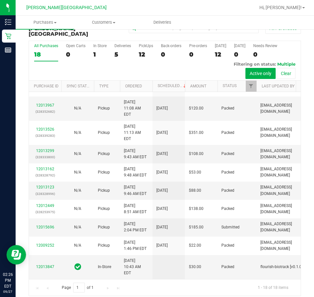
scroll to position [195, 0]
click at [46, 19] on link "12015814" at bounding box center [45, 16] width 18 height 5
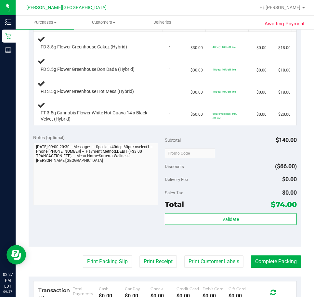
scroll to position [243, 0]
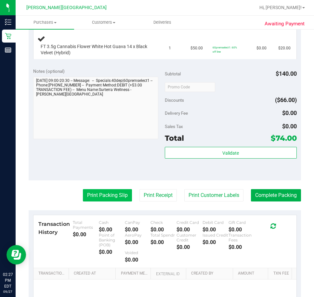
click at [107, 196] on button "Print Packing Slip" at bounding box center [107, 195] width 49 height 12
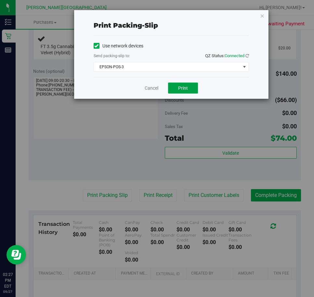
click at [177, 88] on button "Print" at bounding box center [183, 88] width 30 height 11
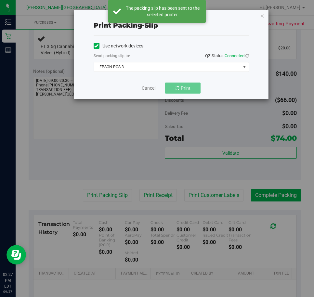
click at [152, 89] on link "Cancel" at bounding box center [149, 88] width 14 height 7
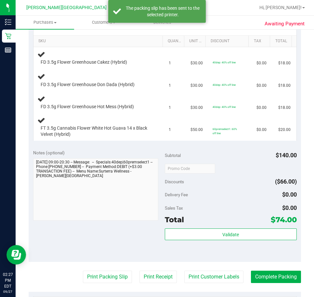
scroll to position [210, 0]
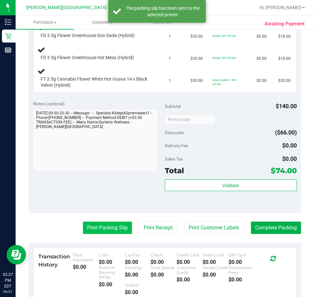
click at [121, 223] on button "Print Packing Slip" at bounding box center [107, 228] width 49 height 12
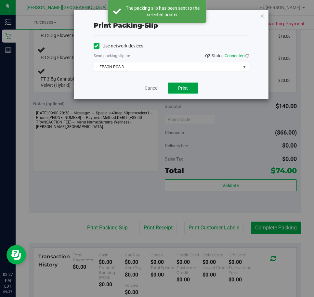
click at [178, 86] on button "Print" at bounding box center [183, 88] width 30 height 11
click at [152, 88] on link "Cancel" at bounding box center [149, 88] width 14 height 7
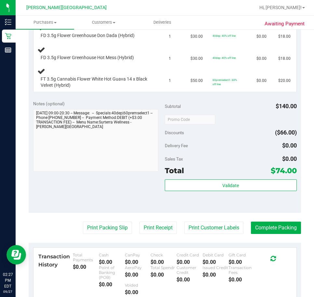
scroll to position [113, 0]
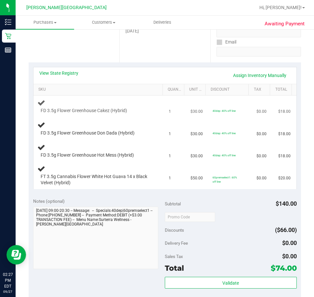
click at [165, 103] on td "1" at bounding box center [176, 107] width 22 height 22
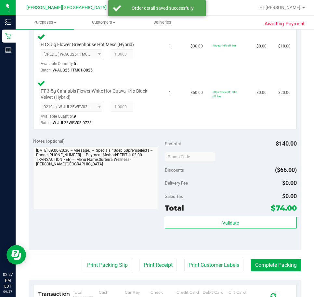
scroll to position [308, 0]
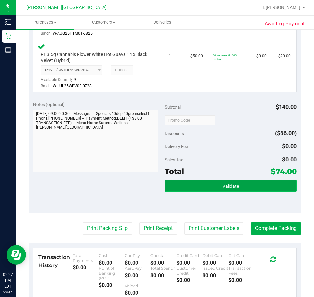
click at [210, 184] on button "Validate" at bounding box center [231, 186] width 132 height 12
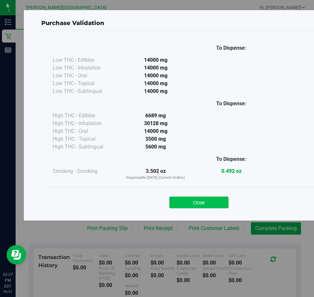
click at [187, 200] on button "Close" at bounding box center [198, 203] width 59 height 12
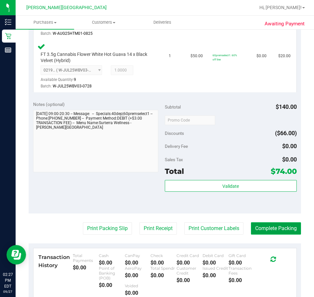
click at [251, 229] on button "Complete Packing" at bounding box center [276, 229] width 50 height 12
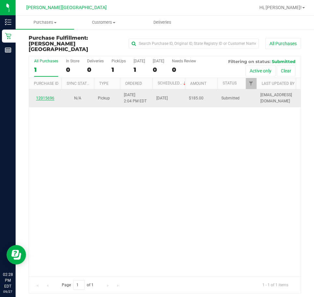
click at [45, 96] on link "12015696" at bounding box center [45, 98] width 18 height 5
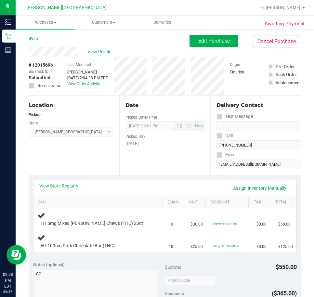
click at [110, 53] on span "View Profile" at bounding box center [101, 51] width 26 height 7
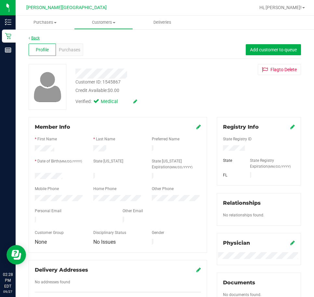
click at [39, 39] on link "Back" at bounding box center [34, 38] width 11 height 5
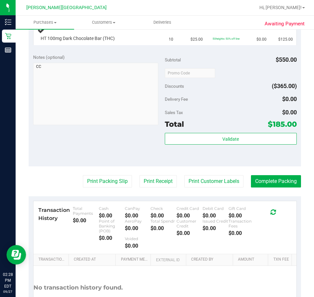
scroll to position [99, 0]
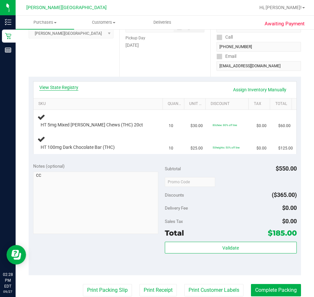
click at [73, 87] on link "View State Registry" at bounding box center [58, 87] width 39 height 7
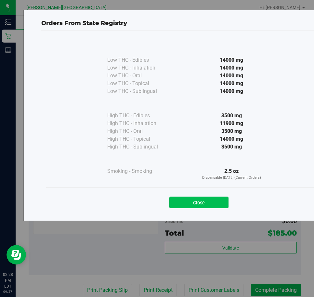
click at [193, 201] on button "Close" at bounding box center [198, 203] width 59 height 12
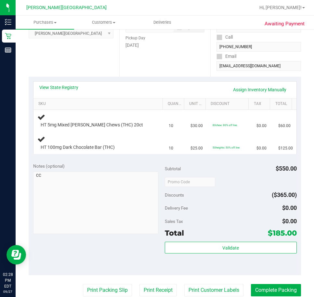
scroll to position [1, 0]
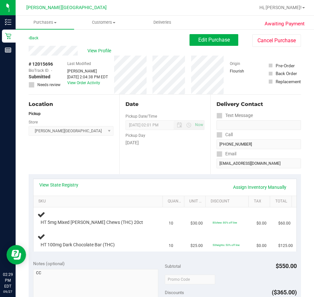
click at [173, 191] on div "View State Registry Assign Inventory Manually" at bounding box center [164, 187] width 251 height 11
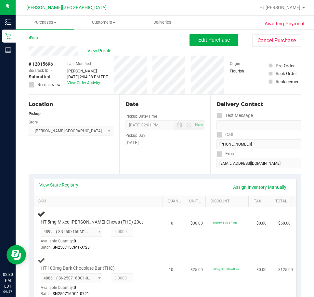
scroll to position [34, 0]
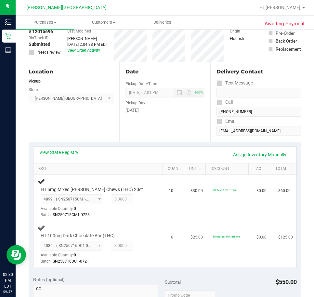
click at [149, 253] on div "HT 100mg Dark Chocolate Bar (THC) 4086466341138945 ( SN250716DC1-0721 | orig: F…" at bounding box center [99, 244] width 124 height 41
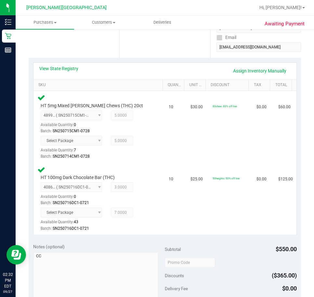
scroll to position [196, 0]
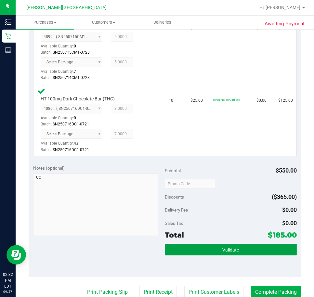
click at [210, 248] on button "Validate" at bounding box center [231, 250] width 132 height 12
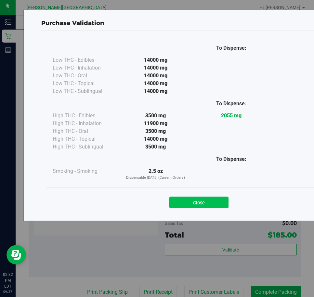
click at [201, 202] on button "Close" at bounding box center [198, 203] width 59 height 12
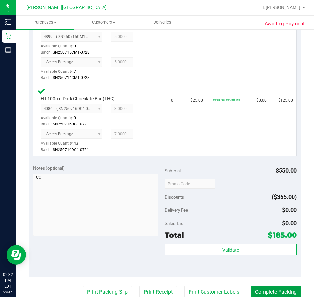
click at [271, 288] on button "Complete Packing" at bounding box center [276, 292] width 50 height 12
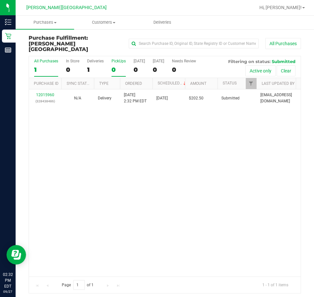
click at [117, 66] on div "0" at bounding box center [119, 69] width 14 height 7
click at [0, 0] on input "PickUps 0" at bounding box center [0, 0] width 0 height 0
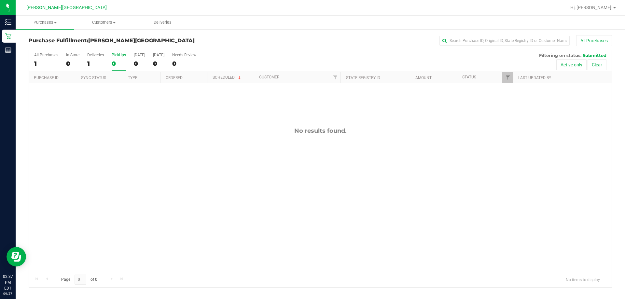
click at [111, 61] on div "All Purchases 1 In Store 0 Deliveries 1 PickUps 0 [DATE] 0 [DATE] 0 Needs Revie…" at bounding box center [320, 61] width 582 height 22
click at [115, 61] on div "0" at bounding box center [119, 63] width 14 height 7
click at [0, 0] on input "PickUps 0" at bounding box center [0, 0] width 0 height 0
click at [314, 41] on button "All Purchases" at bounding box center [594, 40] width 36 height 11
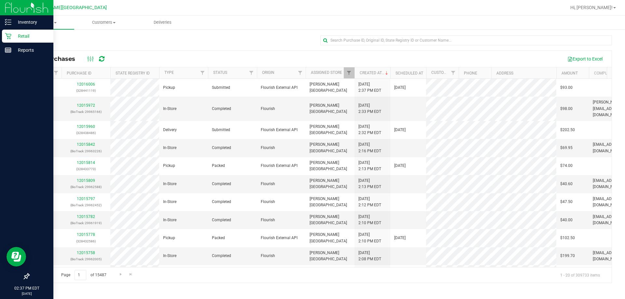
click at [21, 34] on p "Retail" at bounding box center [30, 36] width 39 height 8
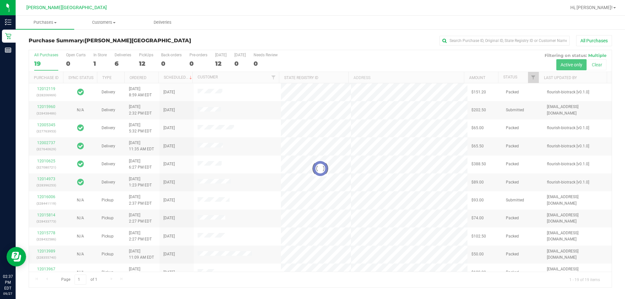
click at [142, 62] on div at bounding box center [320, 168] width 582 height 237
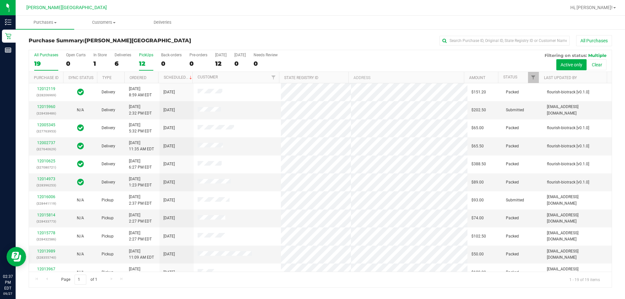
click at [141, 64] on div "12" at bounding box center [146, 63] width 14 height 7
click at [0, 0] on input "PickUps 12" at bounding box center [0, 0] width 0 height 0
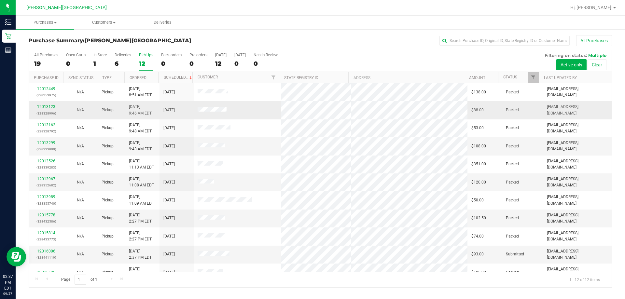
scroll to position [28, 0]
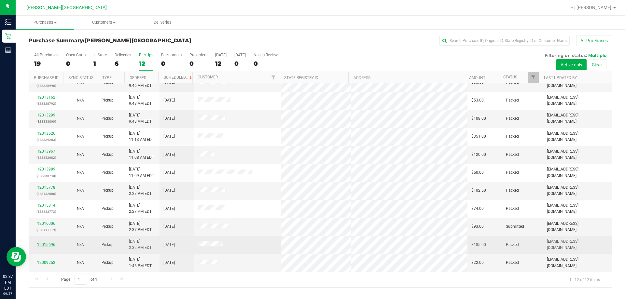
click at [49, 244] on link "12015696" at bounding box center [46, 244] width 18 height 5
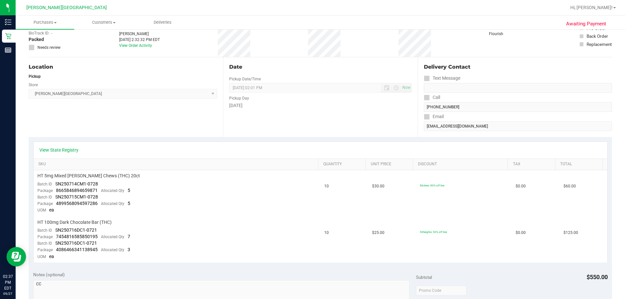
scroll to position [163, 0]
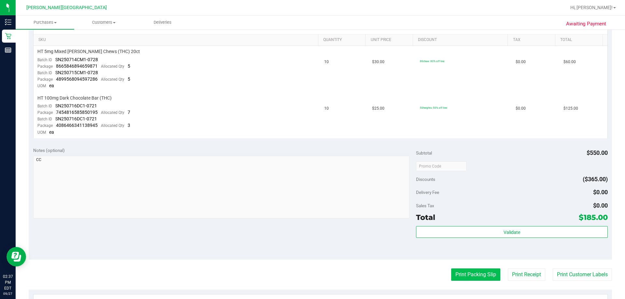
click at [314, 274] on button "Print Packing Slip" at bounding box center [475, 274] width 49 height 12
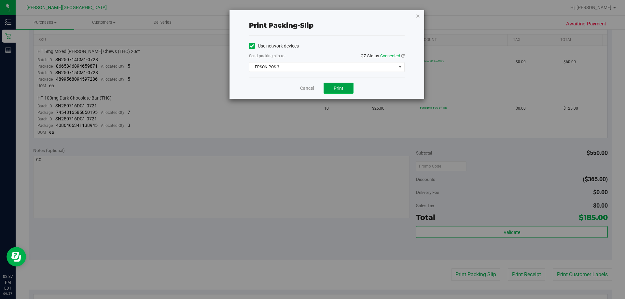
click at [314, 84] on button "Print" at bounding box center [338, 88] width 30 height 11
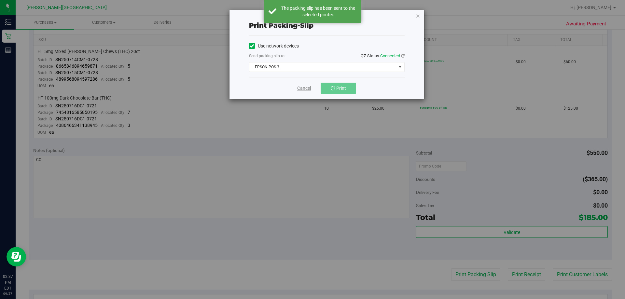
click at [300, 88] on link "Cancel" at bounding box center [304, 88] width 14 height 7
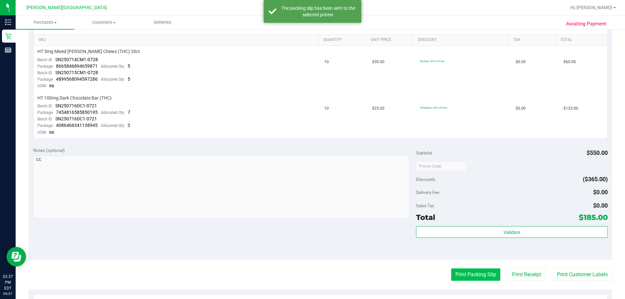
click at [314, 270] on button "Print Packing Slip" at bounding box center [475, 274] width 49 height 12
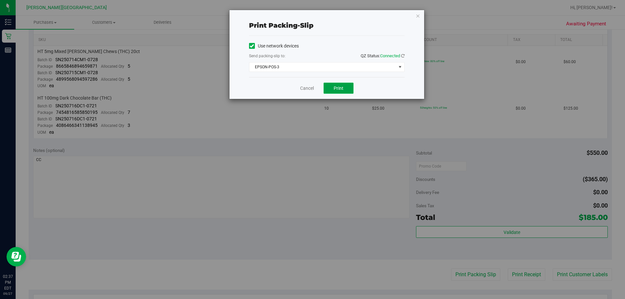
click at [314, 90] on span "Print" at bounding box center [338, 88] width 10 height 5
click at [314, 87] on span "Print" at bounding box center [338, 88] width 10 height 5
click at [310, 88] on link "Cancel" at bounding box center [307, 88] width 14 height 7
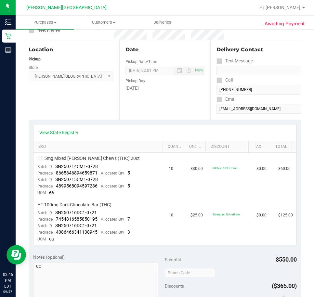
scroll to position [0, 0]
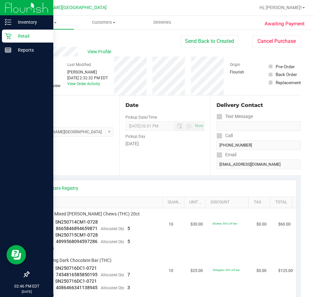
click at [20, 35] on p "Retail" at bounding box center [30, 36] width 39 height 8
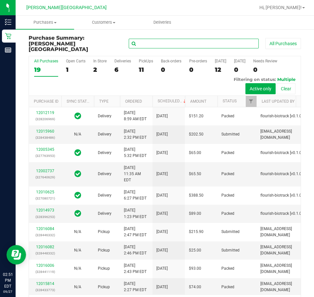
click at [144, 42] on input "text" at bounding box center [194, 44] width 130 height 10
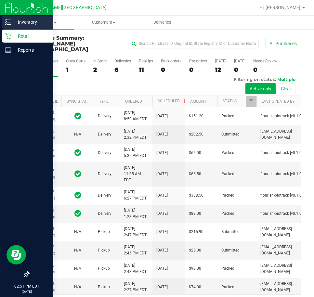
click at [17, 25] on p "Inventory" at bounding box center [30, 22] width 39 height 8
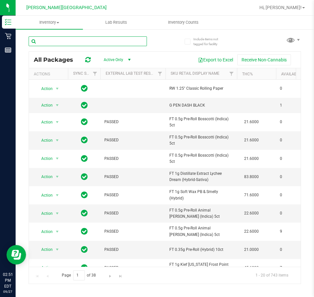
click at [93, 38] on input "text" at bounding box center [88, 41] width 118 height 10
type input "live rosin"
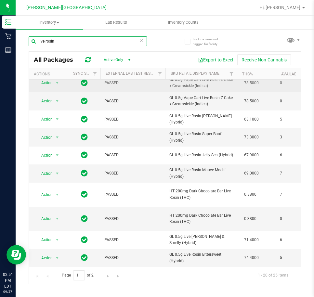
scroll to position [198, 0]
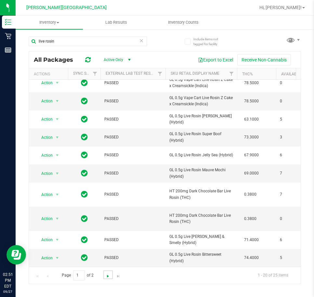
click at [106, 276] on span "Go to the next page" at bounding box center [107, 276] width 5 height 5
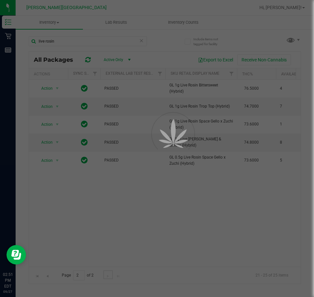
scroll to position [0, 0]
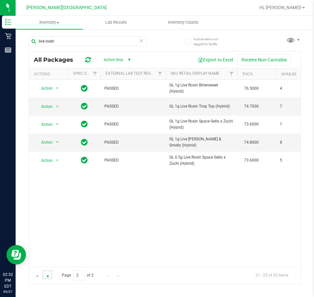
click at [46, 276] on span "Go to the previous page" at bounding box center [47, 276] width 5 height 5
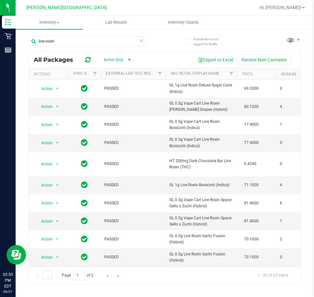
click at [43, 271] on link "Go to the previous page" at bounding box center [47, 275] width 9 height 9
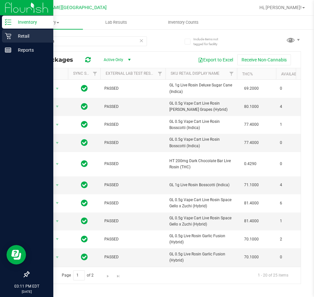
click at [21, 37] on p "Retail" at bounding box center [30, 36] width 39 height 8
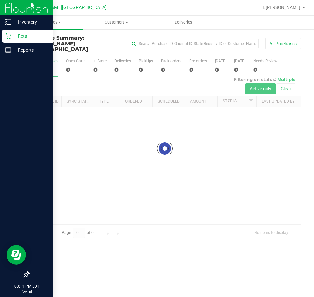
click at [292, 4] on div "Hi, [PERSON_NAME]!" at bounding box center [282, 7] width 51 height 11
click at [293, 6] on span "Hi, [PERSON_NAME]!" at bounding box center [281, 7] width 42 height 5
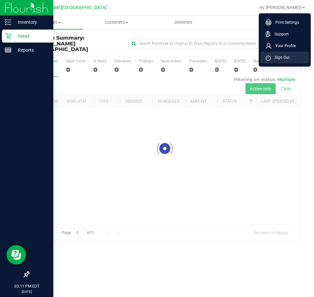
click at [284, 53] on li "Sign Out" at bounding box center [285, 58] width 49 height 12
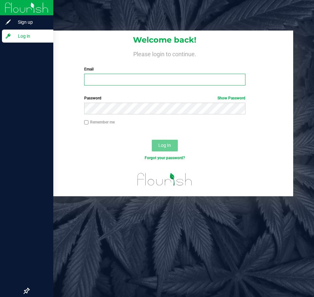
click at [186, 76] on input "Email" at bounding box center [165, 80] width 162 height 12
type input "[PERSON_NAME]@liv"
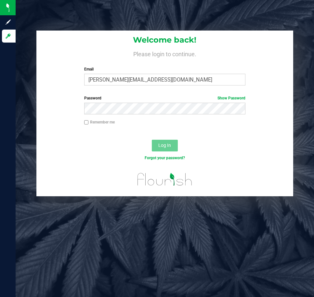
type input "anabil@liveparallel.com"
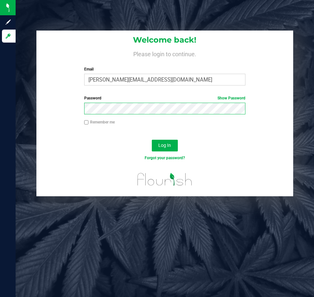
click at [152, 140] on button "Log In" at bounding box center [165, 146] width 26 height 12
